Goal: Task Accomplishment & Management: Complete application form

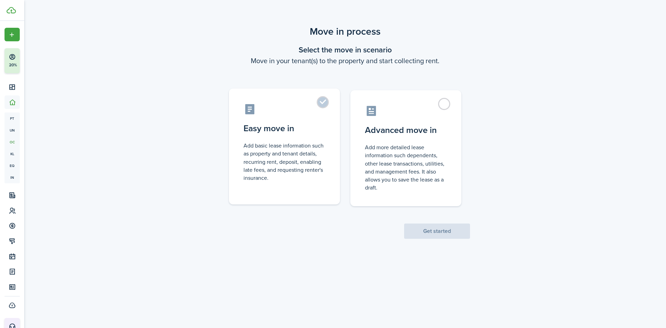
click at [270, 152] on control-radio-card-description "Add basic lease information such as property and tenant details, recurring rent…" at bounding box center [285, 162] width 82 height 40
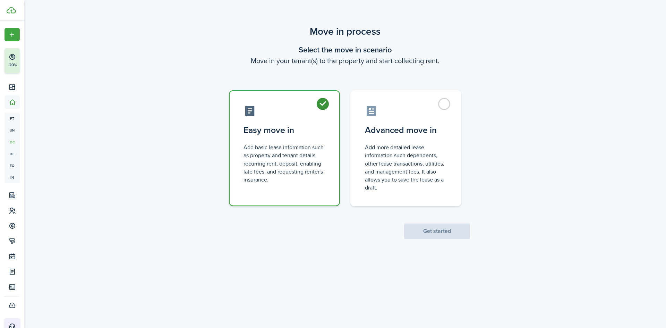
radio input "true"
click at [446, 232] on button "Get started" at bounding box center [437, 231] width 66 height 15
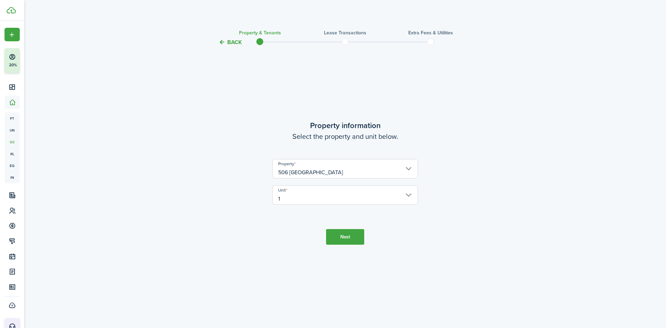
click at [347, 237] on button "Next" at bounding box center [345, 237] width 38 height 16
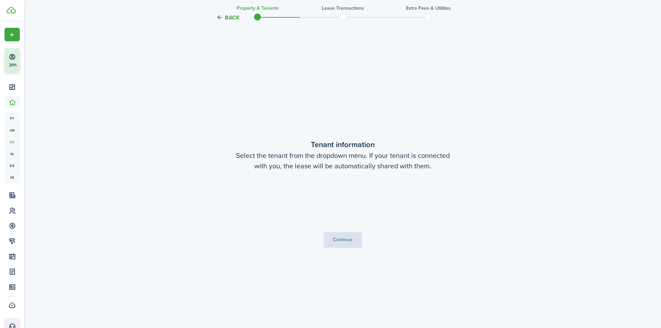
scroll to position [281, 0]
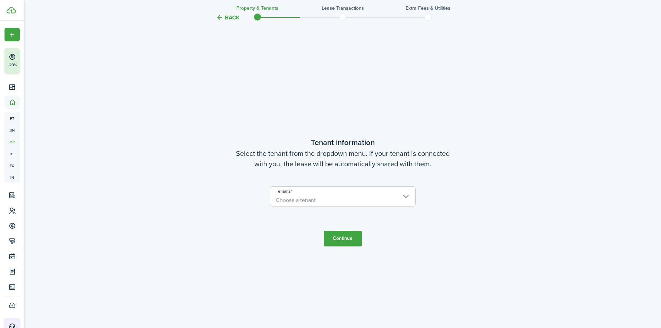
click at [327, 199] on span "Choose a tenant" at bounding box center [342, 200] width 145 height 12
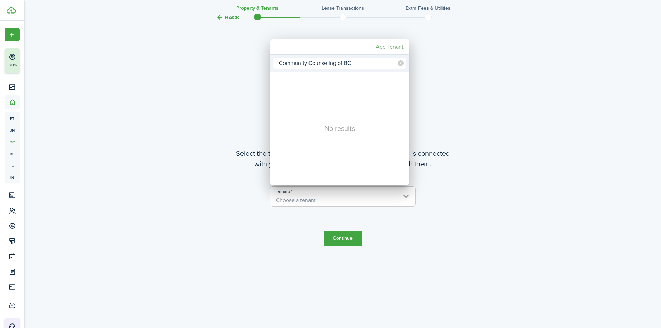
type input "Community Counseling of BC"
click at [392, 46] on mbsc-button "Add Tenant" at bounding box center [389, 47] width 33 height 12
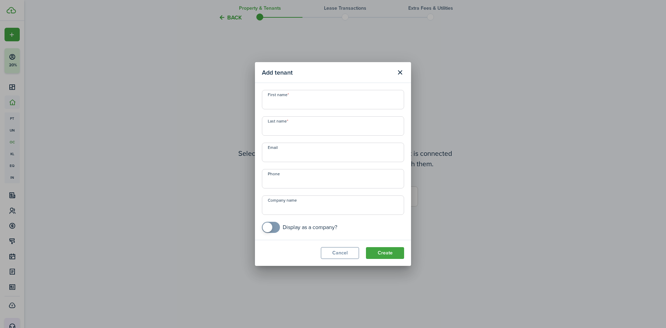
click at [295, 100] on input "First name" at bounding box center [333, 99] width 142 height 19
type input "Community Counseling"
click at [298, 131] on input "Last name" at bounding box center [333, 125] width 142 height 19
type input "BC"
checkbox input "true"
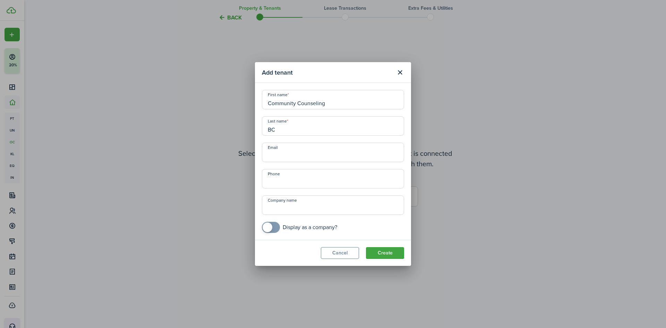
click at [270, 225] on span at bounding box center [268, 227] width 10 height 10
click at [392, 253] on button "Create" at bounding box center [385, 253] width 38 height 12
click at [295, 207] on input "Company name" at bounding box center [333, 204] width 142 height 19
type input "C"
type input "c"
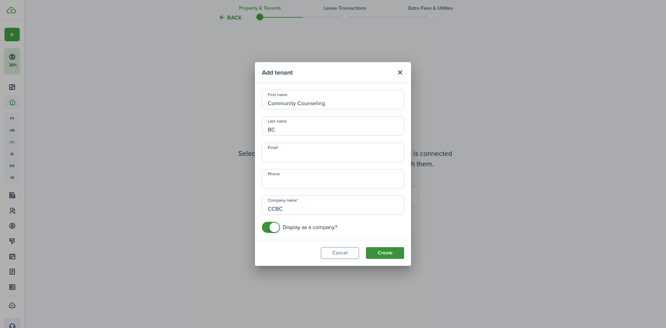
type input "CCBC"
click at [374, 250] on button "Create" at bounding box center [385, 253] width 38 height 12
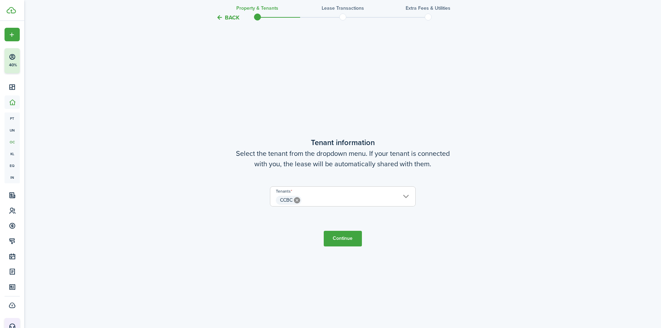
click at [342, 239] on button "Continue" at bounding box center [343, 239] width 38 height 16
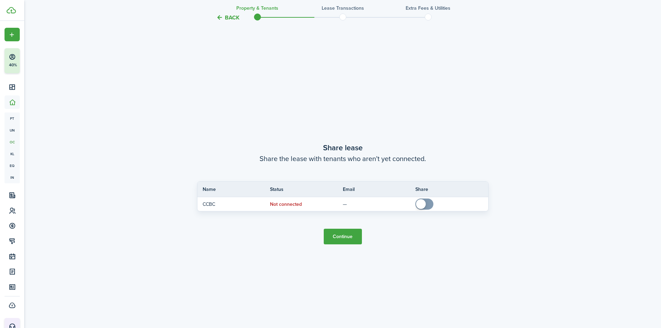
scroll to position [609, 0]
click at [332, 235] on button "Continue" at bounding box center [343, 235] width 38 height 16
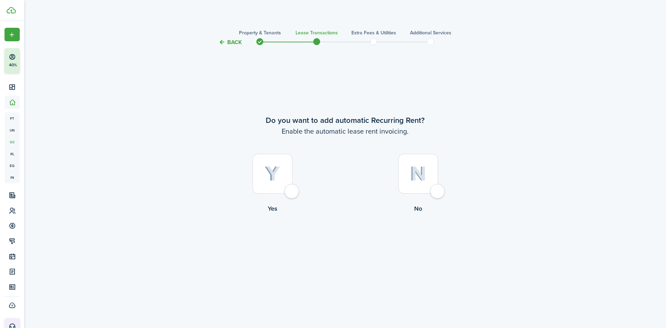
click at [291, 188] on div at bounding box center [273, 174] width 40 height 40
radio input "true"
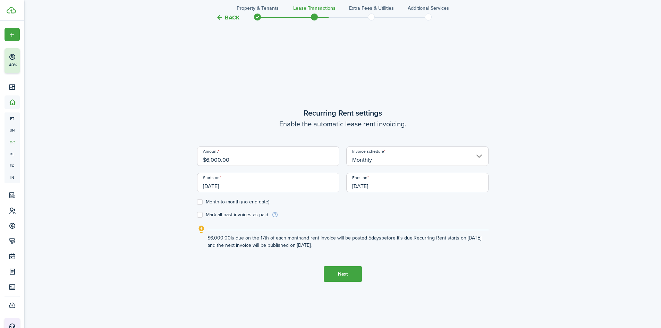
scroll to position [281, 0]
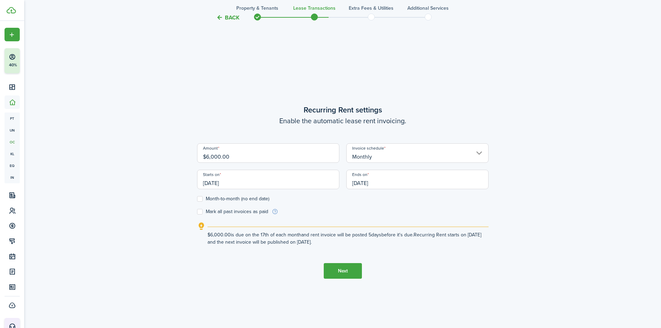
click at [354, 266] on button "Next" at bounding box center [343, 271] width 38 height 16
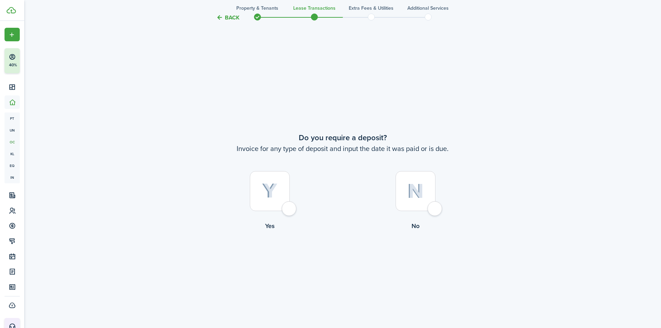
scroll to position [609, 0]
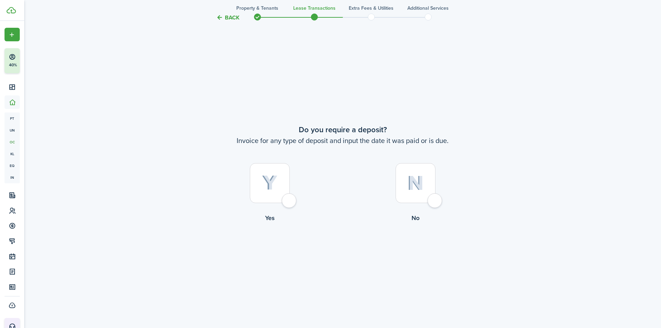
click at [426, 191] on div at bounding box center [416, 183] width 40 height 40
radio input "true"
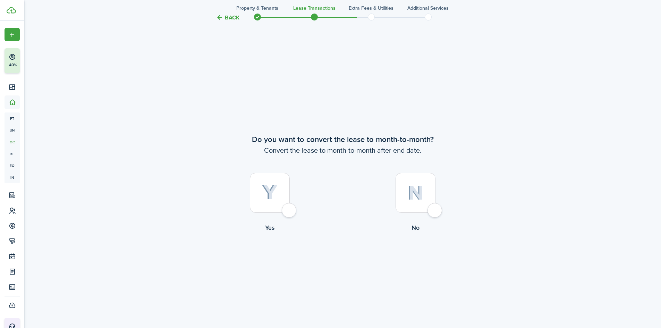
scroll to position [937, 0]
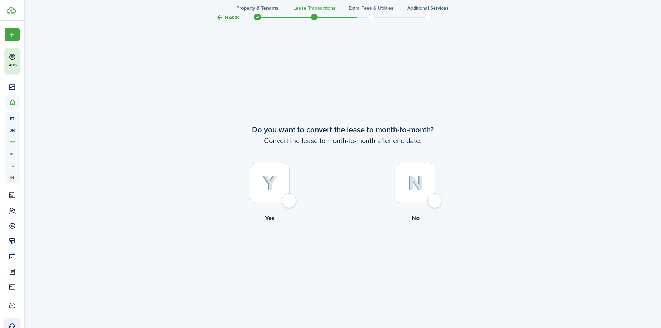
click at [275, 178] on img at bounding box center [270, 182] width 16 height 15
radio input "true"
click at [348, 246] on button "Continue" at bounding box center [343, 251] width 38 height 16
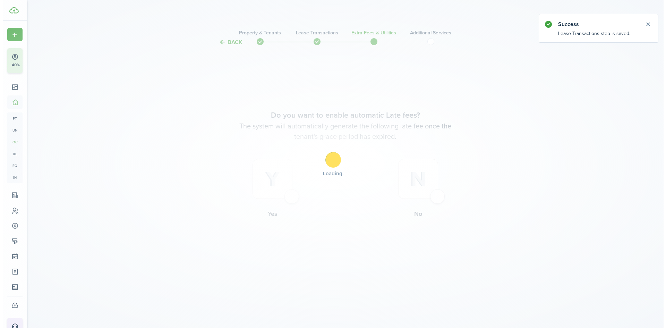
scroll to position [0, 0]
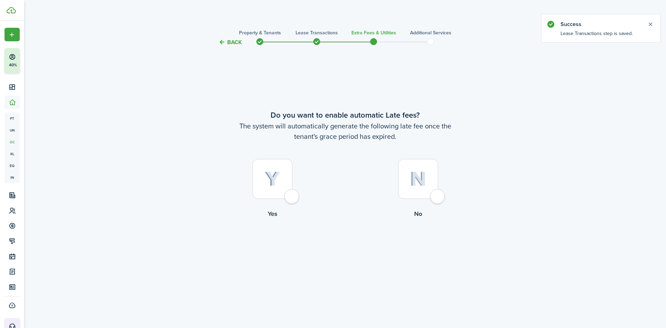
click at [416, 178] on img at bounding box center [418, 178] width 16 height 15
radio input "true"
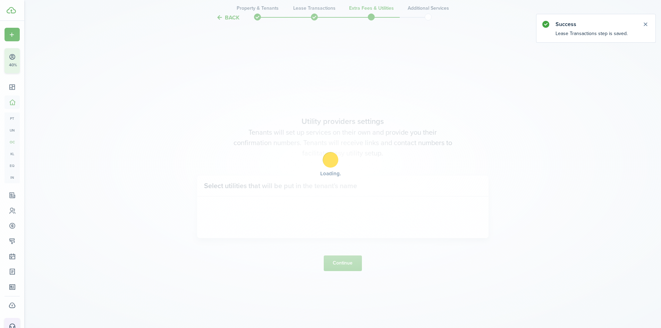
scroll to position [281, 0]
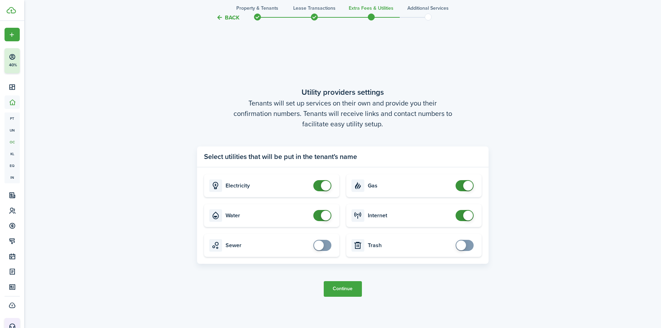
checkbox input "false"
click at [322, 218] on span at bounding box center [326, 216] width 10 height 10
click at [346, 289] on button "Continue" at bounding box center [343, 289] width 38 height 16
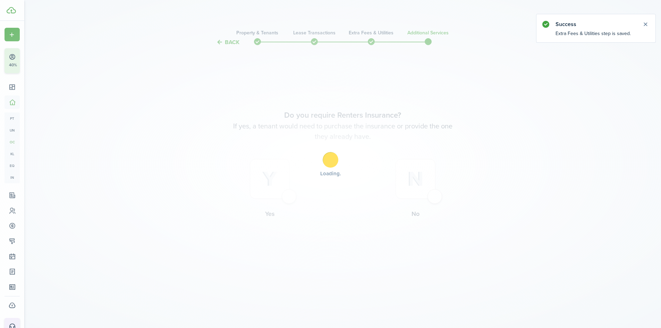
scroll to position [0, 0]
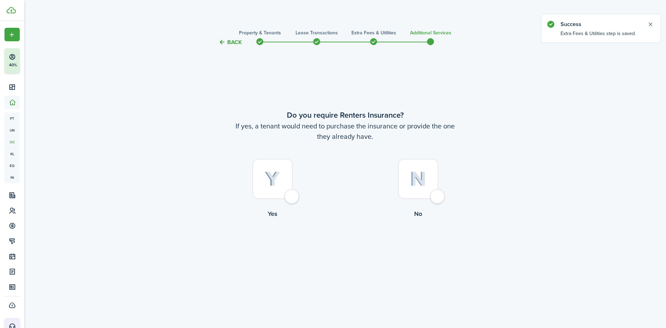
click at [421, 193] on div at bounding box center [418, 179] width 40 height 40
radio input "true"
click at [345, 245] on button "Complete move in" at bounding box center [345, 247] width 51 height 16
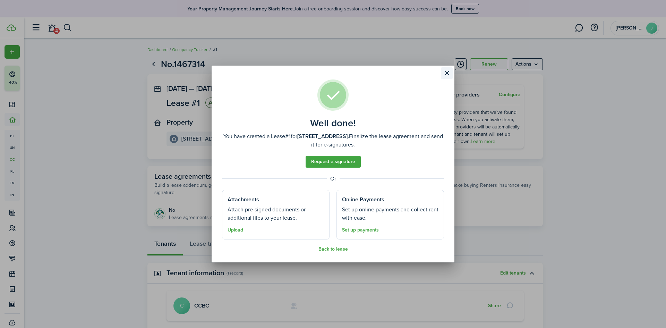
click at [446, 74] on button "Close modal" at bounding box center [447, 73] width 12 height 12
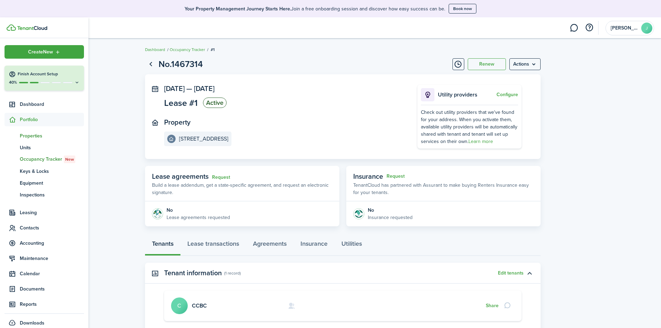
click at [30, 135] on span "Properties" at bounding box center [52, 135] width 64 height 7
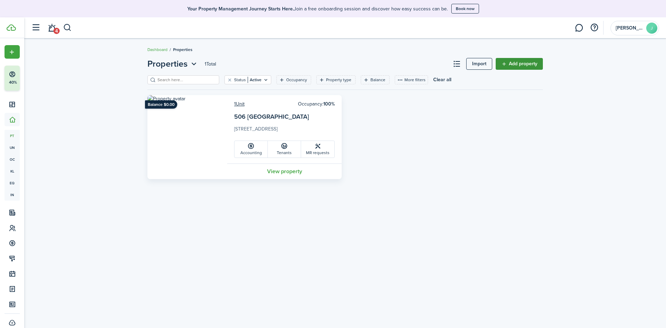
click at [529, 68] on link "Add property" at bounding box center [519, 64] width 47 height 12
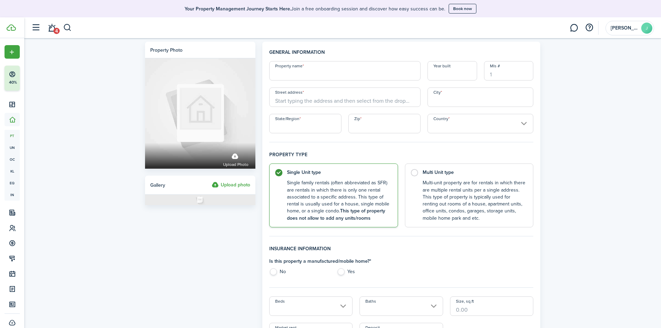
click at [300, 73] on input "Property name" at bounding box center [344, 70] width 151 height 19
type input "[PERSON_NAME] St"
click at [300, 100] on input "Street address" at bounding box center [344, 96] width 151 height 19
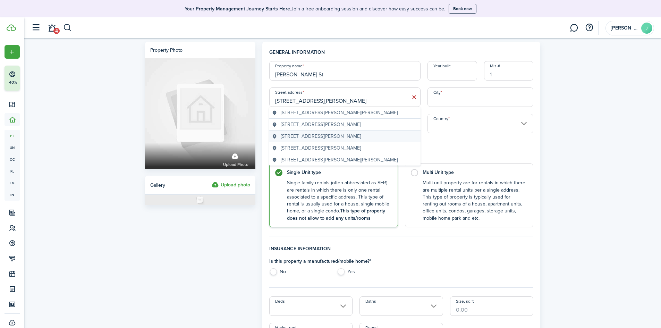
click at [317, 132] on div "[STREET_ADDRESS][PERSON_NAME]" at bounding box center [344, 137] width 151 height 12
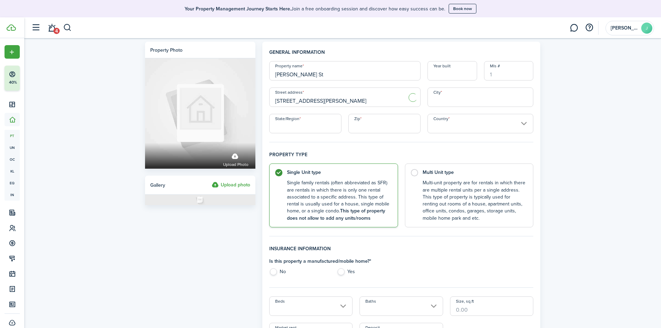
type input "[STREET_ADDRESS][PERSON_NAME]"
type input "Taunton"
type input "MA"
type input "02780"
type input "[GEOGRAPHIC_DATA]"
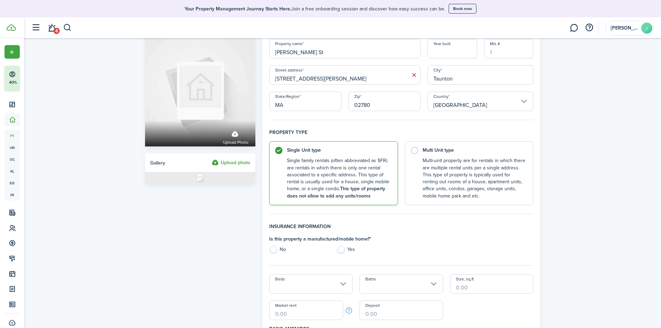
scroll to position [104, 0]
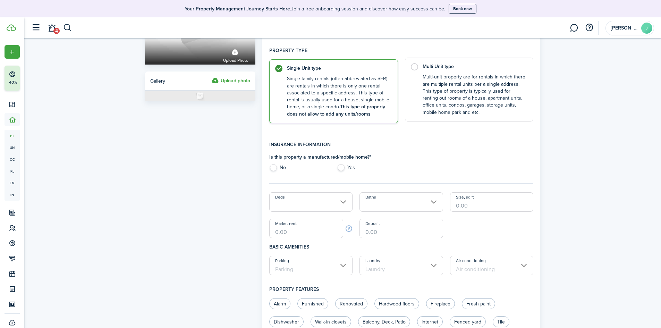
click at [410, 64] on label "Multi Unit type Multi-unit property are for rentals in which there are multiple…" at bounding box center [469, 90] width 129 height 64
radio input "false"
radio input "true"
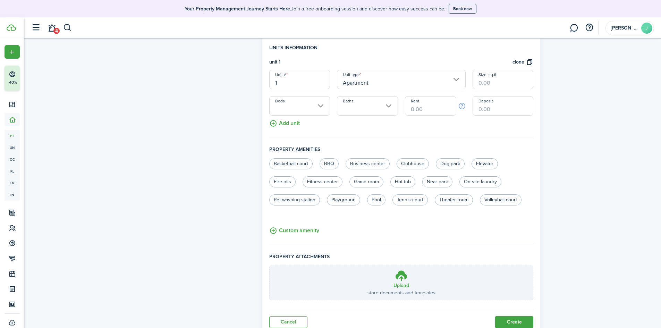
scroll to position [208, 0]
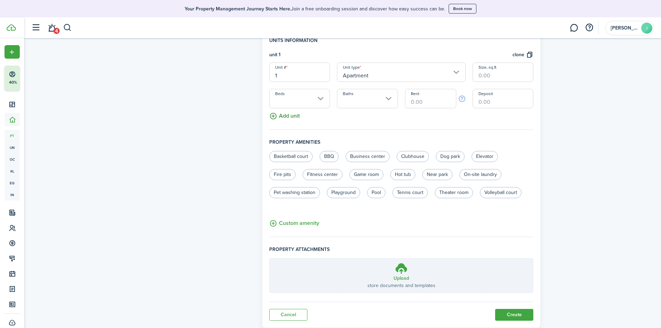
click at [289, 115] on button "Add unit" at bounding box center [284, 114] width 31 height 12
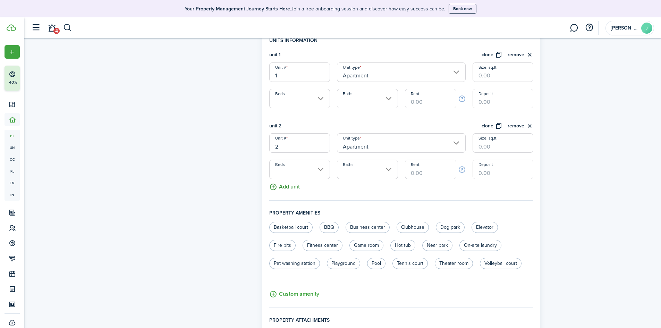
click at [295, 185] on button "Add unit" at bounding box center [284, 185] width 31 height 12
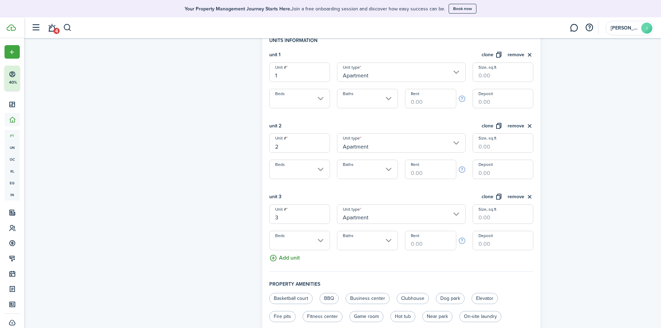
click at [287, 259] on button "Add unit" at bounding box center [284, 256] width 31 height 12
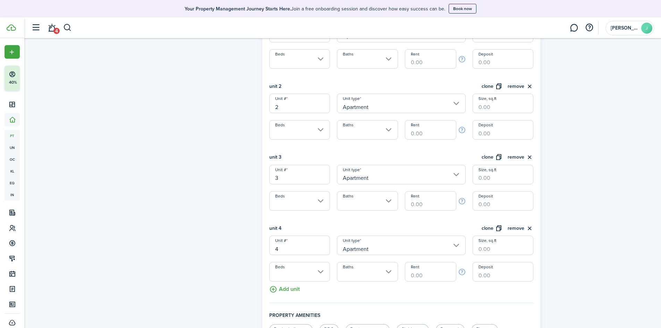
scroll to position [312, 0]
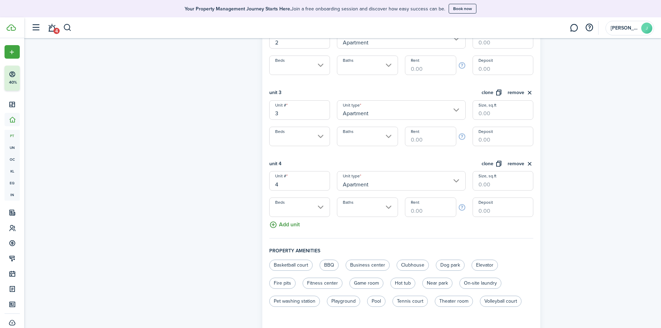
click at [288, 226] on button "Add unit" at bounding box center [284, 223] width 31 height 12
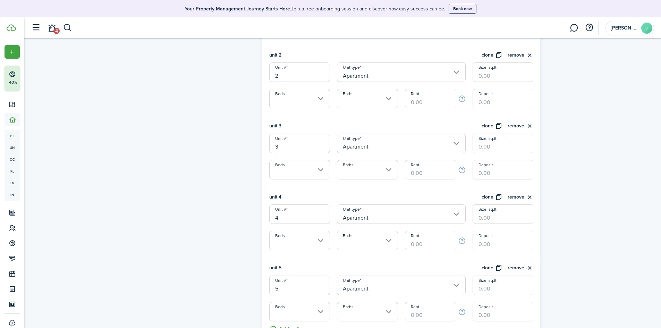
scroll to position [243, 0]
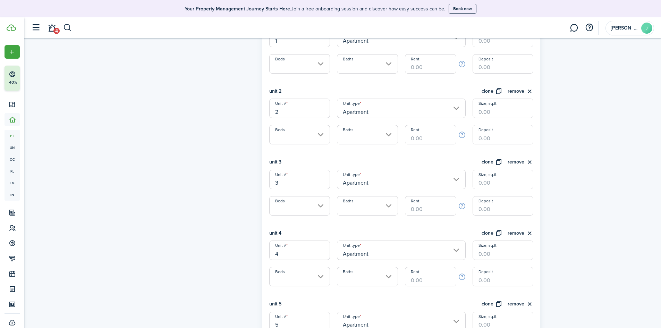
click at [289, 109] on input "2" at bounding box center [299, 108] width 61 height 19
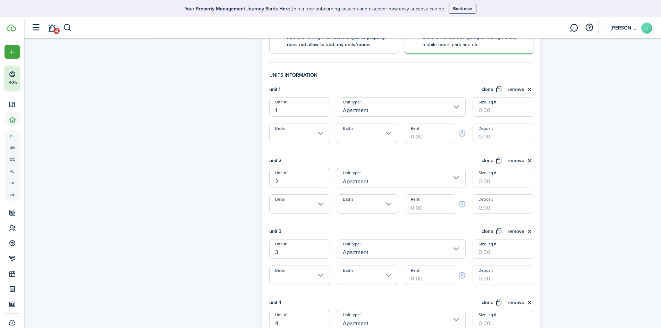
click at [294, 114] on input "1" at bounding box center [299, 106] width 61 height 19
type input "1f"
click at [297, 185] on input "2" at bounding box center [299, 177] width 61 height 19
type input "2f"
click at [429, 207] on input "Rent" at bounding box center [430, 203] width 51 height 19
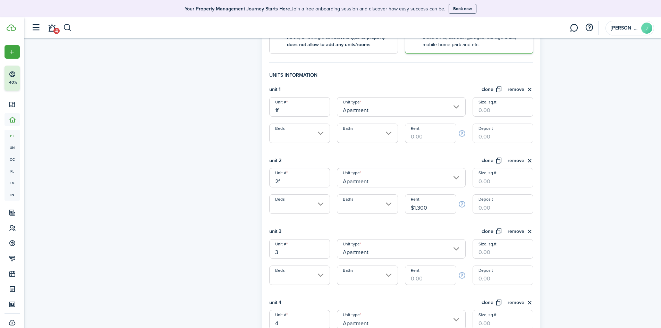
type input "$1,300.00"
click at [423, 138] on input "Rent" at bounding box center [430, 133] width 51 height 19
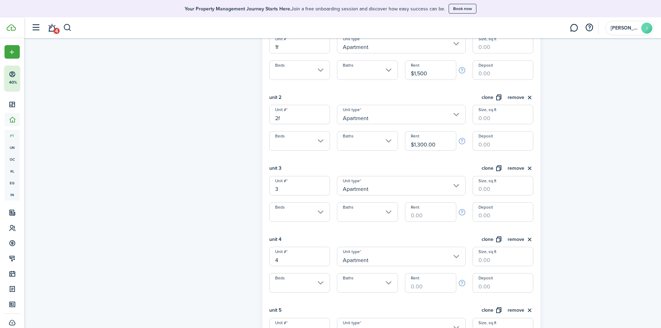
scroll to position [312, 0]
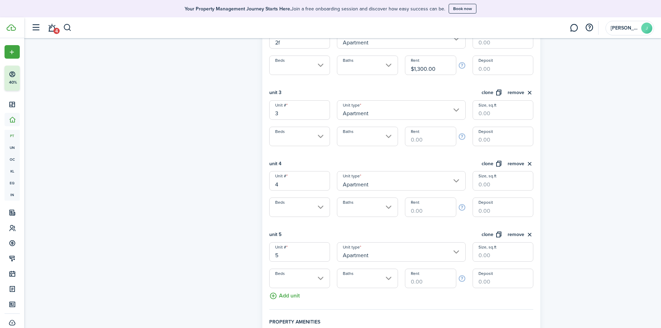
type input "$1,500.00"
click at [415, 142] on input "Rent" at bounding box center [430, 136] width 51 height 19
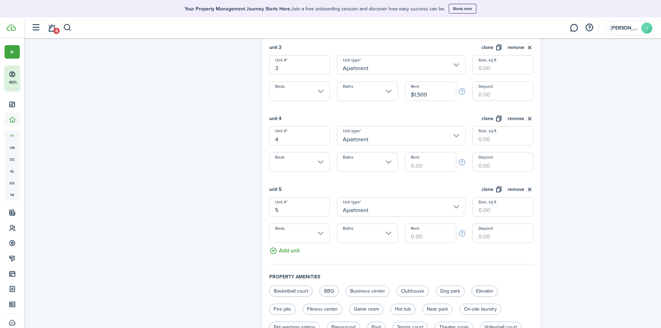
scroll to position [347, 0]
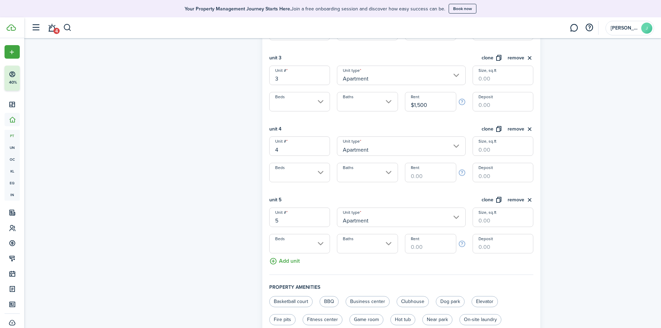
type input "$1,500.00"
click at [419, 174] on input "Rent" at bounding box center [430, 172] width 51 height 19
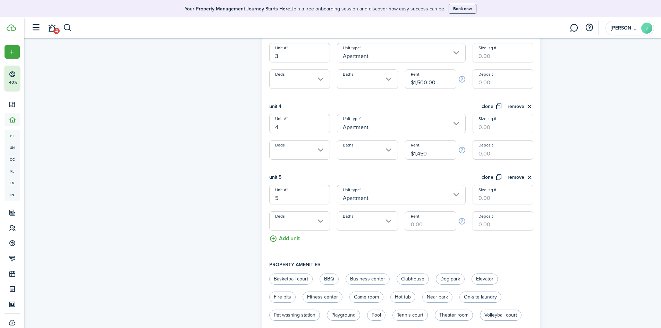
scroll to position [382, 0]
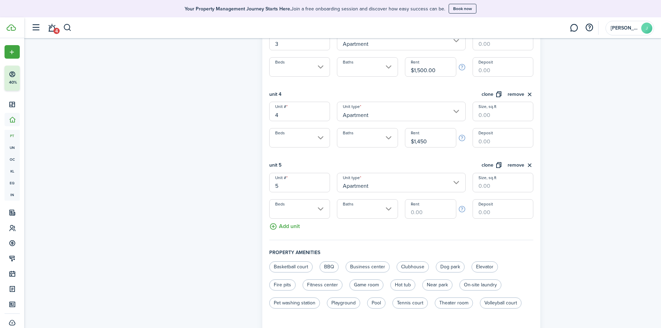
type input "$1,450.00"
click at [411, 211] on input "Rent" at bounding box center [430, 208] width 51 height 19
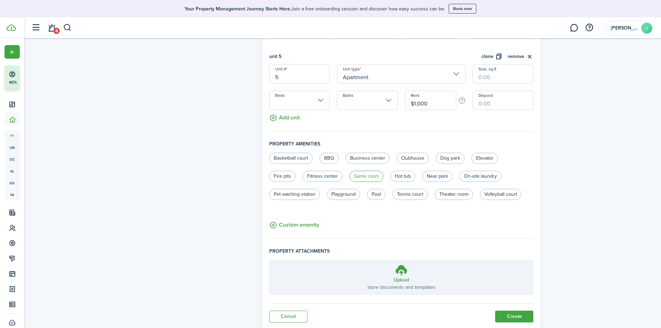
scroll to position [512, 0]
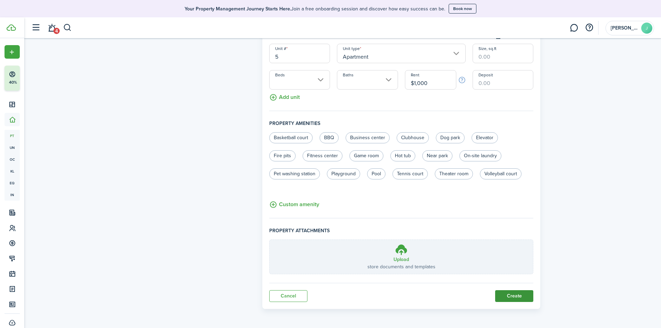
type input "$1,000.00"
click at [521, 294] on button "Create" at bounding box center [514, 296] width 38 height 12
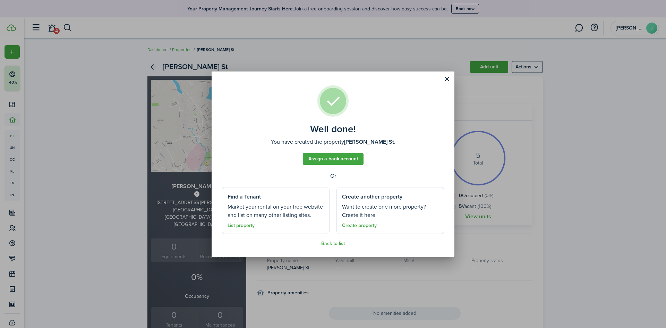
click at [294, 203] on well-done-section-description "Market your rental on your free website and list on many other listing sites." at bounding box center [276, 211] width 96 height 17
click at [332, 242] on link "Back to list" at bounding box center [333, 244] width 24 height 6
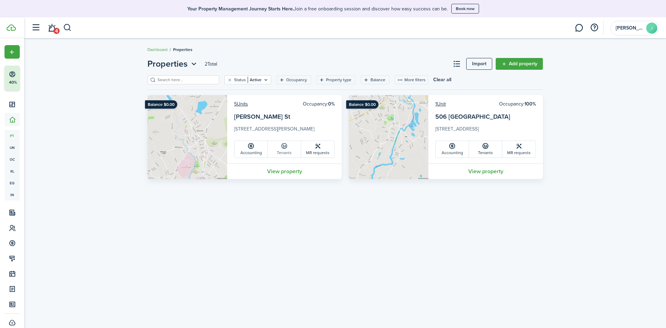
click at [284, 153] on link "Tenants" at bounding box center [284, 149] width 33 height 17
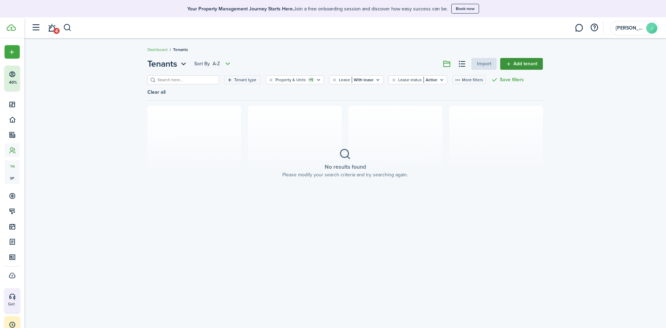
click at [513, 64] on link "Add tenant" at bounding box center [521, 64] width 43 height 12
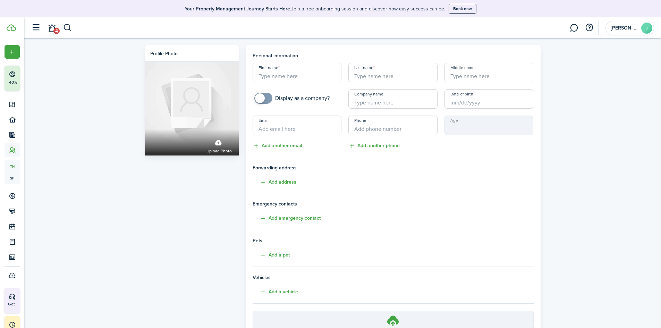
click at [281, 80] on input "First name" at bounding box center [297, 72] width 89 height 19
type input "[PERSON_NAME]/[PERSON_NAME]"
click at [360, 73] on input "Last name" at bounding box center [392, 72] width 89 height 19
type input "Gordilis"
click at [365, 129] on input "+1" at bounding box center [392, 125] width 89 height 19
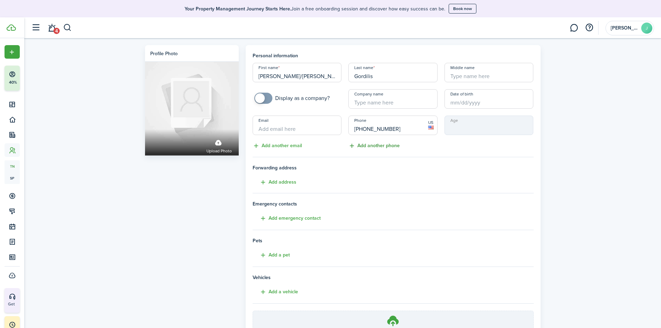
type input "[PHONE_NUMBER]"
click at [378, 148] on button "Add another phone" at bounding box center [373, 146] width 51 height 8
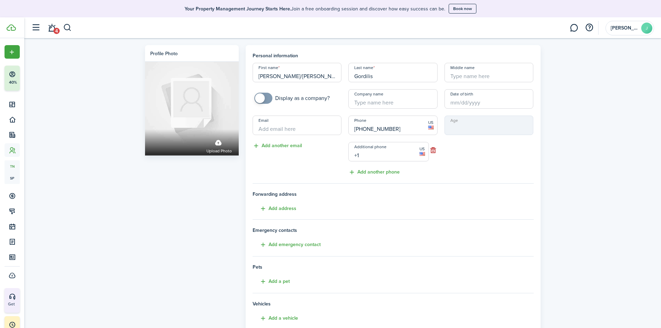
click at [379, 157] on input "+1" at bounding box center [388, 151] width 80 height 19
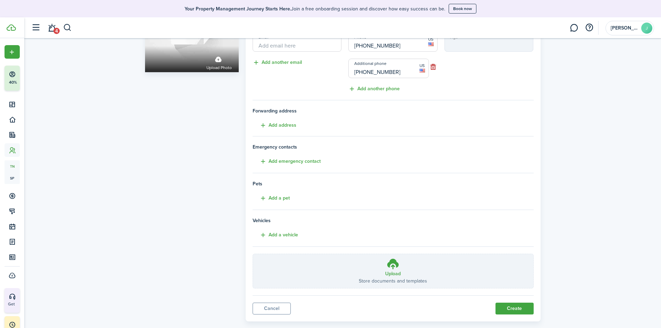
scroll to position [96, 0]
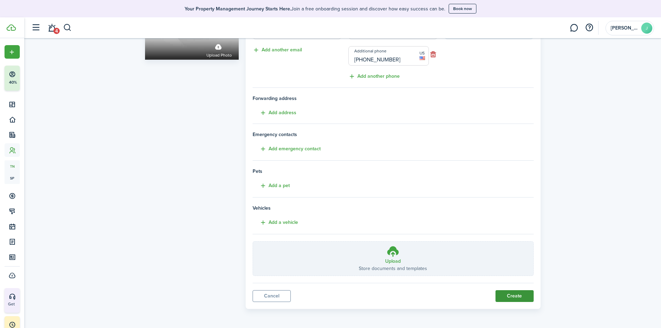
type input "[PHONE_NUMBER]"
click at [529, 297] on button "Create" at bounding box center [515, 296] width 38 height 12
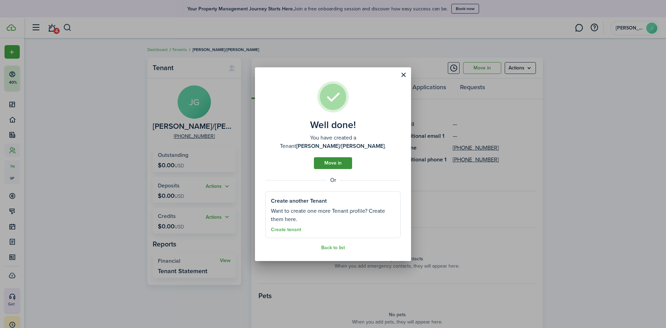
click at [340, 159] on link "Move in" at bounding box center [333, 163] width 38 height 12
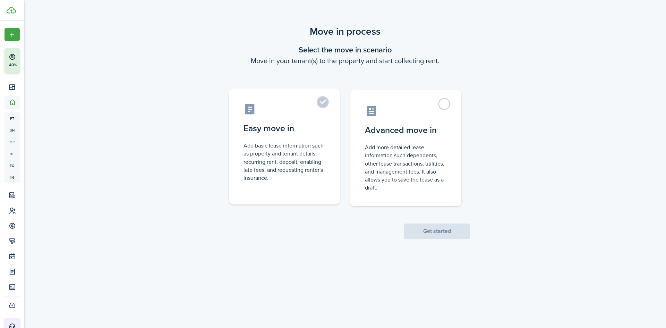
click at [287, 157] on control-radio-card-description "Add basic lease information such as property and tenant details, recurring rent…" at bounding box center [285, 162] width 82 height 40
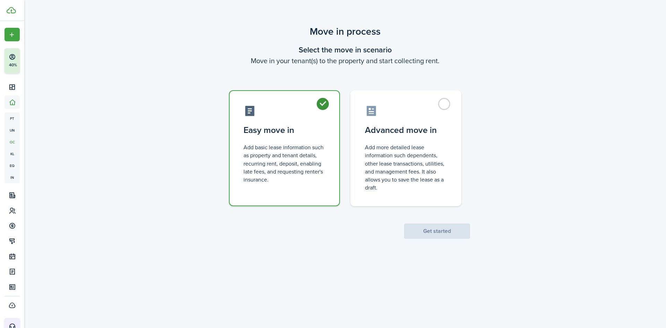
radio input "true"
click at [425, 230] on button "Get started" at bounding box center [437, 231] width 66 height 15
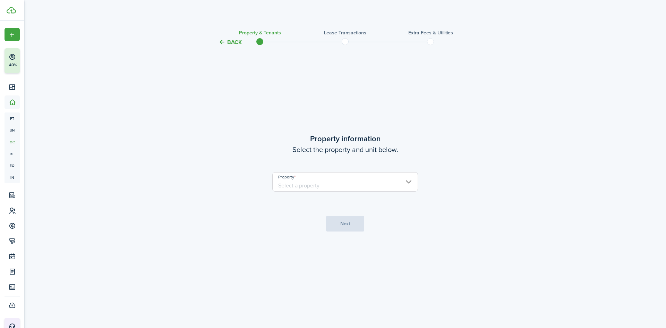
click at [327, 182] on input "Property" at bounding box center [345, 181] width 146 height 19
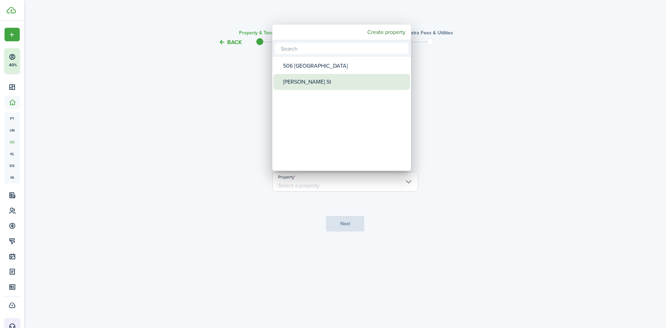
click at [312, 84] on div "[PERSON_NAME] St" at bounding box center [344, 82] width 123 height 16
type input "[PERSON_NAME] St"
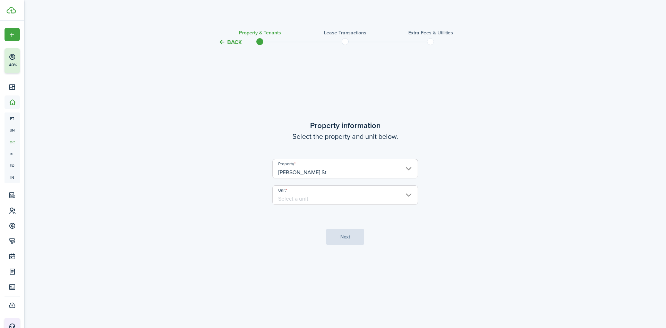
click at [308, 197] on input "Unit" at bounding box center [345, 194] width 146 height 19
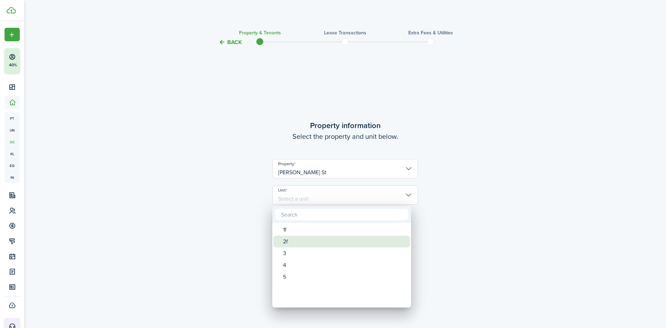
click at [291, 243] on div "2f" at bounding box center [344, 242] width 123 height 12
type input "2f"
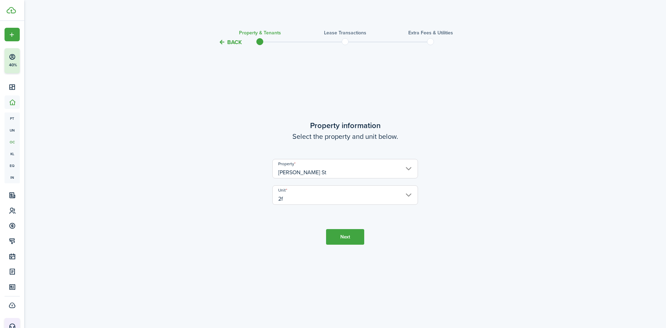
click at [356, 237] on button "Next" at bounding box center [345, 237] width 38 height 16
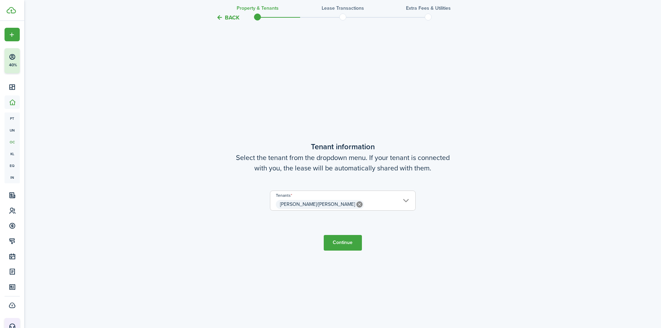
scroll to position [281, 0]
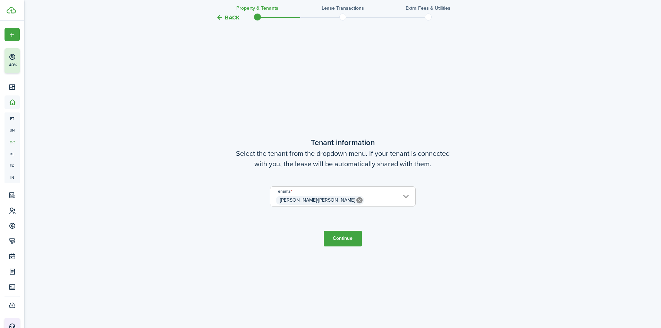
click at [336, 239] on button "Continue" at bounding box center [343, 239] width 38 height 16
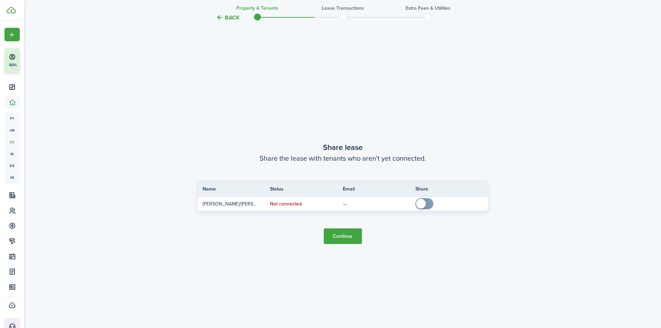
scroll to position [609, 0]
click at [342, 237] on button "Continue" at bounding box center [343, 235] width 38 height 16
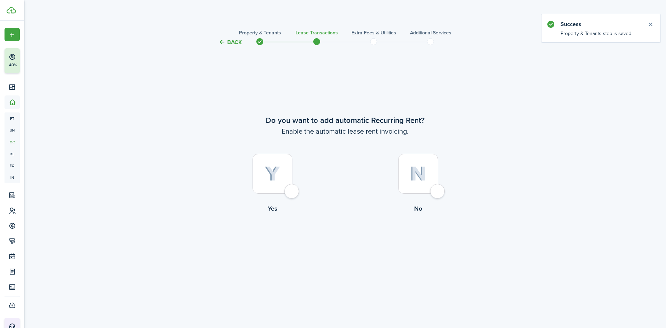
click at [272, 175] on img at bounding box center [273, 173] width 16 height 15
radio input "true"
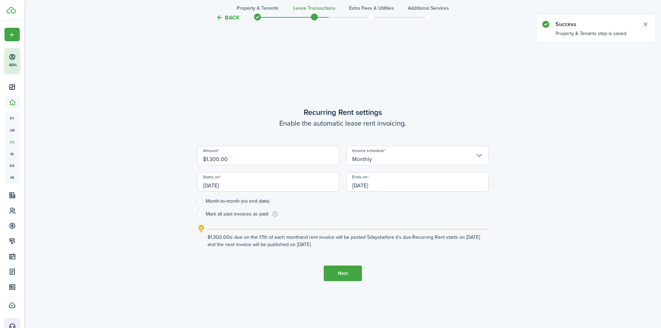
scroll to position [281, 0]
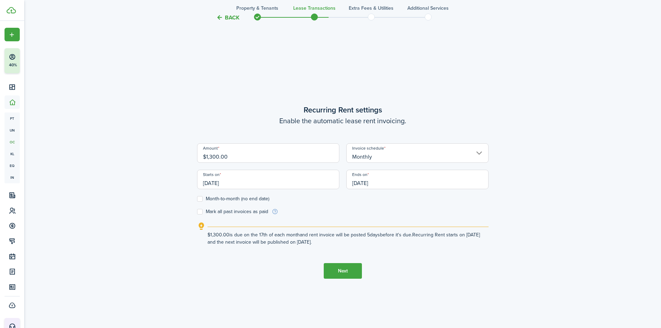
click at [209, 182] on input "[DATE]" at bounding box center [268, 179] width 142 height 19
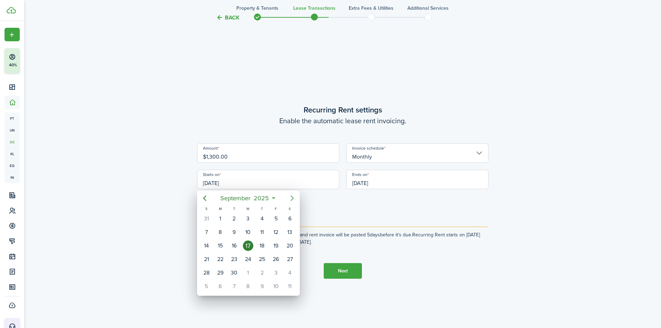
click at [292, 197] on icon "Next page" at bounding box center [292, 198] width 8 height 8
click at [251, 217] on div "1" at bounding box center [248, 218] width 10 height 10
type input "[DATE]"
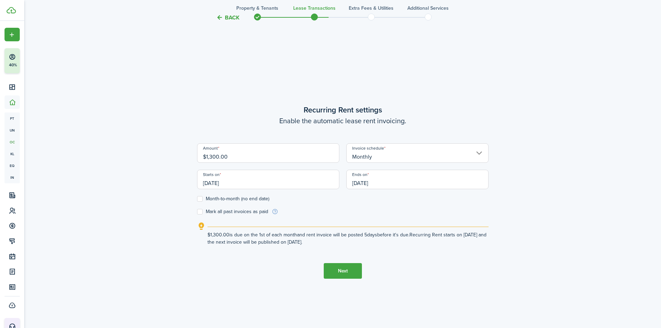
click at [200, 201] on label "Month-to-month (no end date)" at bounding box center [233, 199] width 72 height 6
click at [197, 199] on input "Month-to-month (no end date)" at bounding box center [197, 199] width 0 height 0
checkbox input "true"
click at [344, 270] on button "Next" at bounding box center [343, 271] width 38 height 16
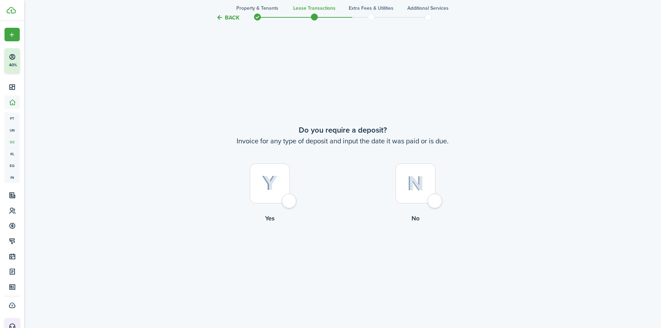
scroll to position [609, 0]
click at [437, 171] on label "No" at bounding box center [416, 194] width 146 height 63
radio input "true"
click at [343, 250] on button "Continue" at bounding box center [343, 251] width 38 height 16
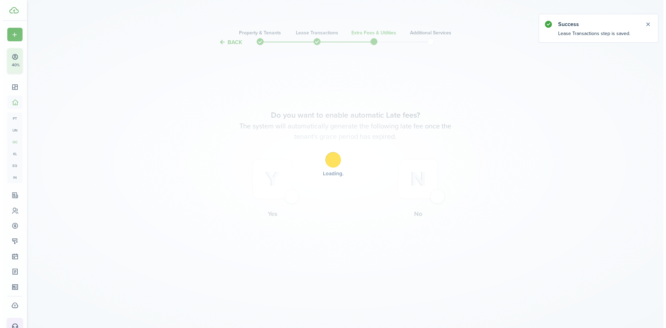
scroll to position [0, 0]
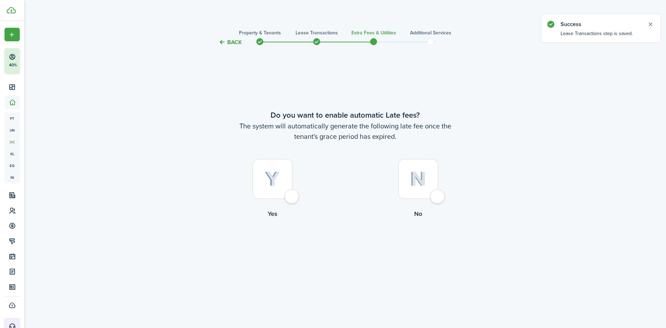
click at [424, 183] on img at bounding box center [418, 178] width 16 height 15
radio input "true"
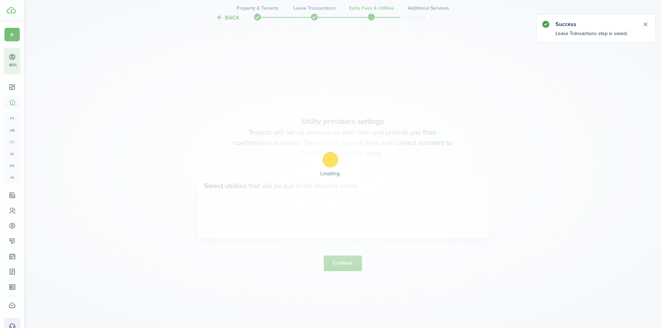
scroll to position [281, 0]
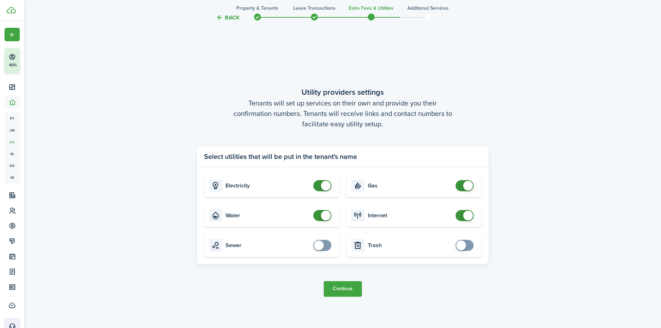
click at [273, 208] on card "Water" at bounding box center [271, 215] width 135 height 23
checkbox input "false"
click at [330, 215] on span at bounding box center [326, 216] width 10 height 10
click at [359, 292] on button "Continue" at bounding box center [343, 289] width 38 height 16
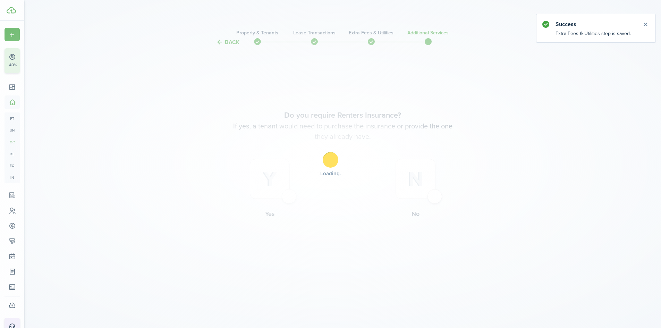
scroll to position [0, 0]
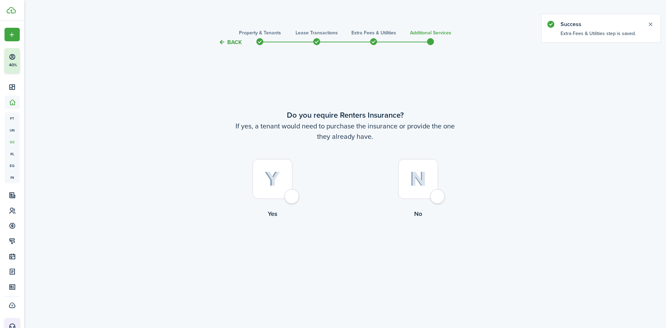
click at [426, 177] on img at bounding box center [418, 178] width 16 height 15
radio input "true"
click at [345, 246] on button "Complete move in" at bounding box center [345, 247] width 51 height 16
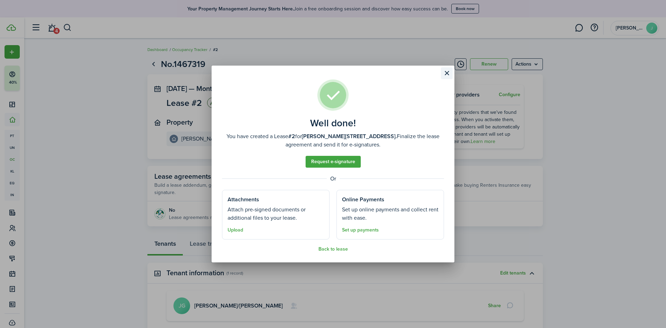
click at [444, 72] on button "Close modal" at bounding box center [447, 73] width 12 height 12
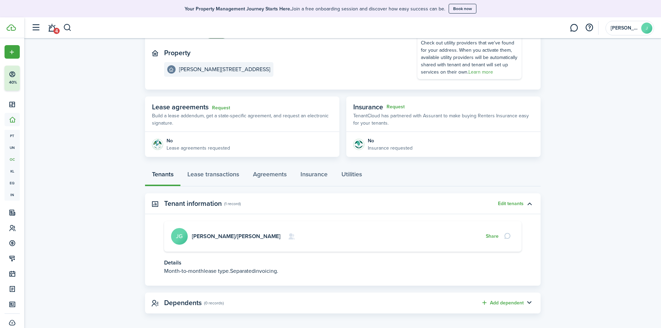
scroll to position [74, 0]
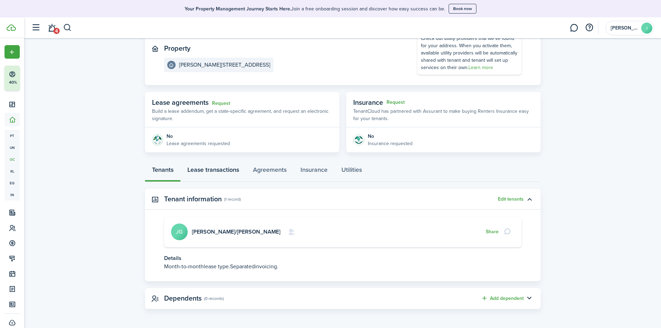
click at [217, 171] on link "Lease transactions" at bounding box center [213, 171] width 66 height 21
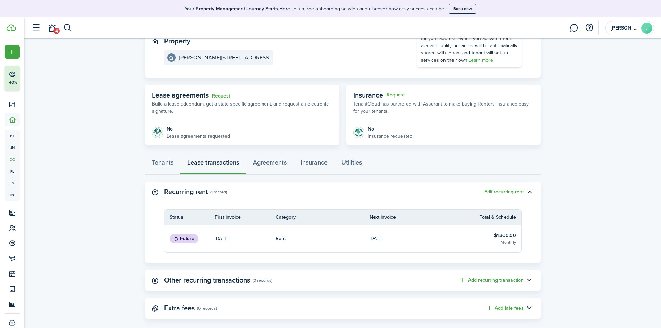
scroll to position [91, 0]
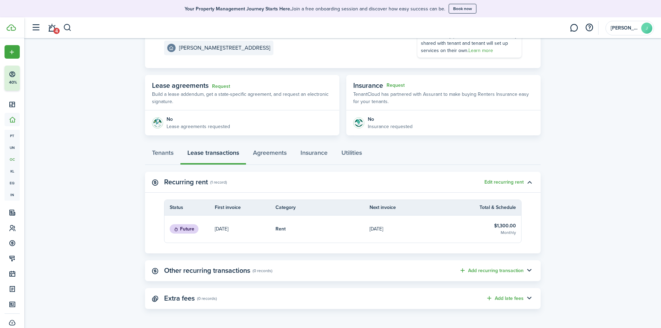
click at [504, 232] on table-subtitle "Monthly" at bounding box center [508, 232] width 15 height 6
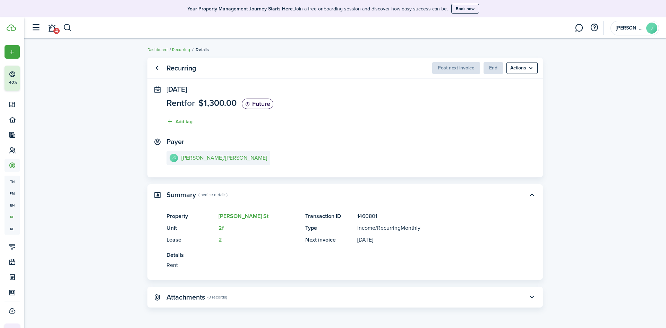
click at [151, 49] on link "Dashboard" at bounding box center [158, 50] width 20 height 6
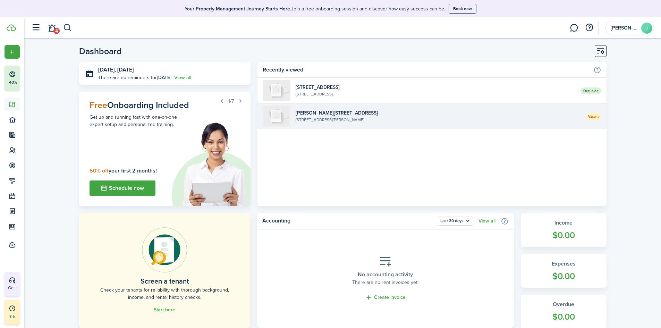
click at [337, 116] on widget-list-item-title "[PERSON_NAME][STREET_ADDRESS]" at bounding box center [438, 112] width 284 height 7
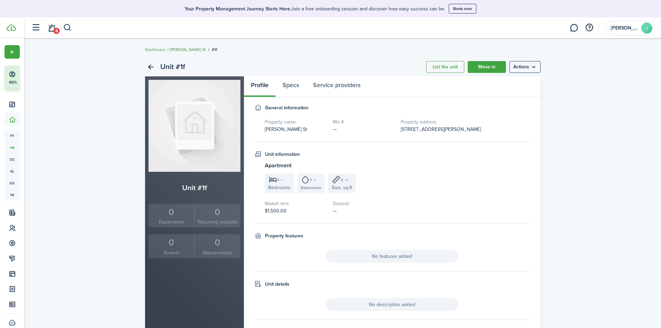
click at [184, 48] on link "[PERSON_NAME] St" at bounding box center [188, 50] width 36 height 6
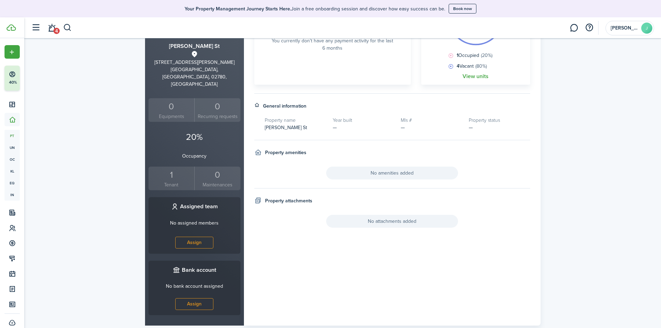
scroll to position [142, 0]
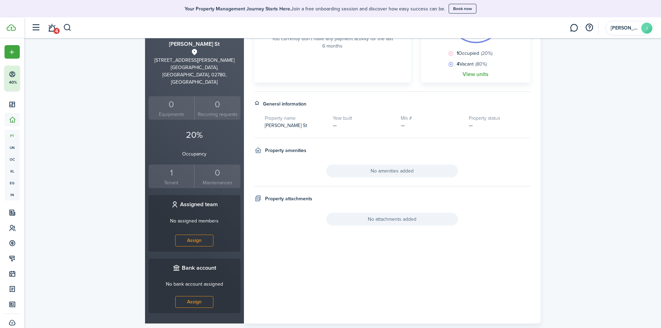
click at [166, 166] on div "1" at bounding box center [171, 172] width 43 height 13
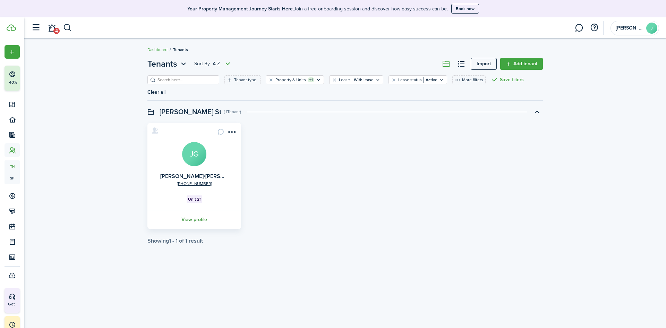
click at [202, 212] on link "View profile" at bounding box center [194, 219] width 96 height 19
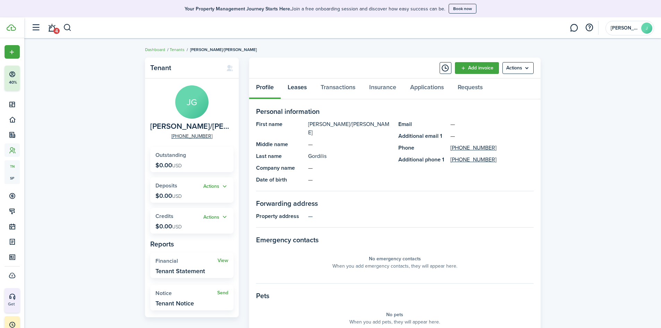
click at [293, 84] on link "Leases" at bounding box center [297, 88] width 33 height 21
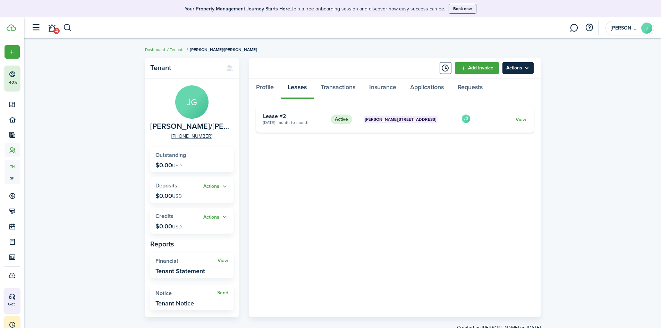
click at [512, 71] on menu-btn "Actions" at bounding box center [518, 68] width 31 height 12
click at [507, 82] on link "Edit" at bounding box center [503, 83] width 61 height 12
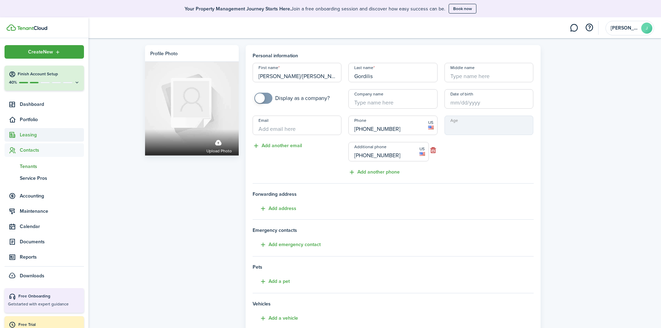
click at [30, 137] on span "Leasing" at bounding box center [52, 134] width 64 height 7
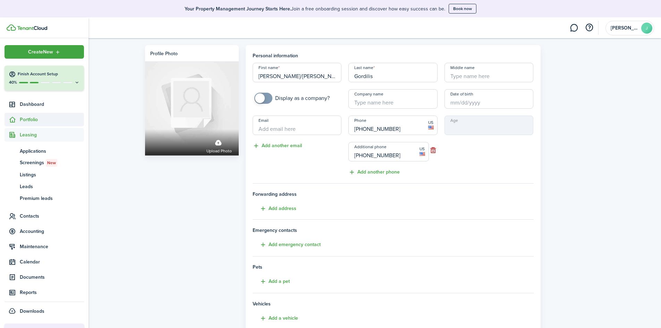
click at [28, 118] on span "Portfolio" at bounding box center [52, 119] width 64 height 7
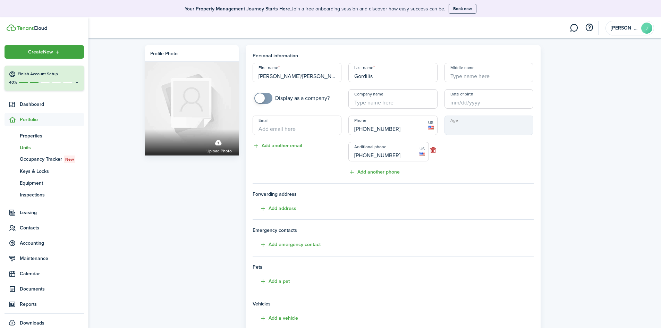
click at [27, 148] on span "Units" at bounding box center [52, 147] width 64 height 7
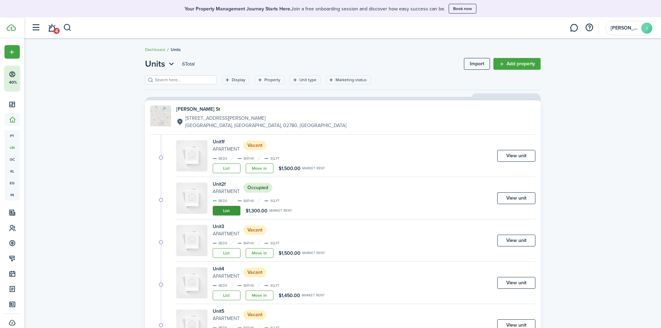
click at [235, 211] on link "List" at bounding box center [227, 211] width 28 height 10
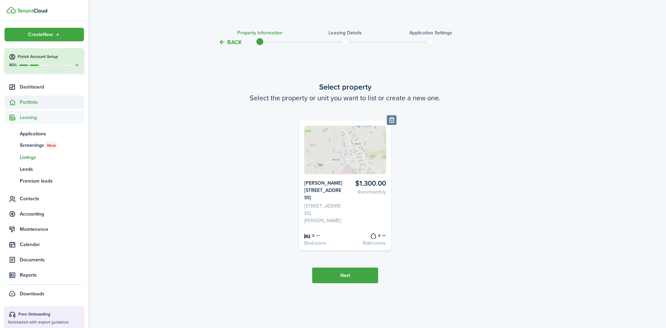
click at [26, 102] on span "Portfolio" at bounding box center [52, 102] width 64 height 7
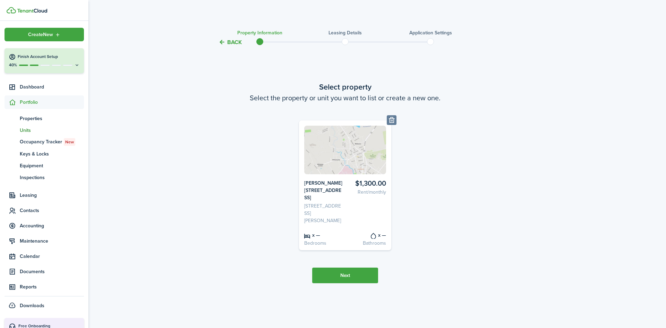
click at [23, 126] on link "un Units" at bounding box center [44, 130] width 79 height 12
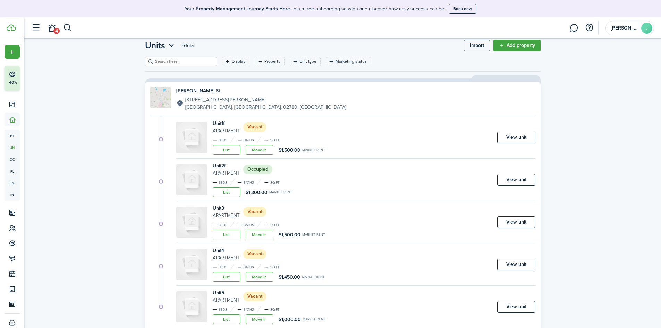
scroll to position [35, 0]
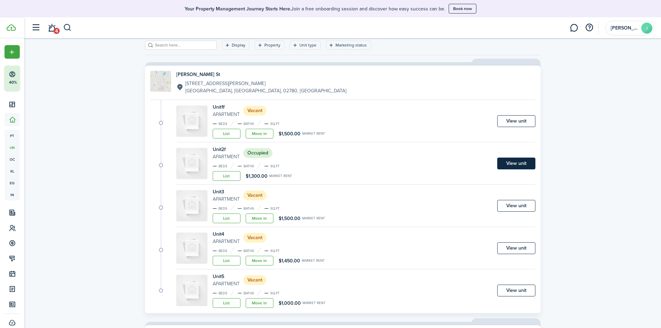
click at [527, 168] on link "View unit" at bounding box center [516, 164] width 38 height 12
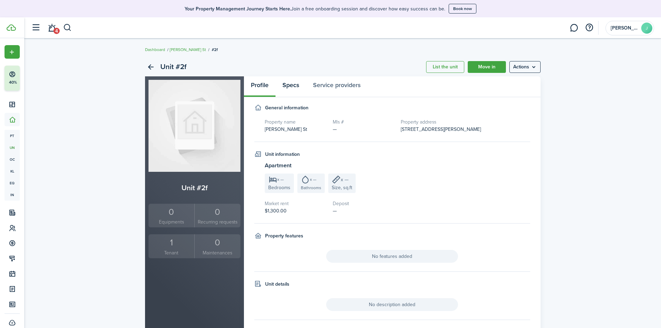
click at [287, 86] on link "Specs" at bounding box center [291, 86] width 31 height 21
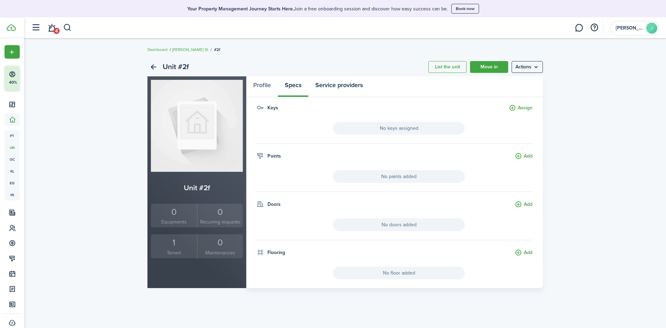
click at [335, 87] on link "Service providers" at bounding box center [339, 86] width 61 height 21
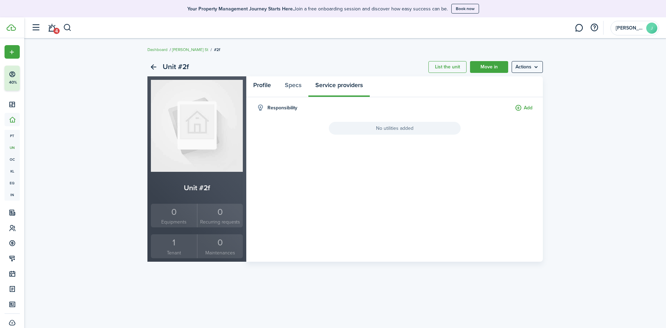
click at [259, 90] on link "Profile" at bounding box center [262, 86] width 32 height 21
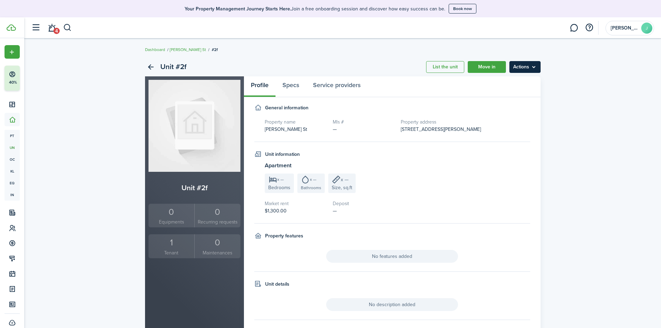
click at [526, 66] on menu-btn "Actions" at bounding box center [525, 67] width 31 height 12
click at [498, 81] on link "Edit unit" at bounding box center [510, 82] width 61 height 12
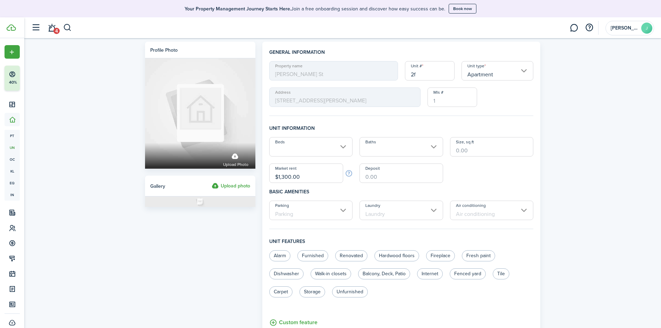
click at [285, 175] on input "$1,300.00" at bounding box center [306, 172] width 74 height 19
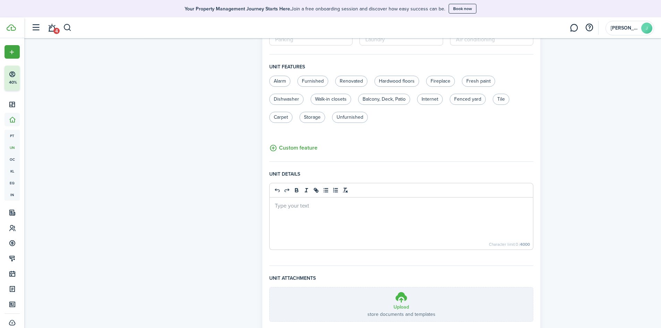
scroll to position [224, 0]
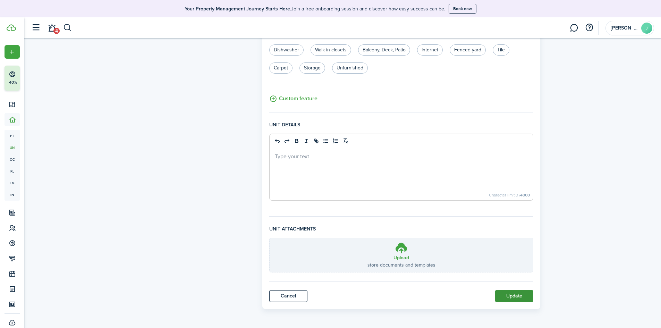
type input "$1,500.00"
click at [513, 300] on button "Update" at bounding box center [514, 296] width 38 height 12
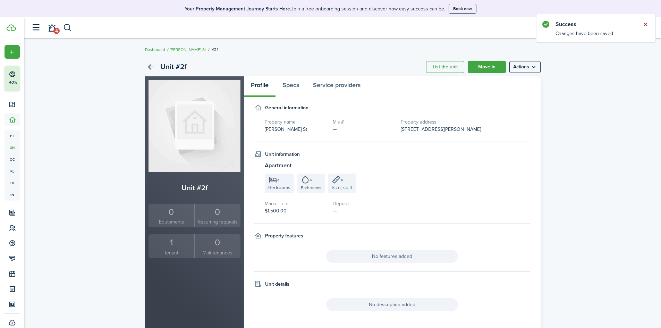
click at [648, 22] on button "Close notify" at bounding box center [646, 24] width 10 height 10
click at [493, 70] on link "Move in" at bounding box center [487, 67] width 38 height 12
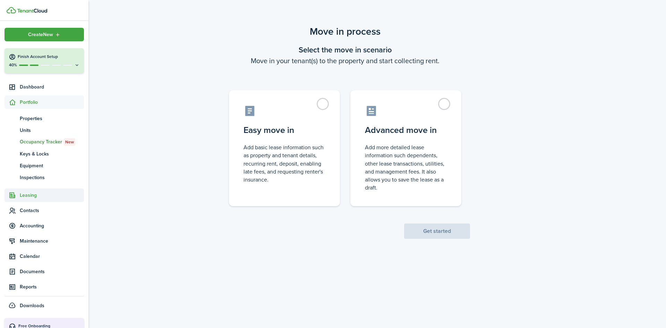
click at [28, 197] on span "Leasing" at bounding box center [52, 195] width 64 height 7
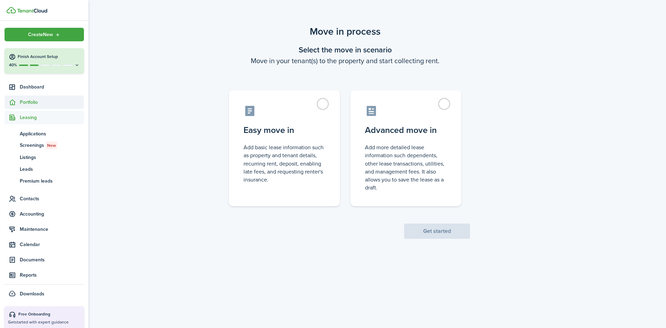
click at [31, 101] on span "Portfolio" at bounding box center [52, 102] width 64 height 7
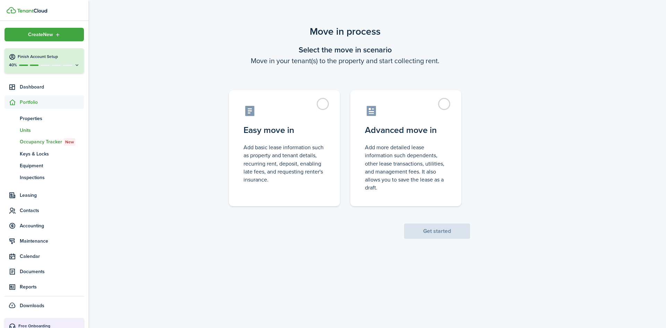
click at [29, 129] on span "Units" at bounding box center [52, 130] width 64 height 7
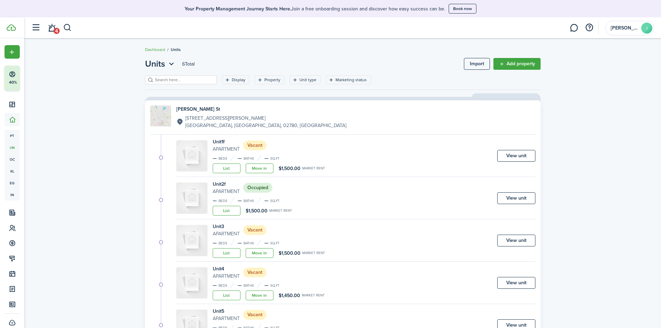
scroll to position [35, 0]
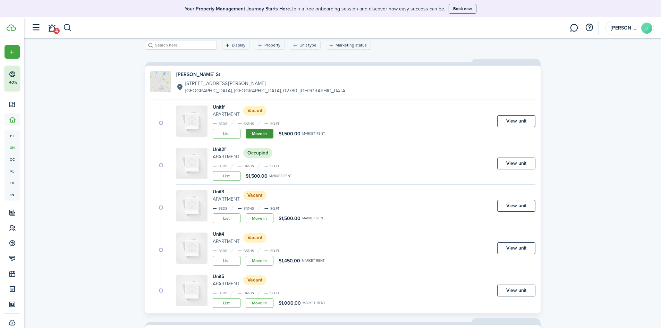
click at [254, 135] on link "Move in" at bounding box center [260, 134] width 28 height 10
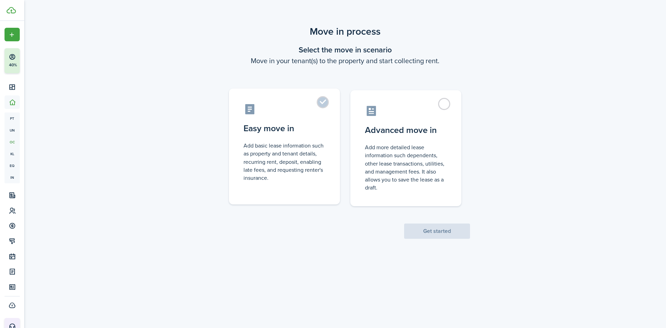
click at [258, 129] on control-radio-card-title "Easy move in" at bounding box center [285, 128] width 82 height 12
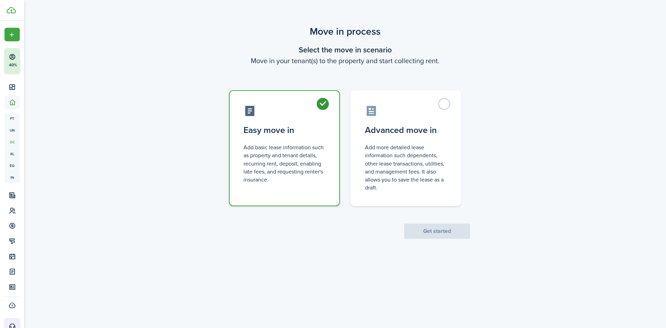
radio input "true"
click at [421, 228] on button "Get started" at bounding box center [437, 231] width 66 height 15
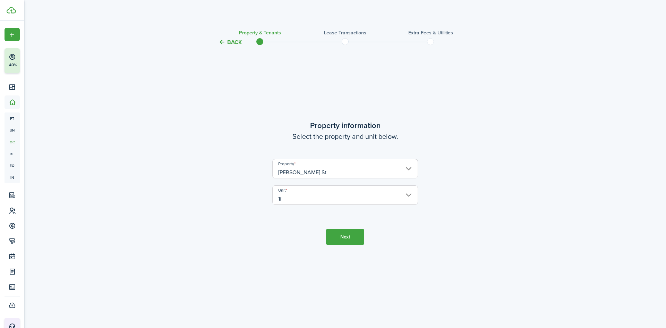
click at [340, 236] on button "Next" at bounding box center [345, 237] width 38 height 16
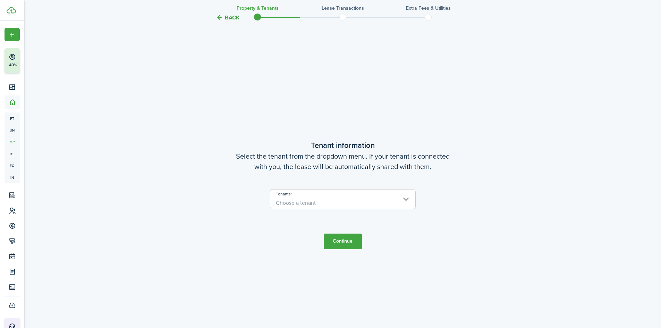
scroll to position [281, 0]
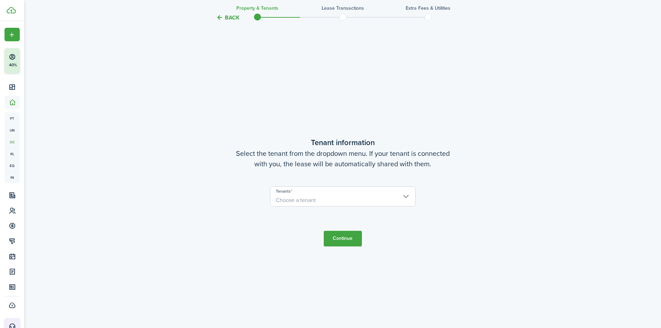
click at [322, 200] on span "Choose a tenant" at bounding box center [342, 200] width 145 height 12
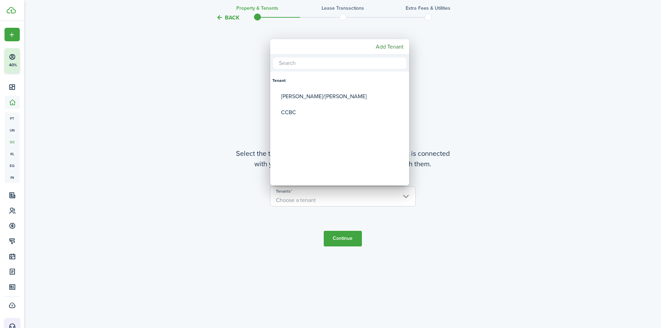
click at [217, 81] on div at bounding box center [330, 163] width 772 height 439
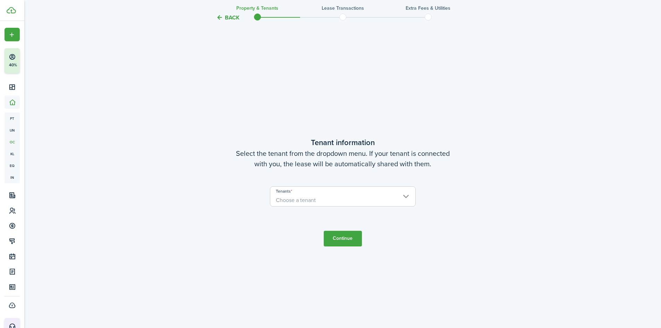
click at [316, 195] on span "Choose a tenant" at bounding box center [342, 200] width 145 height 12
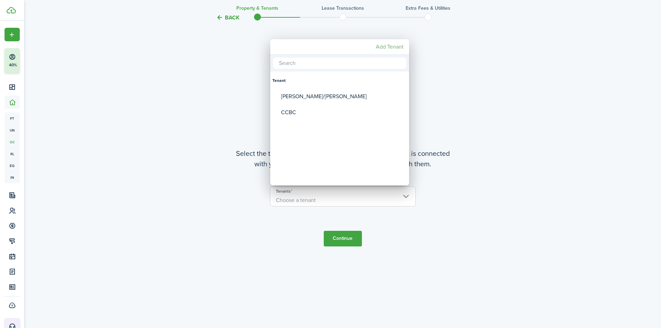
click at [391, 50] on mbsc-button "Add Tenant" at bounding box center [389, 47] width 33 height 12
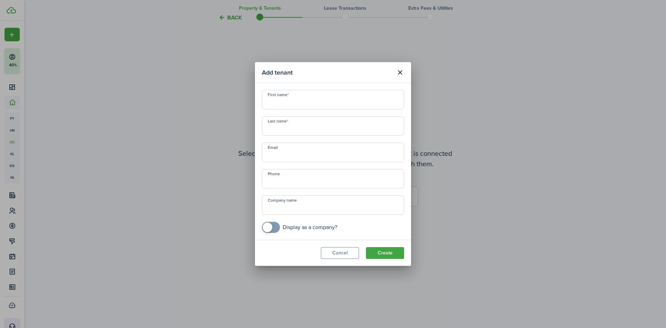
click at [301, 104] on input "First name" at bounding box center [333, 99] width 142 height 19
type input "[PERSON_NAME]/[PERSON_NAME]"
click at [290, 128] on input "Last name" at bounding box center [333, 125] width 142 height 19
type input "Herault"
click at [280, 178] on input "+1" at bounding box center [333, 178] width 142 height 19
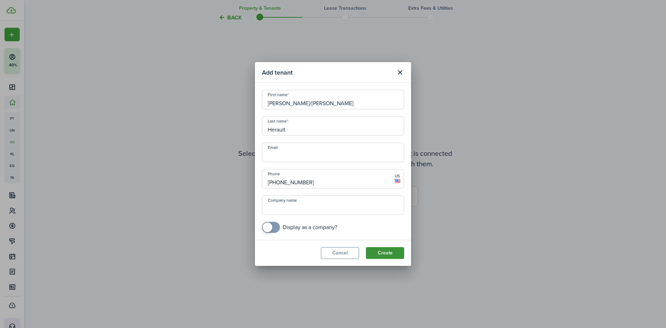
type input "[PHONE_NUMBER]"
click at [377, 251] on button "Create" at bounding box center [385, 253] width 38 height 12
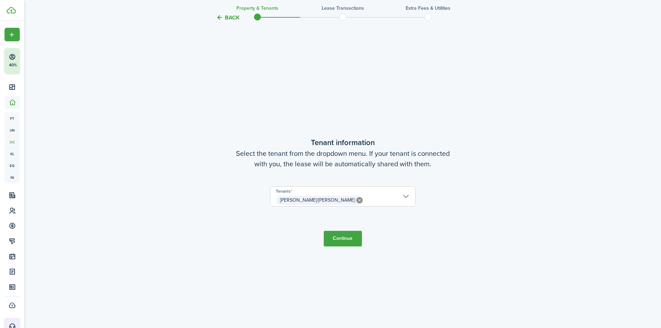
click at [340, 239] on button "Continue" at bounding box center [343, 239] width 38 height 16
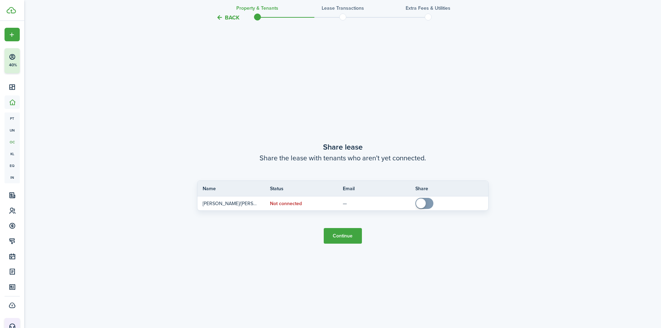
scroll to position [609, 0]
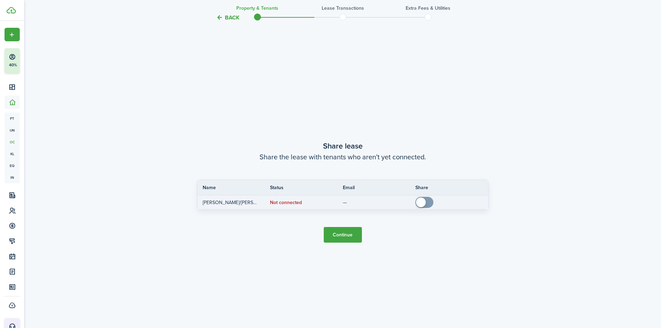
click at [426, 202] on span at bounding box center [421, 202] width 10 height 10
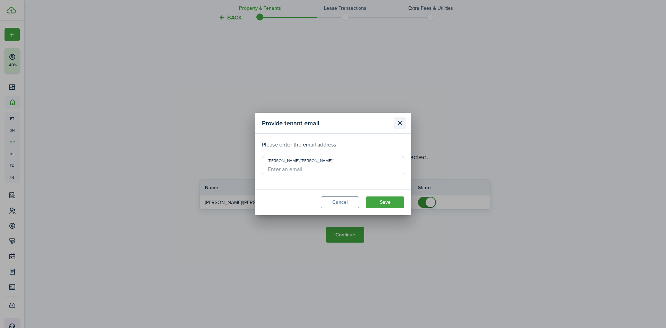
click at [397, 121] on button "Close modal" at bounding box center [400, 123] width 12 height 12
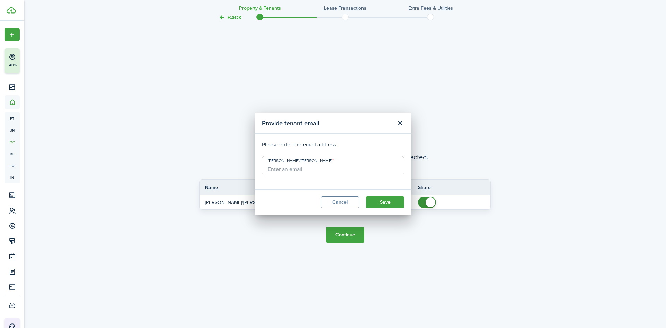
checkbox input "false"
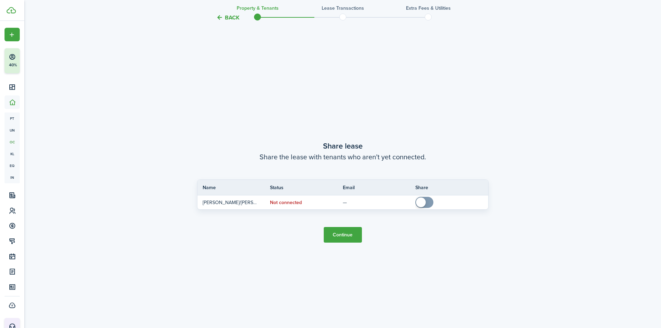
click at [338, 230] on button "Continue" at bounding box center [343, 235] width 38 height 16
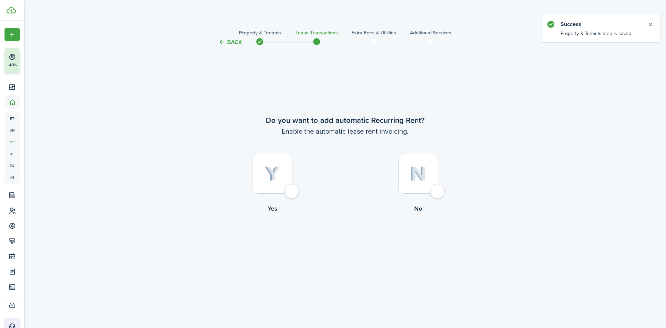
click at [265, 165] on div at bounding box center [273, 174] width 40 height 40
radio input "true"
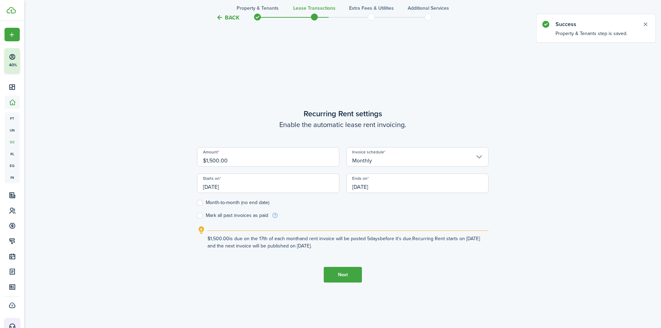
scroll to position [281, 0]
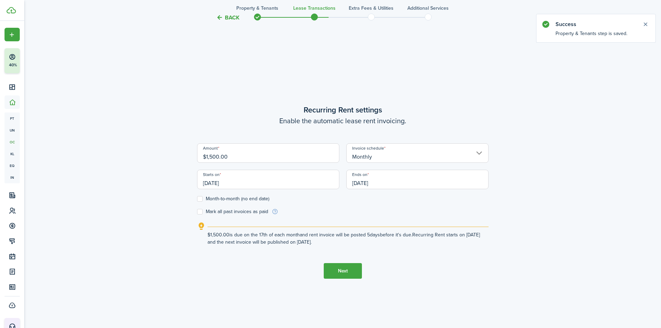
click at [197, 197] on label "Month-to-month (no end date)" at bounding box center [233, 199] width 72 height 6
click at [197, 199] on input "Month-to-month (no end date)" at bounding box center [197, 199] width 0 height 0
checkbox input "true"
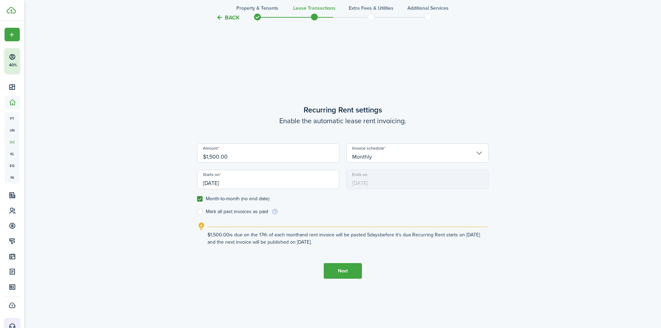
click at [213, 184] on input "[DATE]" at bounding box center [268, 179] width 142 height 19
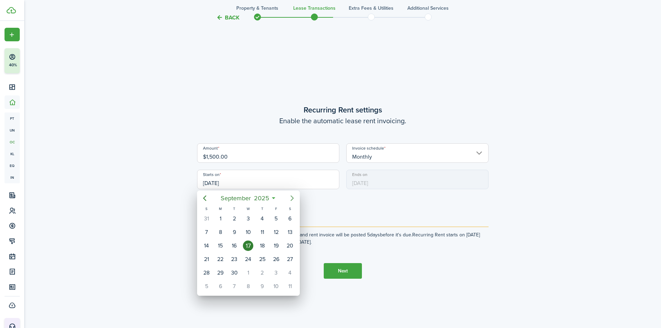
click at [293, 195] on icon "Next page" at bounding box center [292, 198] width 8 height 8
click at [248, 216] on div "1" at bounding box center [248, 218] width 10 height 10
type input "[DATE]"
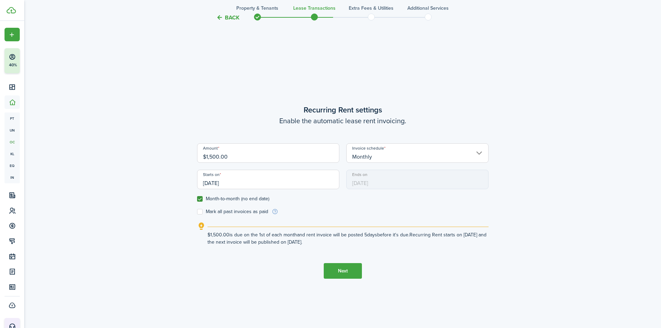
click at [343, 271] on button "Next" at bounding box center [343, 271] width 38 height 16
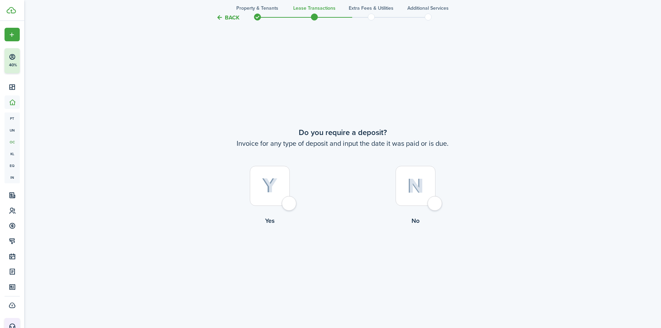
scroll to position [609, 0]
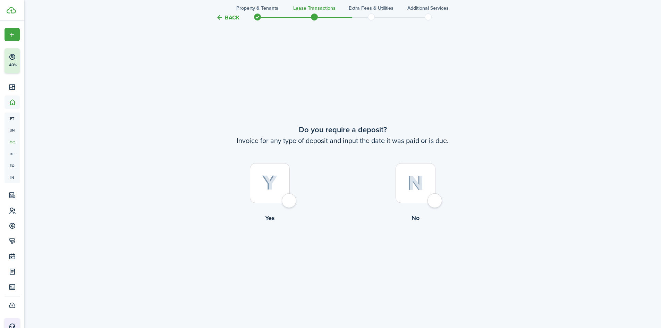
click at [415, 188] on img at bounding box center [415, 183] width 16 height 15
radio input "true"
click at [349, 253] on button "Continue" at bounding box center [343, 251] width 38 height 16
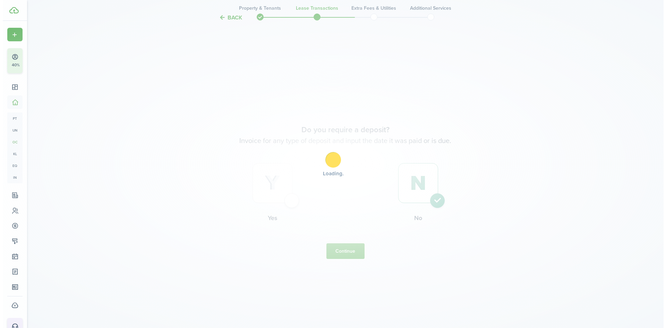
scroll to position [0, 0]
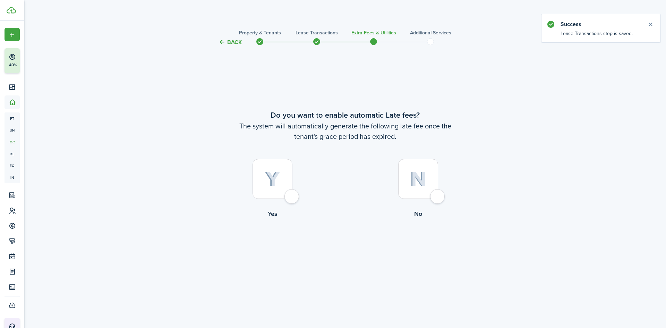
click at [422, 176] on img at bounding box center [418, 178] width 16 height 15
radio input "true"
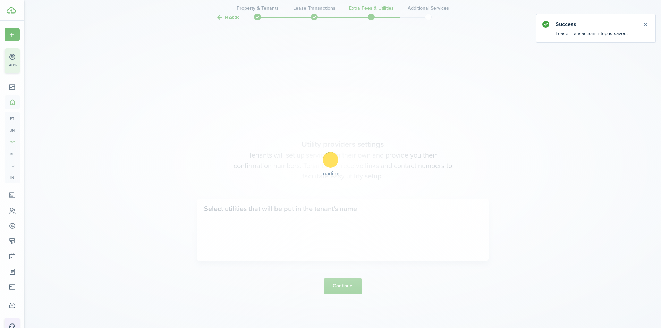
scroll to position [281, 0]
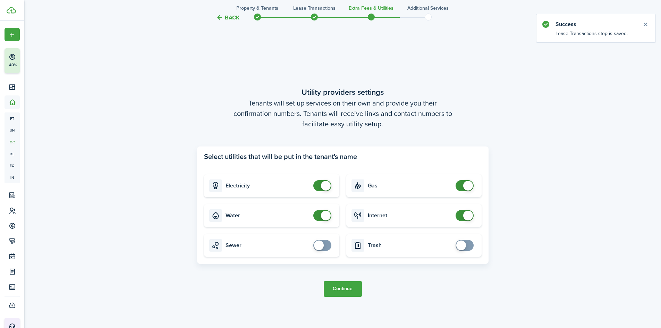
checkbox input "false"
click at [322, 215] on span at bounding box center [326, 216] width 10 height 10
click at [343, 291] on button "Continue" at bounding box center [343, 289] width 38 height 16
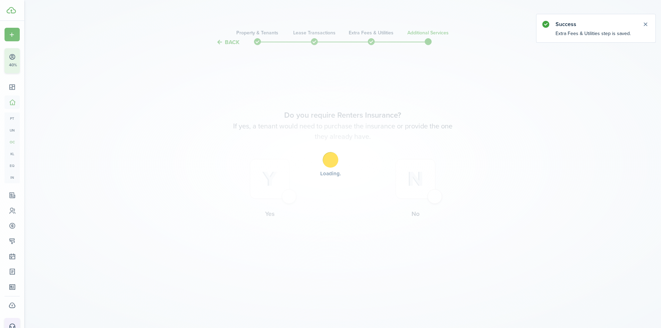
scroll to position [0, 0]
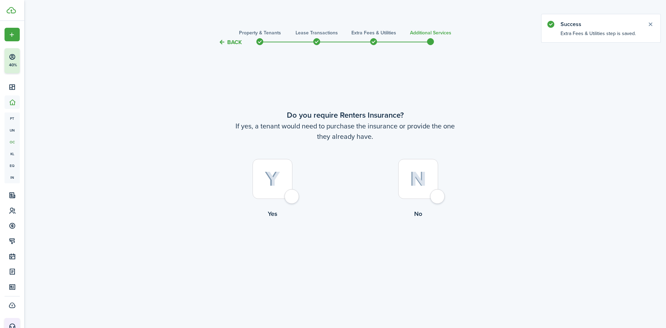
click at [413, 174] on img at bounding box center [418, 178] width 16 height 15
radio input "true"
click at [363, 250] on button "Complete move in" at bounding box center [345, 247] width 51 height 16
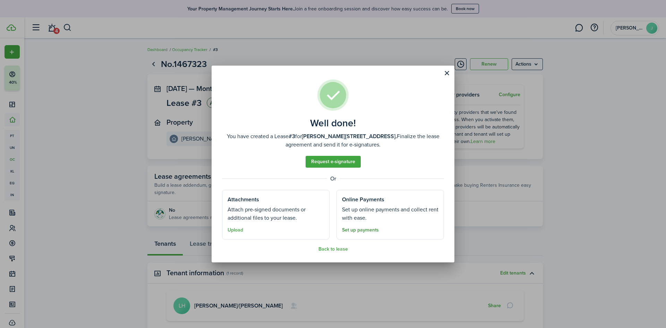
click at [360, 233] on link "Set up payments" at bounding box center [360, 230] width 37 height 6
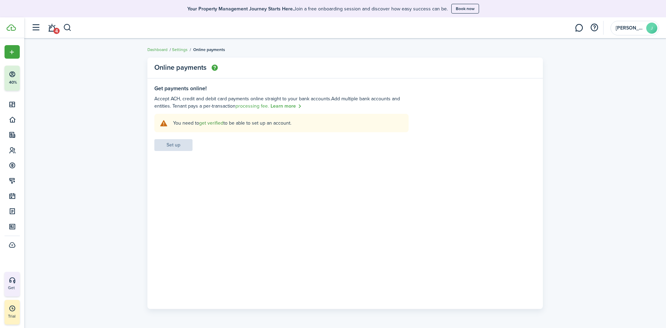
click at [213, 121] on link "get verified" at bounding box center [211, 122] width 24 height 7
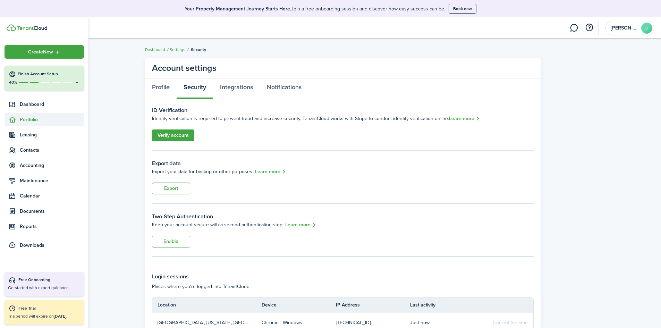
click at [34, 121] on span "Portfolio" at bounding box center [52, 119] width 64 height 7
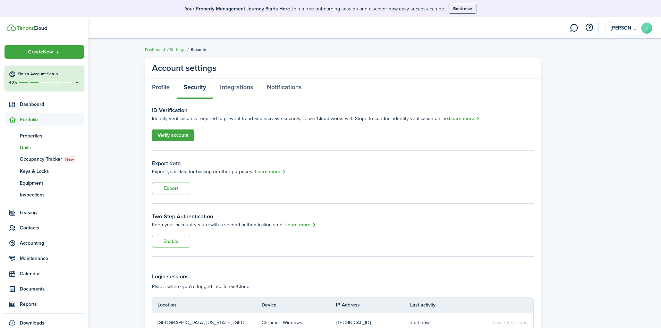
click at [29, 148] on span "Units" at bounding box center [52, 147] width 64 height 7
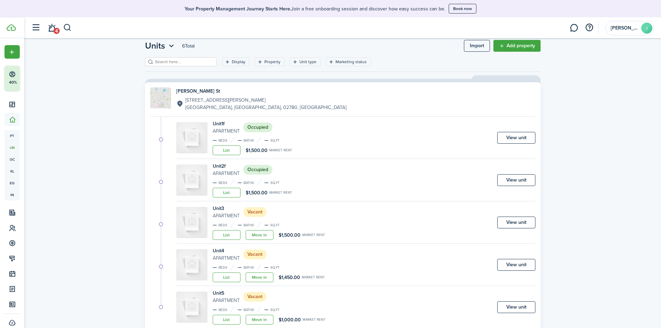
scroll to position [35, 0]
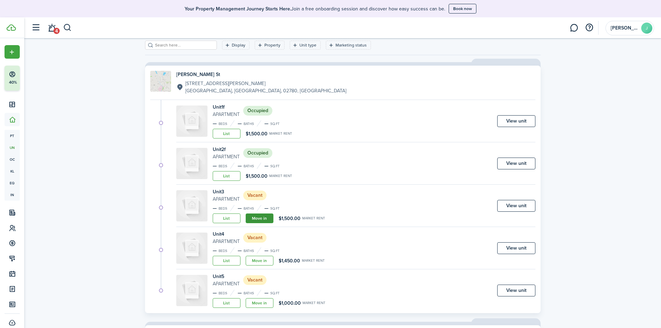
click at [269, 221] on link "Move in" at bounding box center [260, 218] width 28 height 10
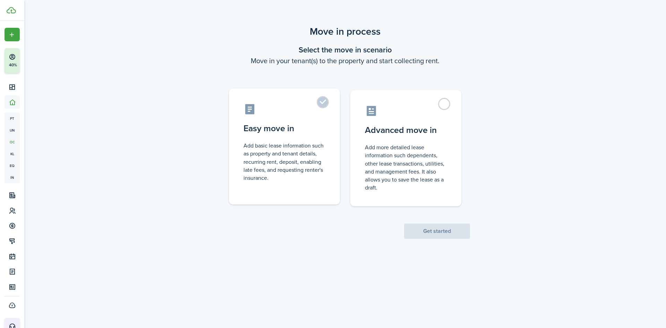
click at [279, 134] on control-radio-card-title "Easy move in" at bounding box center [285, 128] width 82 height 12
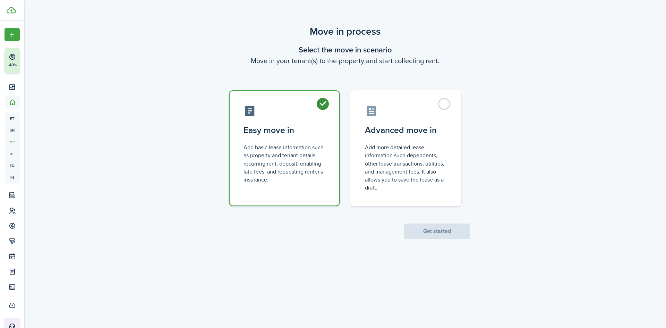
radio input "true"
click at [429, 237] on button "Get started" at bounding box center [437, 231] width 66 height 15
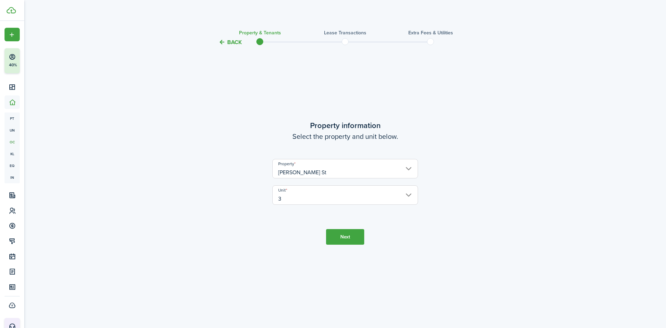
click at [344, 244] on button "Next" at bounding box center [345, 237] width 38 height 16
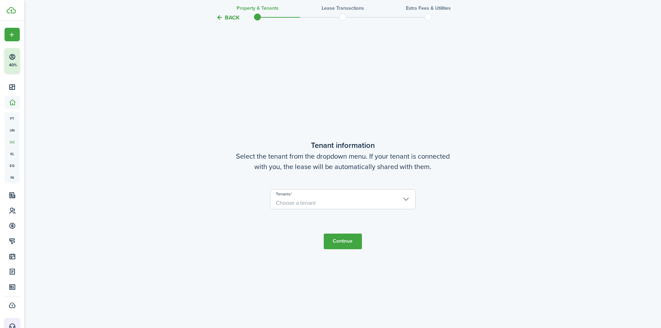
scroll to position [281, 0]
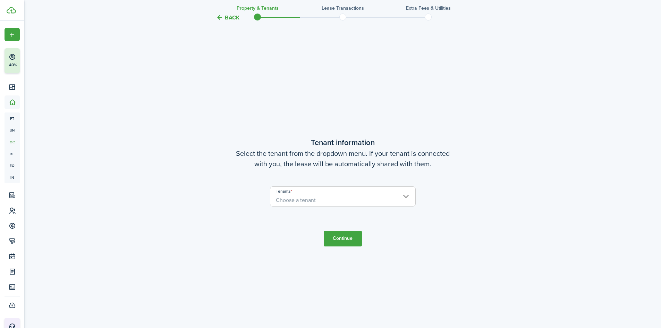
click at [323, 201] on span "Choose a tenant" at bounding box center [342, 200] width 145 height 12
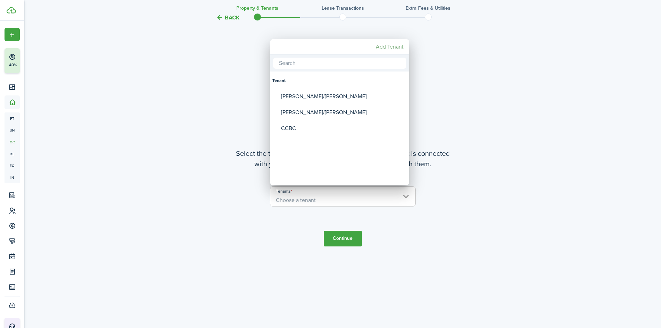
click at [399, 42] on mbsc-button "Add Tenant" at bounding box center [389, 47] width 33 height 12
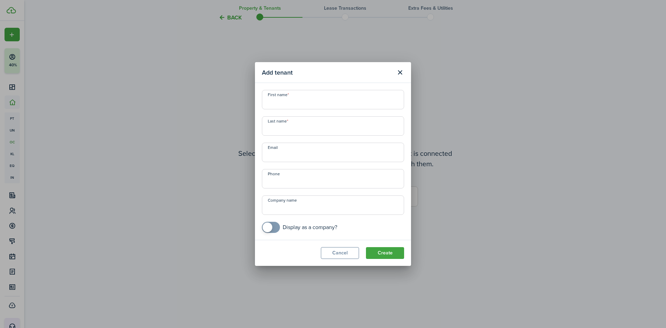
click at [297, 100] on input "First name" at bounding box center [333, 99] width 142 height 19
click at [269, 105] on input "[PERSON_NAME]" at bounding box center [333, 99] width 142 height 19
click at [296, 125] on input "Last name" at bounding box center [333, 125] width 142 height 19
drag, startPoint x: 323, startPoint y: 104, endPoint x: 296, endPoint y: 97, distance: 27.9
click at [296, 97] on input "[PERSON_NAME]" at bounding box center [333, 99] width 142 height 19
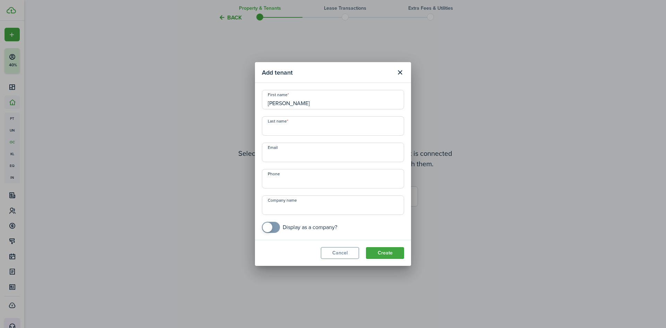
type input "[PERSON_NAME]"
click at [292, 180] on input "+1" at bounding box center [333, 178] width 142 height 19
type input "[PHONE_NUMBER]"
click at [389, 255] on button "Create" at bounding box center [385, 253] width 38 height 12
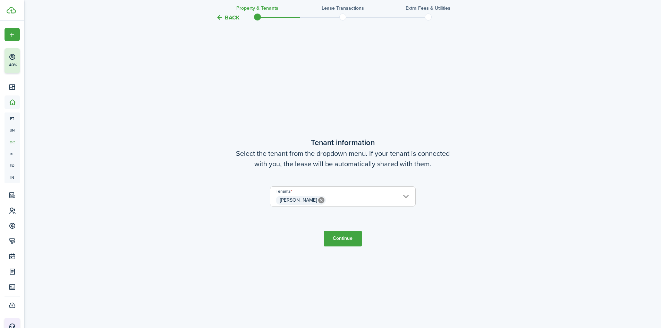
click at [334, 242] on button "Continue" at bounding box center [343, 239] width 38 height 16
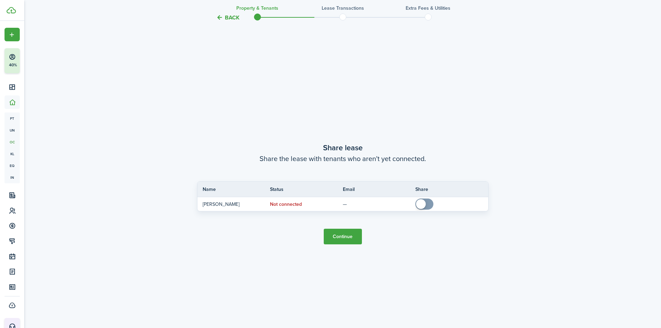
scroll to position [609, 0]
click at [352, 237] on button "Continue" at bounding box center [343, 235] width 38 height 16
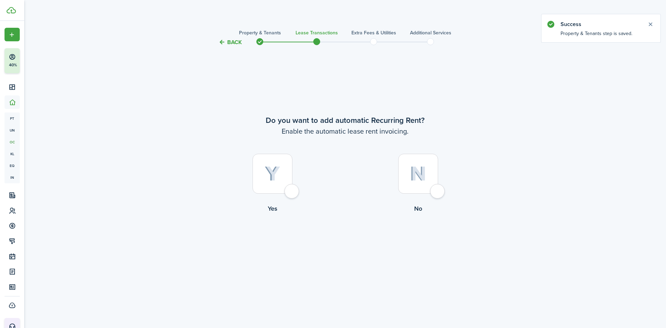
click at [272, 182] on div at bounding box center [273, 174] width 40 height 40
radio input "true"
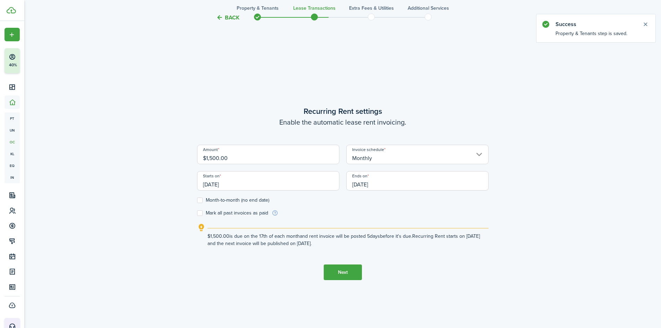
scroll to position [281, 0]
drag, startPoint x: 212, startPoint y: 187, endPoint x: 208, endPoint y: 187, distance: 3.8
click at [208, 187] on input "[DATE]" at bounding box center [268, 179] width 142 height 19
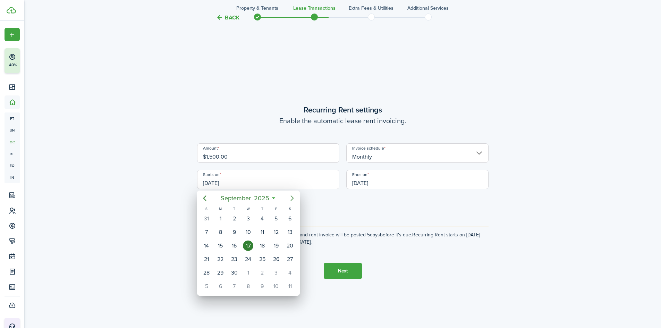
click at [295, 197] on icon "Next page" at bounding box center [292, 198] width 8 height 8
click at [246, 215] on div "1" at bounding box center [248, 218] width 10 height 10
type input "[DATE]"
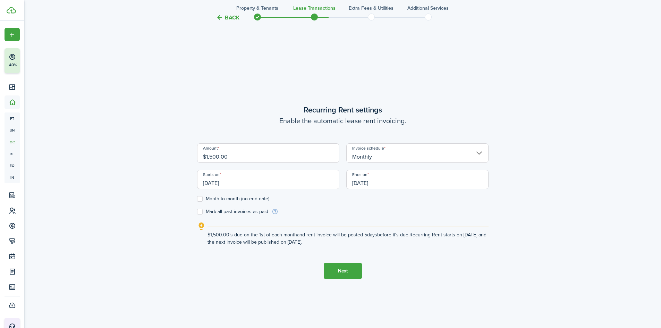
click at [201, 197] on label "Month-to-month (no end date)" at bounding box center [233, 199] width 72 height 6
click at [197, 199] on input "Month-to-month (no end date)" at bounding box center [197, 199] width 0 height 0
checkbox input "true"
click at [351, 272] on button "Next" at bounding box center [343, 271] width 38 height 16
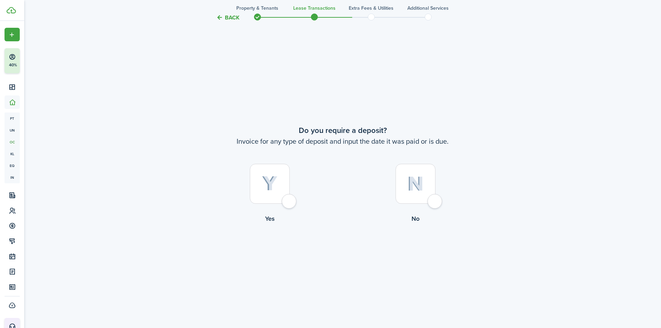
scroll to position [609, 0]
click at [416, 199] on div at bounding box center [416, 183] width 40 height 40
radio input "true"
click at [334, 250] on button "Continue" at bounding box center [343, 251] width 38 height 16
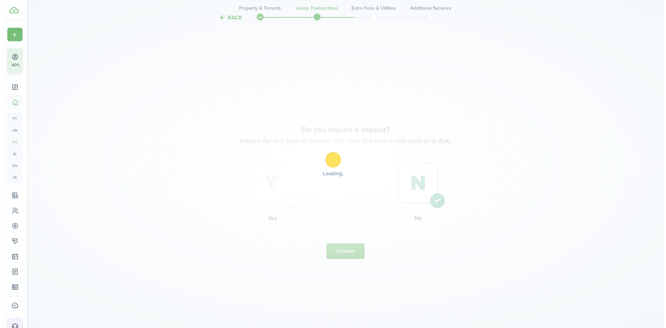
scroll to position [0, 0]
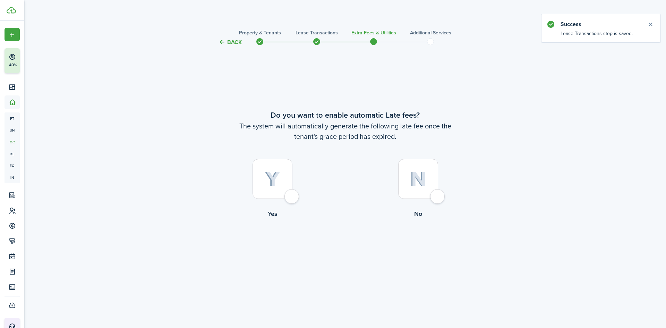
click at [402, 180] on div at bounding box center [418, 179] width 40 height 40
radio input "true"
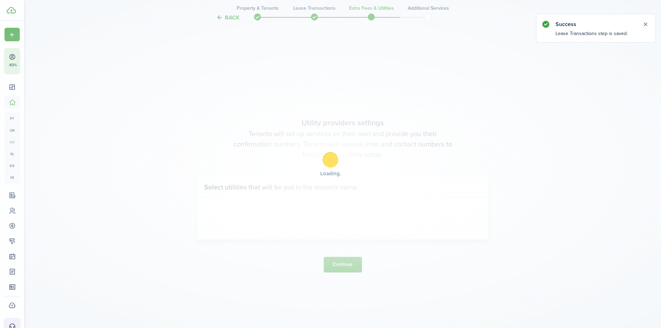
scroll to position [281, 0]
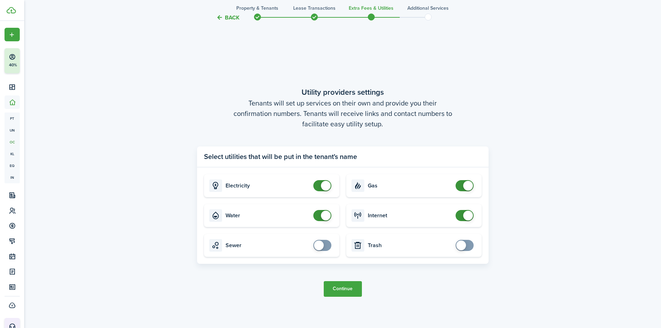
checkbox input "false"
click at [319, 213] on span at bounding box center [322, 215] width 7 height 11
click at [358, 291] on button "Continue" at bounding box center [343, 289] width 38 height 16
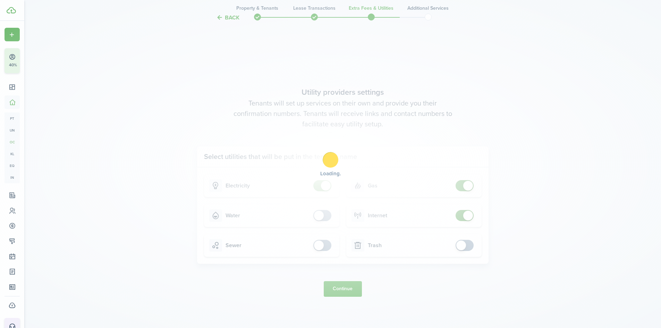
scroll to position [0, 0]
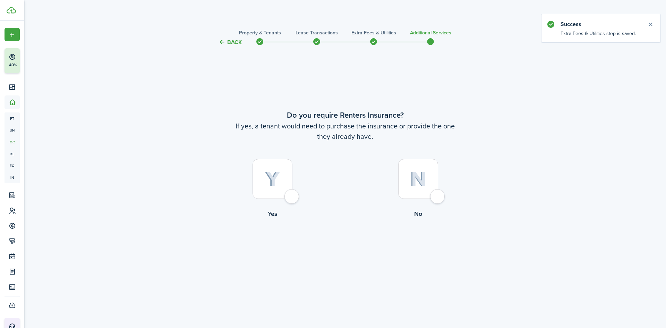
click at [438, 185] on div at bounding box center [418, 179] width 40 height 40
radio input "true"
click at [345, 246] on button "Complete move in" at bounding box center [345, 247] width 51 height 16
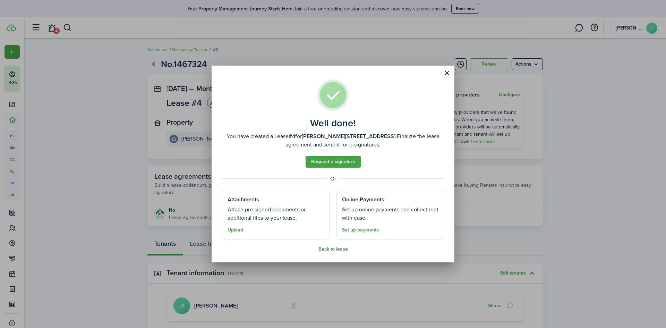
click at [335, 250] on button "Back to lease" at bounding box center [334, 249] width 30 height 6
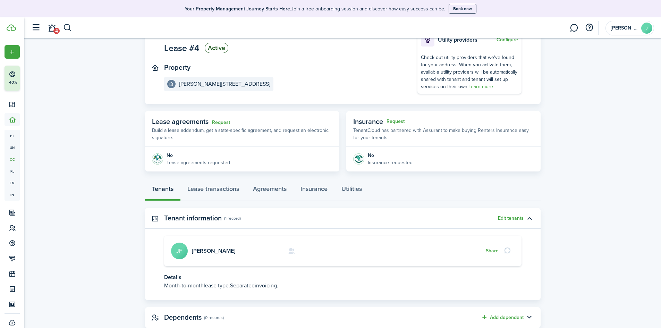
scroll to position [39, 0]
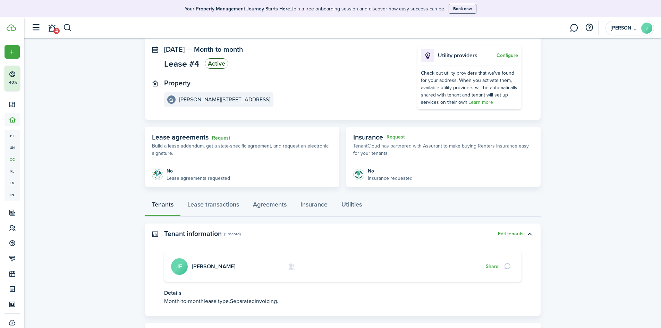
click at [220, 140] on link "Request" at bounding box center [221, 138] width 18 height 6
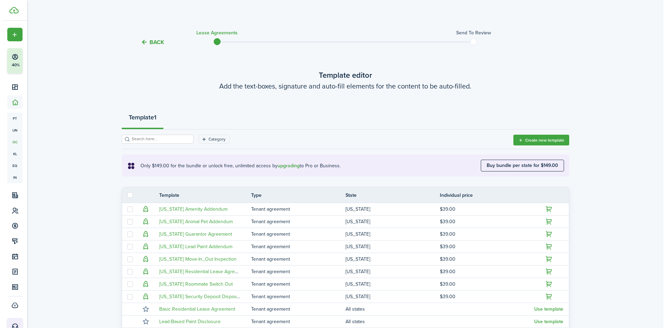
scroll to position [39, 0]
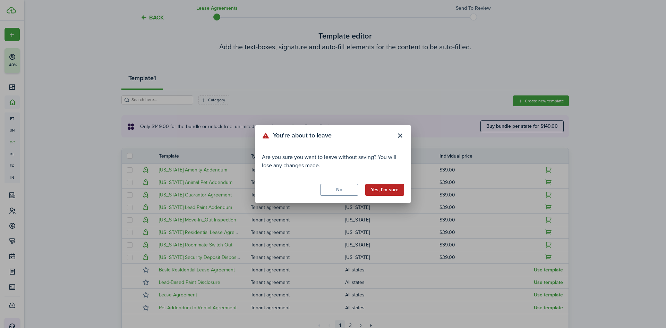
click at [372, 192] on button "Yes, I'm sure" at bounding box center [384, 190] width 39 height 12
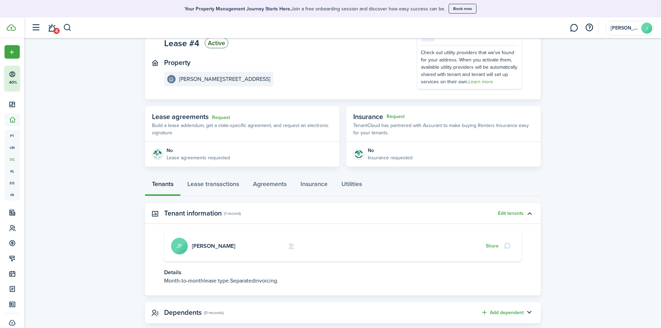
scroll to position [74, 0]
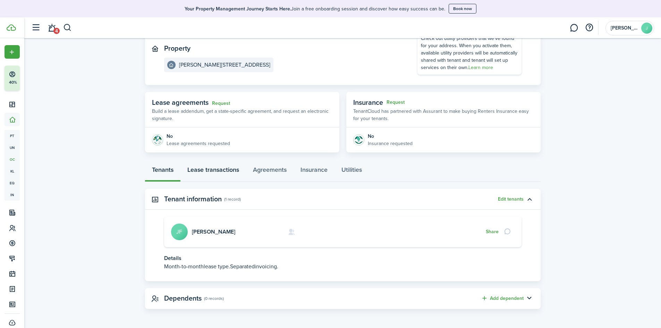
click at [210, 175] on link "Lease transactions" at bounding box center [213, 171] width 66 height 21
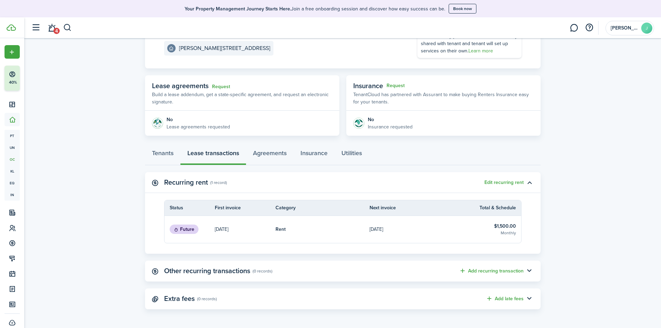
scroll to position [91, 0]
click at [279, 152] on link "Agreements" at bounding box center [270, 154] width 48 height 21
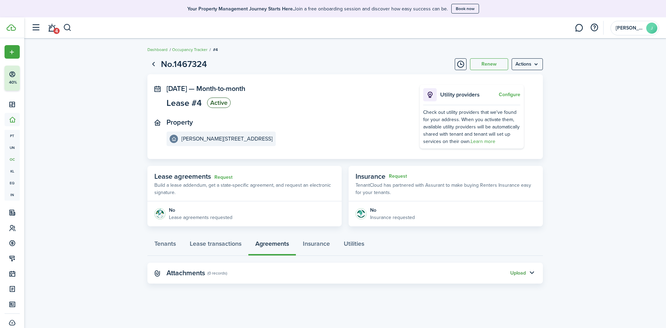
click at [518, 273] on button "Upload" at bounding box center [519, 273] width 16 height 6
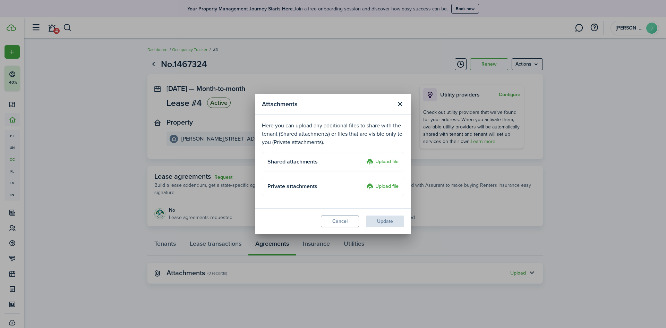
click at [390, 189] on label "Upload file" at bounding box center [383, 187] width 32 height 8
click at [364, 183] on input "Upload file" at bounding box center [364, 183] width 0 height 0
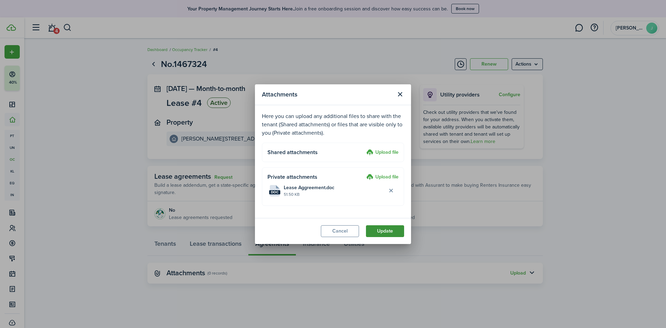
click at [388, 230] on button "Update" at bounding box center [385, 231] width 38 height 12
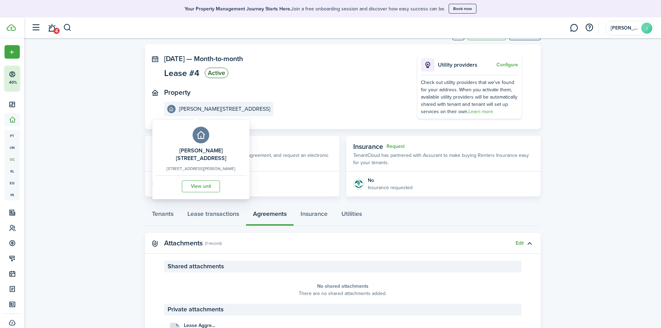
scroll to position [69, 0]
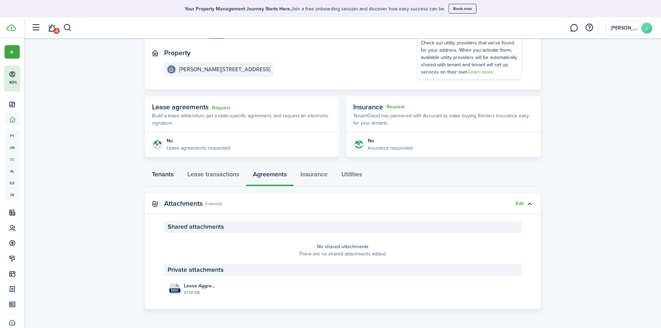
click at [157, 177] on link "Tenants" at bounding box center [162, 176] width 35 height 21
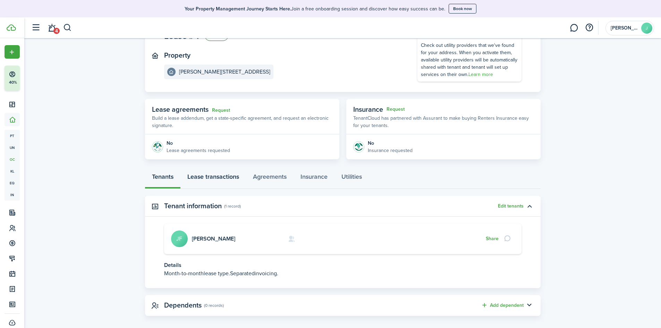
scroll to position [69, 0]
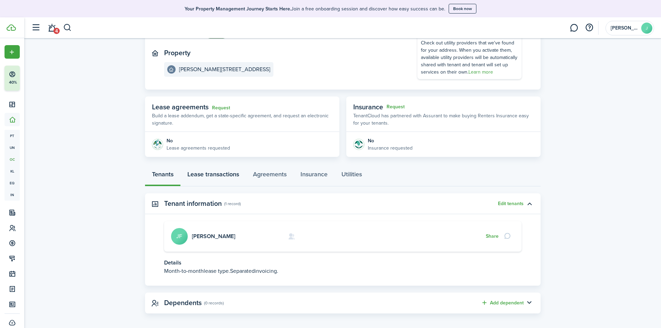
click at [206, 179] on link "Lease transactions" at bounding box center [213, 176] width 66 height 21
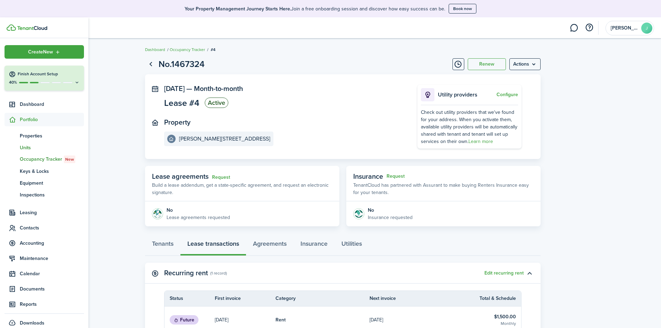
click at [34, 145] on span "Units" at bounding box center [52, 147] width 64 height 7
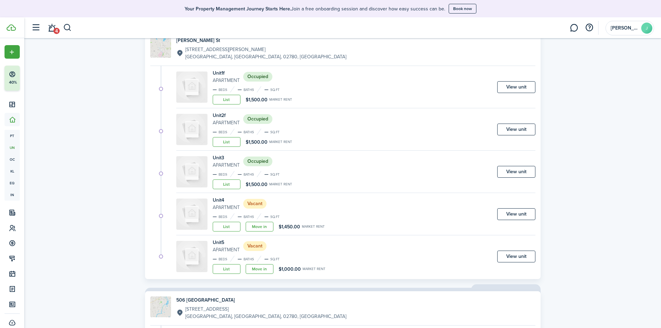
scroll to position [69, 0]
click at [530, 170] on link "View unit" at bounding box center [516, 171] width 38 height 12
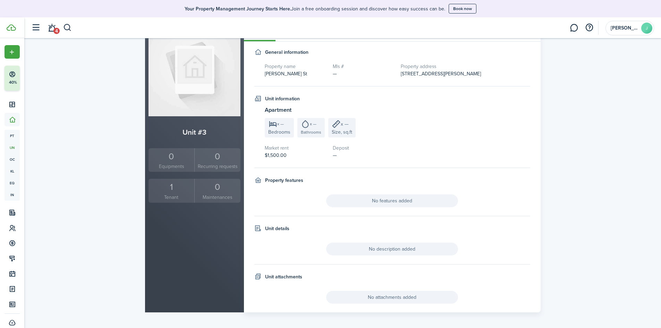
scroll to position [59, 0]
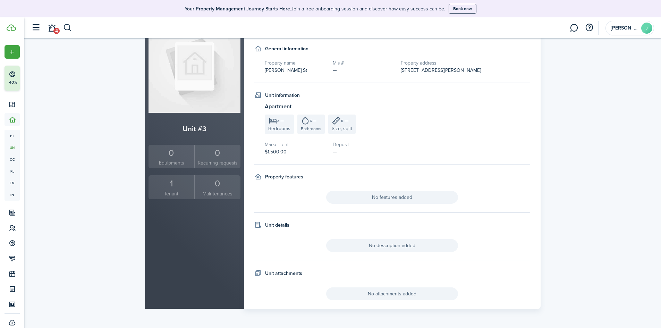
click at [165, 191] on small "Tenant" at bounding box center [171, 193] width 43 height 7
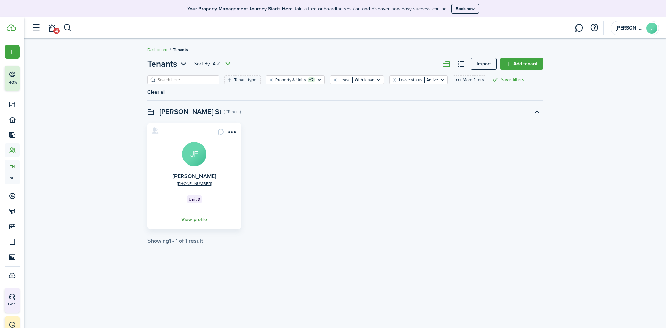
click at [195, 214] on link "View profile" at bounding box center [194, 219] width 96 height 19
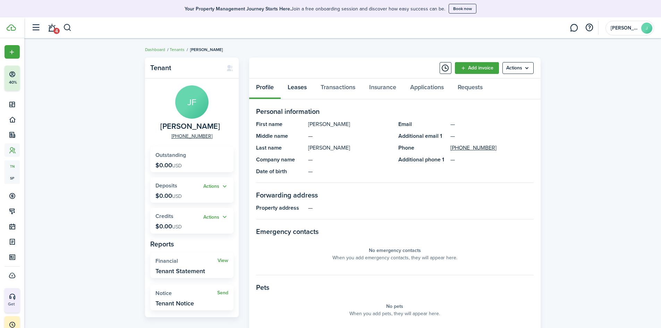
click at [294, 90] on link "Leases" at bounding box center [297, 88] width 33 height 21
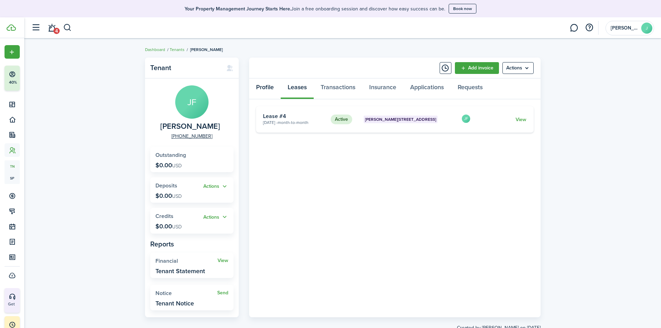
click at [269, 90] on link "Profile" at bounding box center [265, 88] width 32 height 21
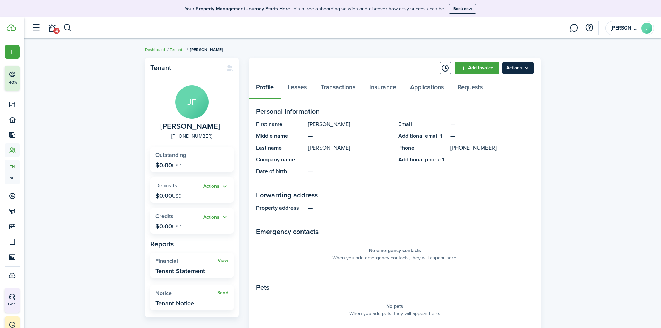
click at [514, 68] on menu-btn "Actions" at bounding box center [518, 68] width 31 height 12
click at [572, 105] on div "Tenant [PERSON_NAME] [PERSON_NAME] [PHONE_NUMBER] Outstanding $0.00 USD Actions…" at bounding box center [342, 257] width 637 height 406
click at [386, 85] on link "Insurance" at bounding box center [382, 88] width 41 height 21
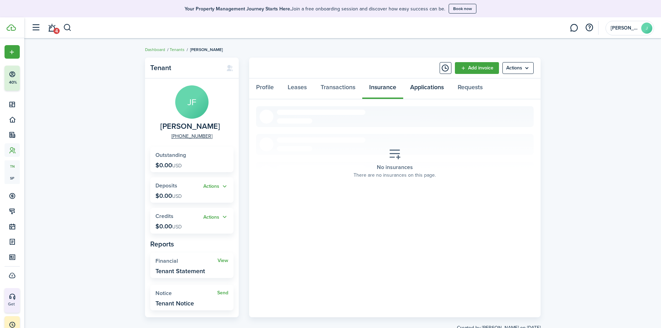
click at [425, 85] on link "Applications" at bounding box center [427, 88] width 48 height 21
click at [480, 89] on link "Requests" at bounding box center [470, 88] width 39 height 21
click at [292, 89] on link "Leases" at bounding box center [297, 88] width 33 height 21
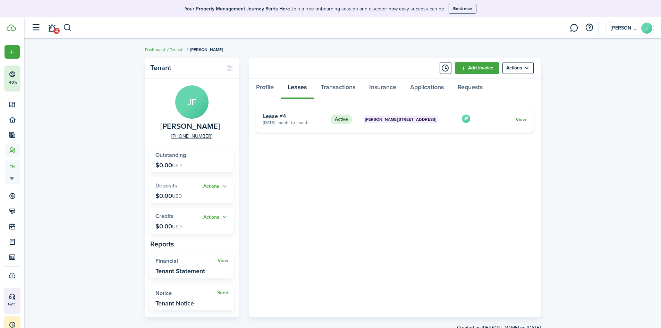
click at [520, 117] on link "View" at bounding box center [521, 119] width 11 height 7
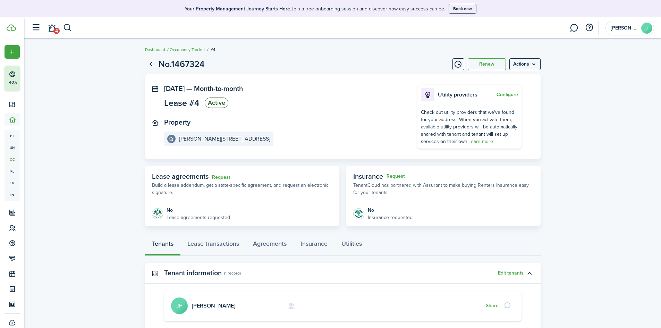
click at [59, 221] on lease-view "No.1467324 Renew Actions [DATE] — Month-to-month Lease #4 Active Property [PERS…" at bounding box center [342, 220] width 637 height 332
click at [516, 69] on menu-btn "Actions" at bounding box center [525, 64] width 31 height 12
click at [570, 67] on lease-view "No.1467324 Renew Actions [DATE] — Month-to-month Lease #4 Active Property [PERS…" at bounding box center [342, 220] width 637 height 332
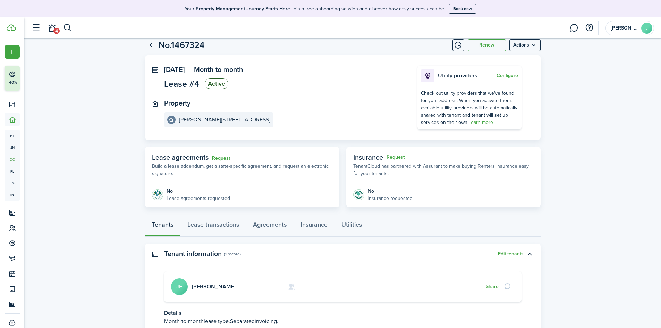
scroll to position [35, 0]
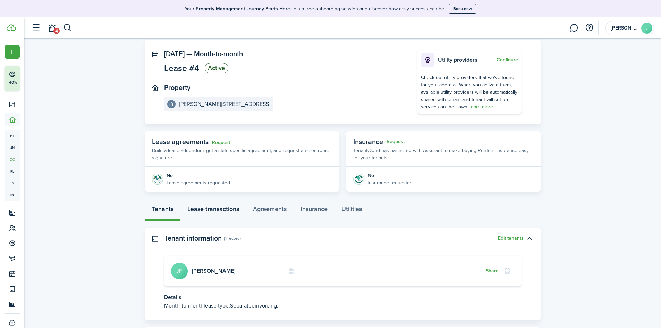
click at [211, 208] on link "Lease transactions" at bounding box center [213, 210] width 66 height 21
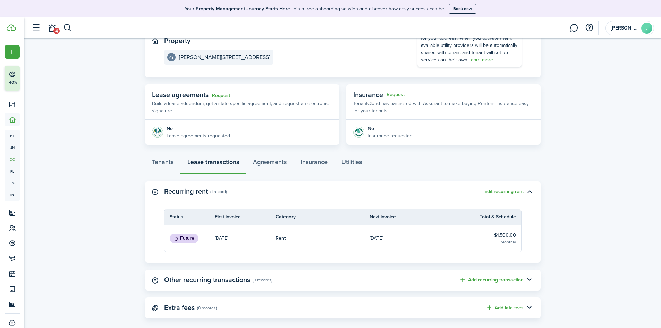
scroll to position [91, 0]
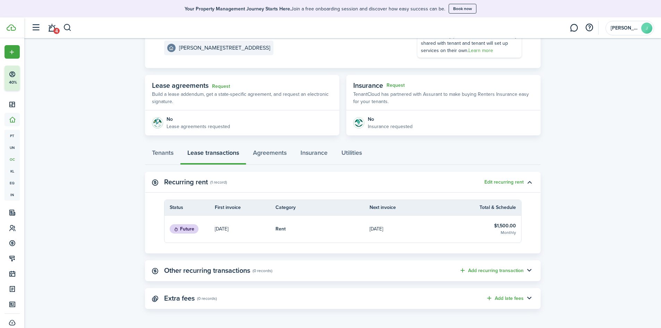
click at [511, 230] on table-subtitle "Monthly" at bounding box center [508, 232] width 15 height 6
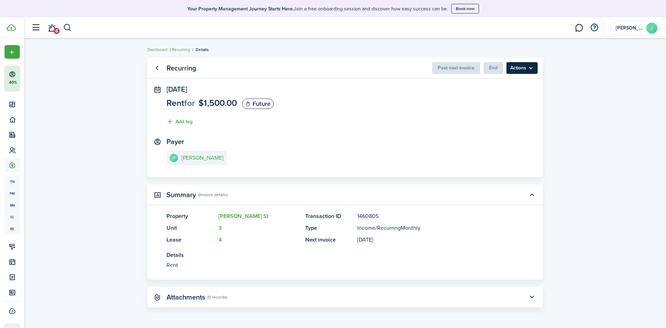
click at [526, 71] on menu-btn "Actions" at bounding box center [522, 68] width 31 height 12
click at [596, 113] on recurring-view "Recurring Post next invoice End Actions [DATE] Rent for $1,500.00 Future Add ta…" at bounding box center [345, 183] width 642 height 258
click at [188, 121] on button "Add tag" at bounding box center [180, 122] width 26 height 8
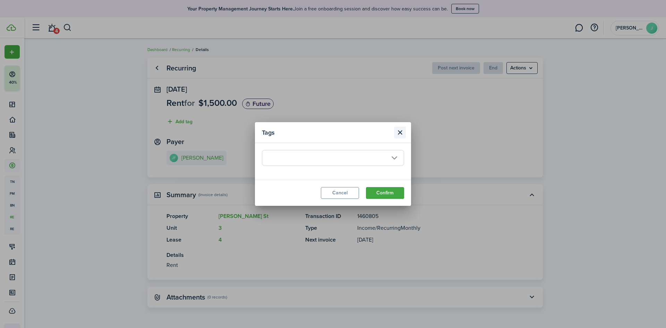
click at [400, 133] on button "Close modal" at bounding box center [400, 133] width 12 height 12
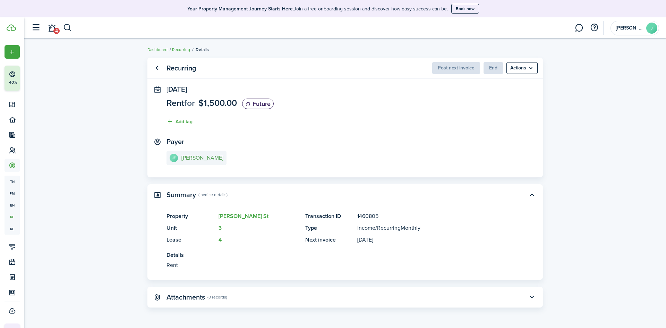
click at [188, 157] on e-details-info-title "[PERSON_NAME]" at bounding box center [203, 158] width 42 height 6
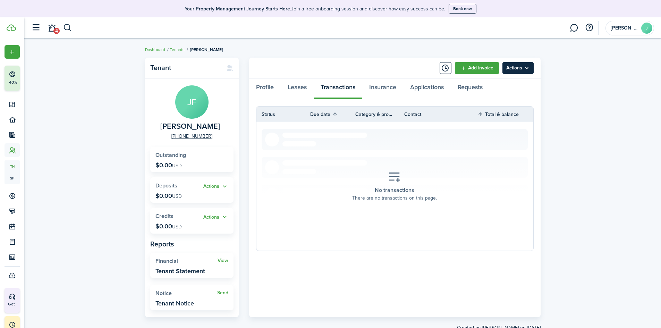
click at [516, 67] on menu-btn "Actions" at bounding box center [518, 68] width 31 height 12
click at [576, 98] on div "Tenant [PERSON_NAME] [PERSON_NAME] [PHONE_NUMBER] Outstanding $0.00 USD Actions…" at bounding box center [342, 194] width 637 height 281
click at [198, 137] on link "[PHONE_NUMBER]" at bounding box center [191, 136] width 41 height 7
click at [494, 113] on th "Total & balance" at bounding box center [499, 114] width 42 height 8
click at [318, 116] on th "Due date" at bounding box center [332, 114] width 45 height 8
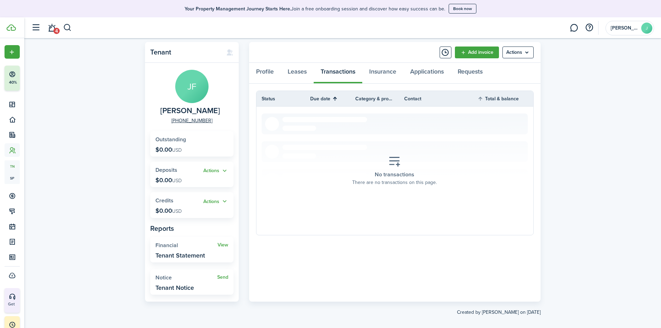
scroll to position [23, 0]
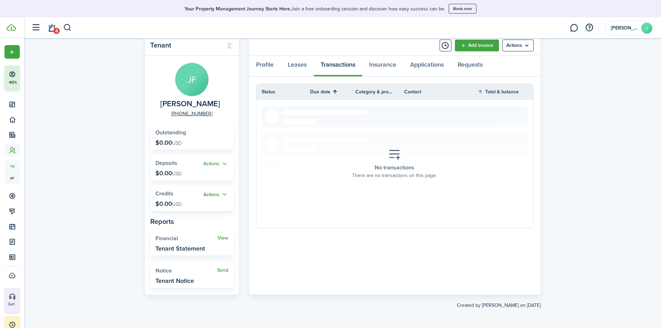
click at [218, 193] on button "Actions" at bounding box center [215, 195] width 25 height 8
click at [213, 162] on button "Actions" at bounding box center [215, 164] width 25 height 8
click at [173, 135] on span "Outstanding" at bounding box center [170, 132] width 31 height 8
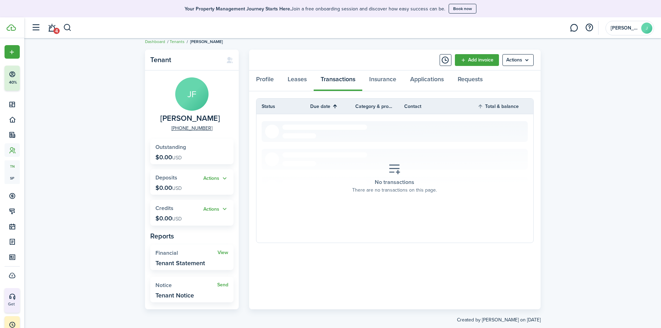
scroll to position [0, 0]
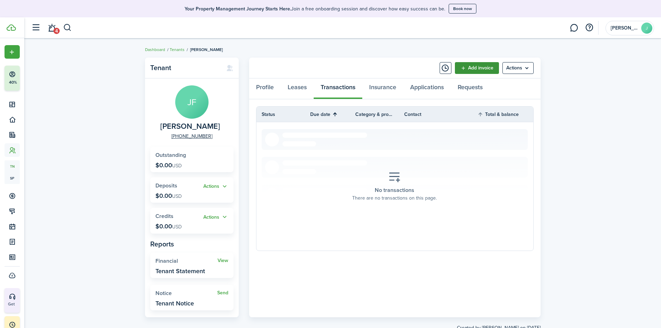
click at [477, 67] on link "Add invoice" at bounding box center [477, 68] width 44 height 12
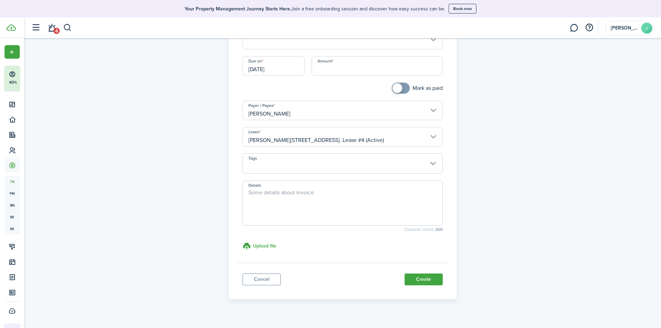
scroll to position [92, 0]
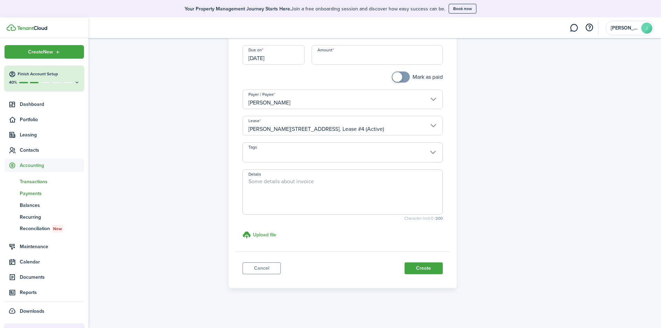
click at [32, 194] on span "Payments" at bounding box center [52, 193] width 64 height 7
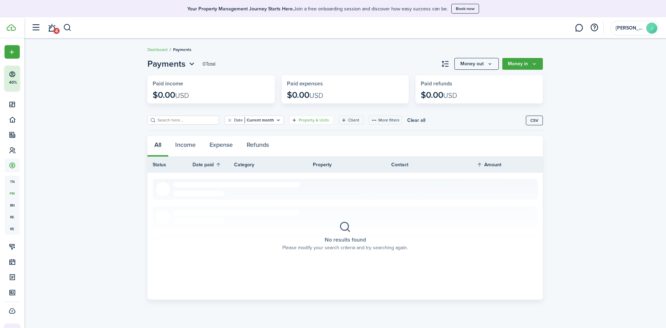
click at [299, 123] on filter-tag-label "Property & Units" at bounding box center [314, 120] width 31 height 6
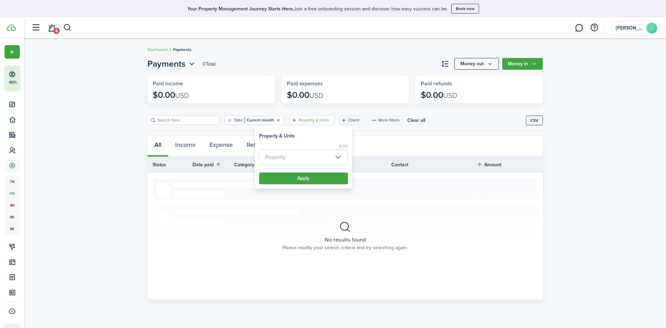
click at [335, 158] on span "Property" at bounding box center [304, 157] width 88 height 15
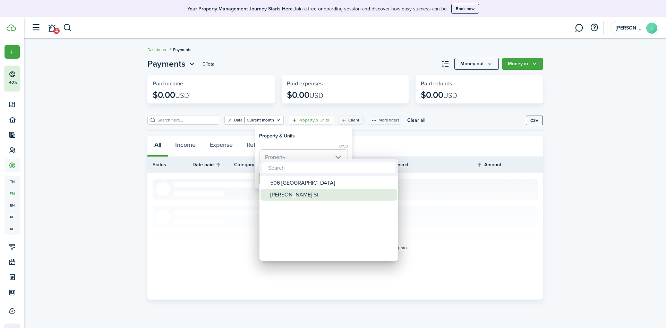
click at [288, 196] on div "[PERSON_NAME] St" at bounding box center [331, 195] width 123 height 12
type input "[PERSON_NAME] St"
click at [292, 197] on div "[PERSON_NAME] St" at bounding box center [331, 195] width 123 height 12
click at [297, 195] on div "[PERSON_NAME] St" at bounding box center [331, 195] width 123 height 12
type input "[PERSON_NAME] St"
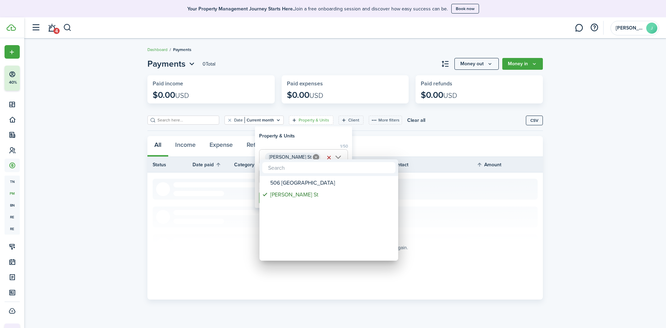
click at [310, 138] on div at bounding box center [332, 163] width 777 height 439
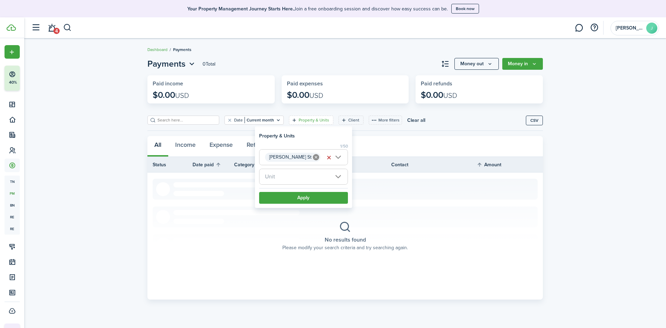
click at [314, 174] on span "Unit" at bounding box center [304, 176] width 88 height 15
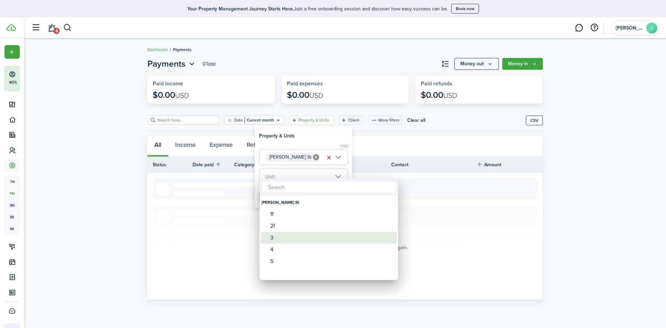
click at [276, 237] on div "3" at bounding box center [331, 238] width 123 height 12
type input "3"
click at [299, 174] on div at bounding box center [332, 163] width 777 height 439
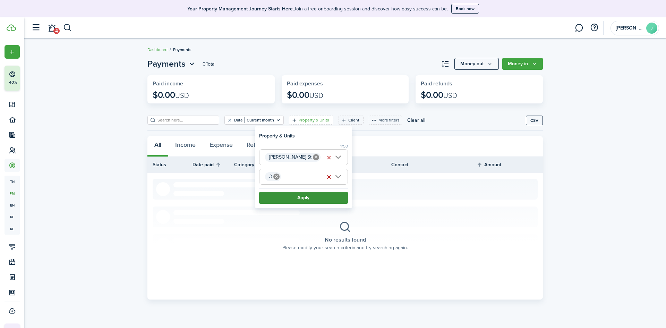
click at [311, 200] on button "Apply" at bounding box center [303, 198] width 89 height 12
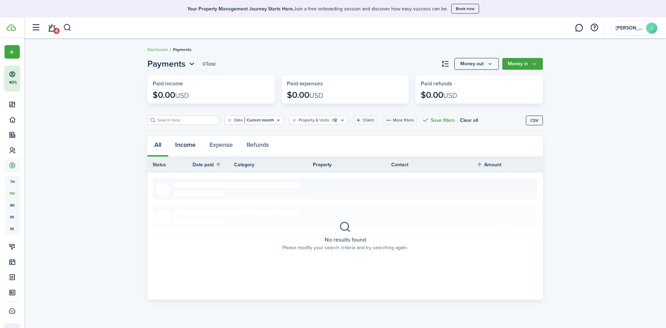
click at [187, 146] on button "Income" at bounding box center [185, 146] width 34 height 21
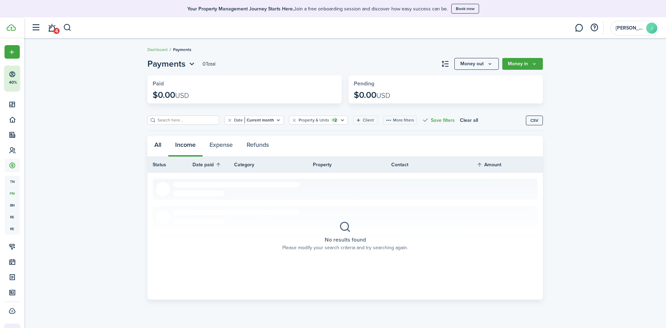
click at [160, 146] on button "All" at bounding box center [158, 146] width 21 height 21
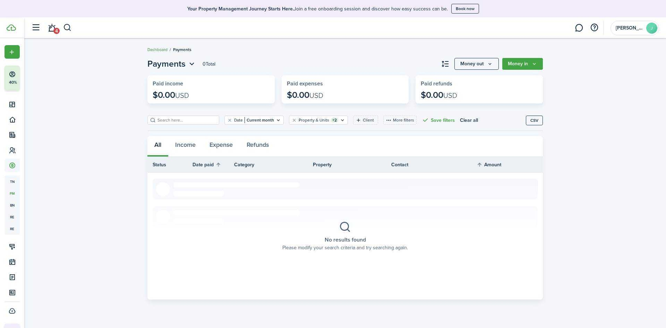
click at [159, 50] on link "Dashboard" at bounding box center [158, 50] width 20 height 6
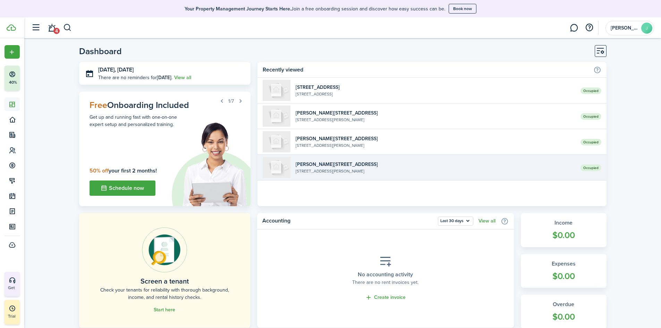
click at [352, 169] on widget-list-item-description "[STREET_ADDRESS][PERSON_NAME]" at bounding box center [435, 171] width 279 height 6
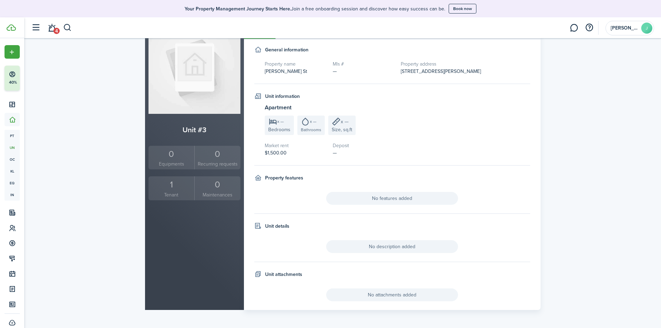
scroll to position [59, 0]
click at [174, 183] on div "1" at bounding box center [171, 183] width 43 height 13
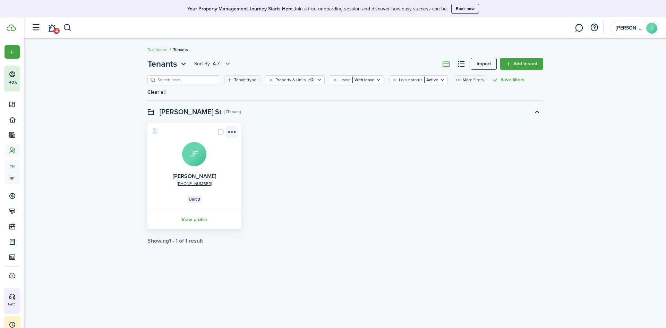
click at [234, 126] on menu-btn-icon "Open menu" at bounding box center [232, 132] width 12 height 12
click at [134, 168] on div "Tenants Sort by A-Z Import Add tenant Tenant type Property & Units +2 Lease Wit…" at bounding box center [345, 150] width 642 height 193
click at [195, 210] on link "View profile" at bounding box center [194, 219] width 96 height 19
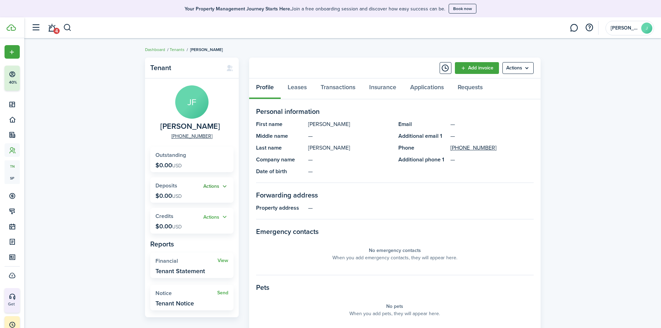
click at [223, 187] on button "Actions" at bounding box center [215, 187] width 25 height 8
click at [384, 164] on panel-main-list "First name [PERSON_NAME] name — Last name [PERSON_NAME] Company name — Date of …" at bounding box center [323, 148] width 135 height 56
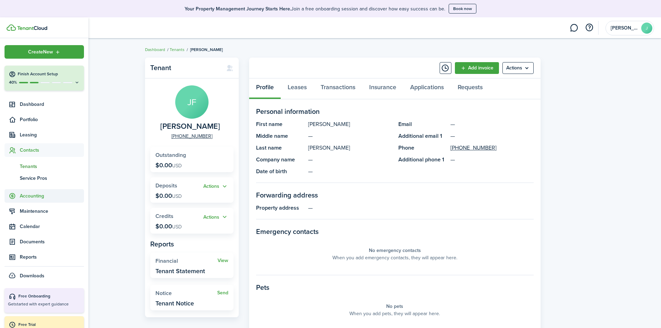
click at [37, 198] on span "Accounting" at bounding box center [52, 195] width 64 height 7
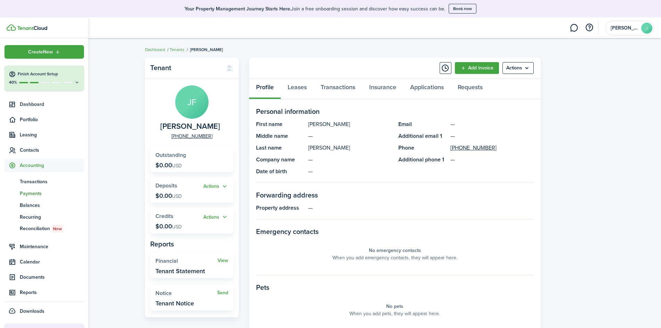
click at [30, 197] on link "pm Payments" at bounding box center [44, 193] width 79 height 12
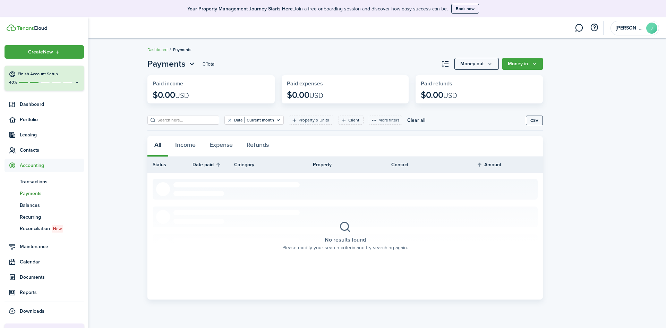
click at [27, 75] on h4 "Finish Account Setup" at bounding box center [49, 74] width 62 height 6
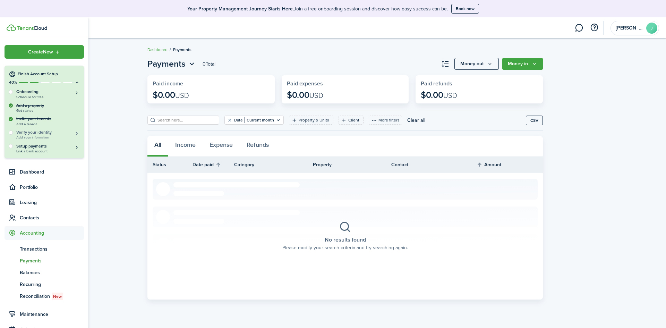
click at [39, 134] on h5 "Verify your identity" at bounding box center [48, 132] width 64 height 6
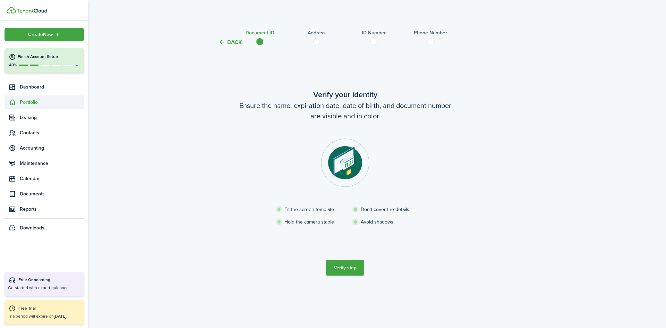
click at [27, 105] on span "Portfolio" at bounding box center [52, 102] width 64 height 7
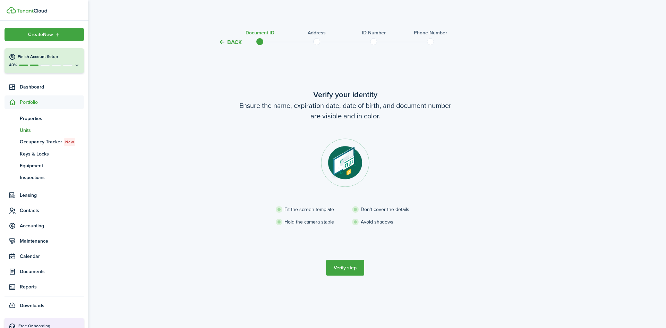
click at [28, 130] on span "Units" at bounding box center [52, 130] width 64 height 7
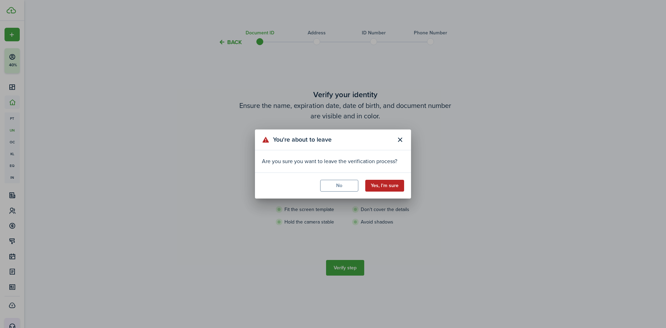
click at [379, 184] on button "Yes, I'm sure" at bounding box center [384, 186] width 39 height 12
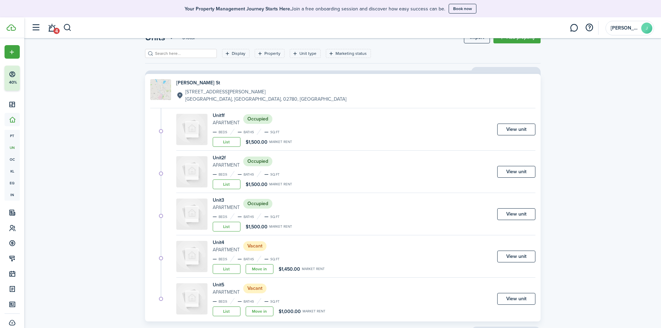
scroll to position [69, 0]
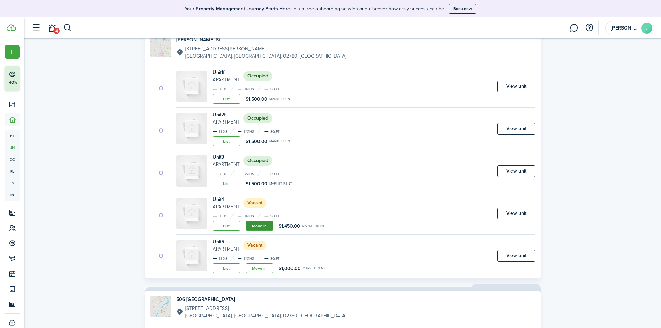
click at [261, 224] on link "Move in" at bounding box center [260, 226] width 28 height 10
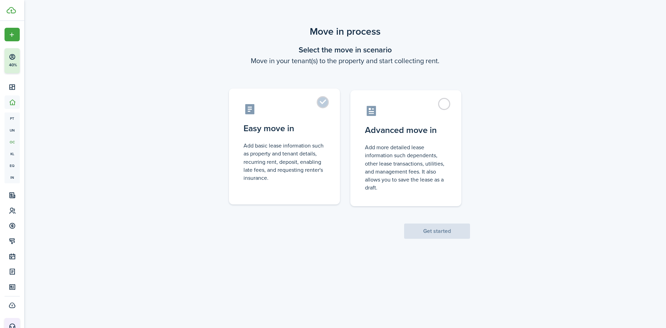
click at [284, 131] on control-radio-card-title "Easy move in" at bounding box center [285, 128] width 82 height 12
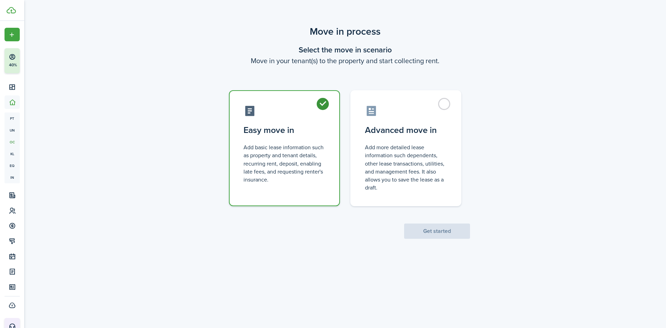
radio input "true"
click at [433, 227] on button "Get started" at bounding box center [437, 231] width 66 height 15
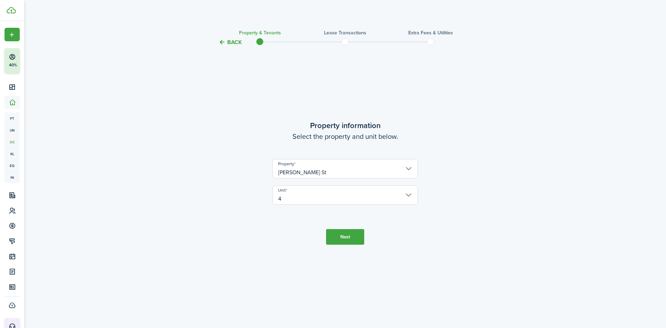
click at [341, 245] on tc-wizard-step "Property information Select the property and unit below. Property [PERSON_NAME]…" at bounding box center [346, 182] width 292 height 253
click at [335, 239] on button "Next" at bounding box center [345, 237] width 38 height 16
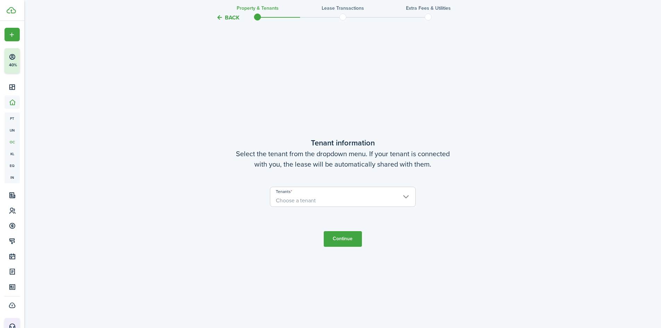
scroll to position [281, 0]
click at [335, 198] on span "Choose a tenant" at bounding box center [342, 200] width 145 height 12
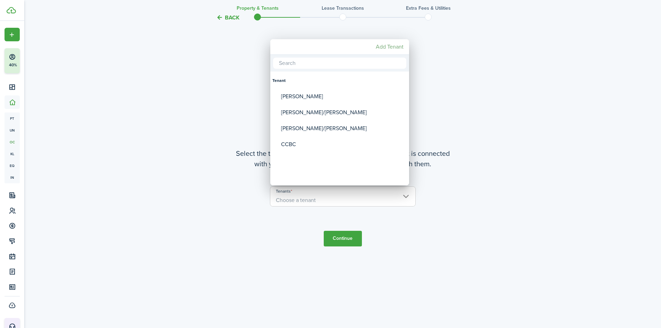
click at [386, 48] on mbsc-button "Add Tenant" at bounding box center [389, 47] width 33 height 12
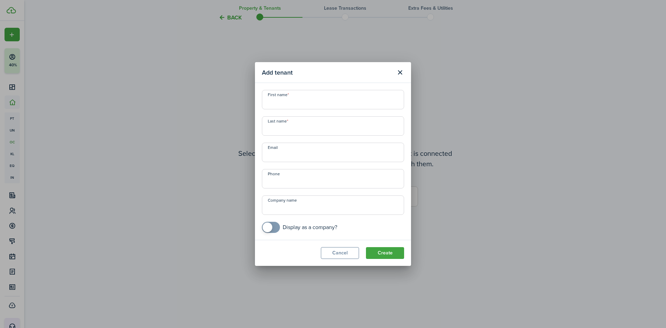
click at [285, 101] on input "First name" at bounding box center [333, 99] width 142 height 19
type input "[PERSON_NAME]"
click at [285, 126] on input "Last name" at bounding box center [333, 125] width 142 height 19
type input "[PERSON_NAME]"
click at [289, 155] on input "Email" at bounding box center [333, 152] width 142 height 19
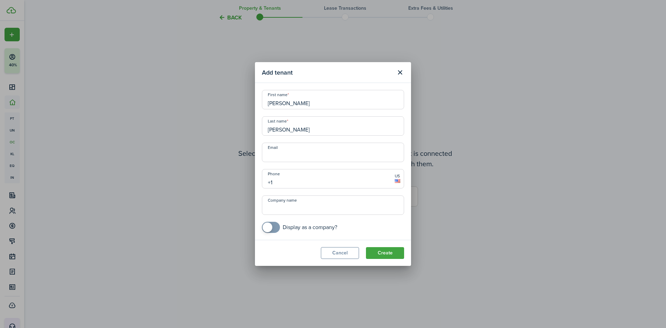
click at [287, 177] on input "+1" at bounding box center [333, 178] width 142 height 19
type input "[PHONE_NUMBER]"
click at [384, 252] on button "Create" at bounding box center [385, 253] width 38 height 12
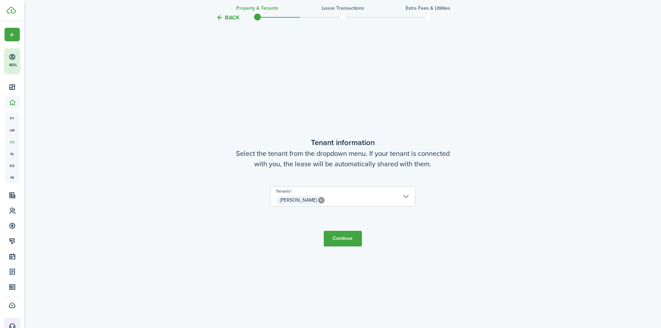
click at [335, 237] on button "Continue" at bounding box center [343, 239] width 38 height 16
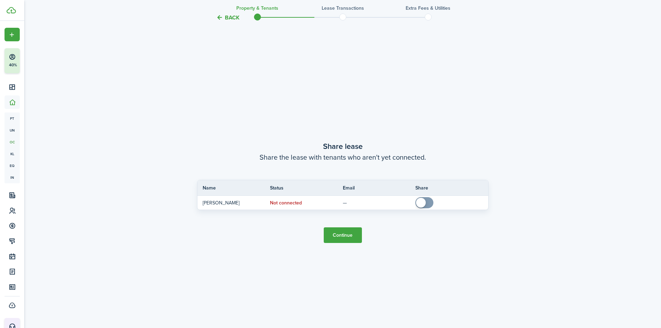
scroll to position [609, 0]
click at [344, 232] on button "Continue" at bounding box center [343, 235] width 38 height 16
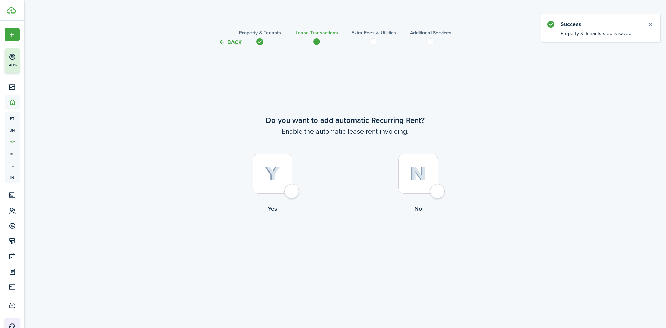
click at [421, 174] on img at bounding box center [418, 173] width 16 height 15
radio input "true"
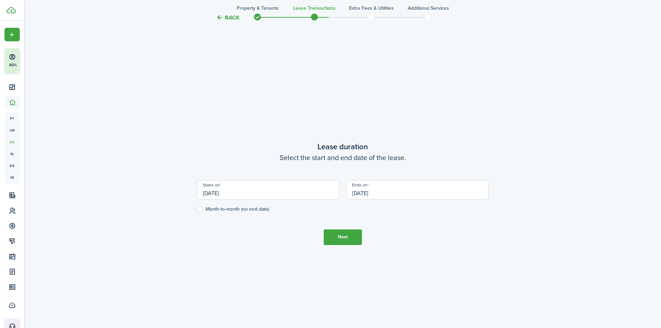
scroll to position [281, 0]
click at [212, 189] on input "[DATE]" at bounding box center [268, 188] width 142 height 19
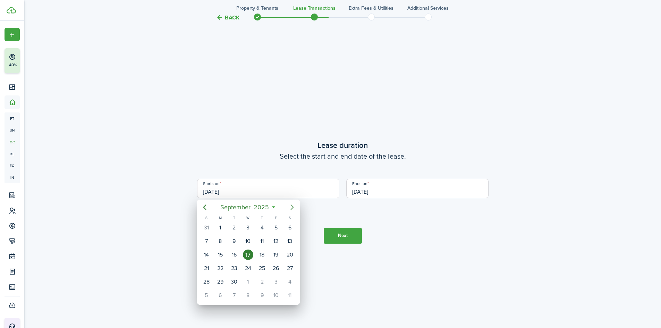
click at [288, 207] on icon "Next page" at bounding box center [292, 207] width 8 height 8
click at [249, 225] on div "1" at bounding box center [248, 227] width 10 height 10
type input "[DATE]"
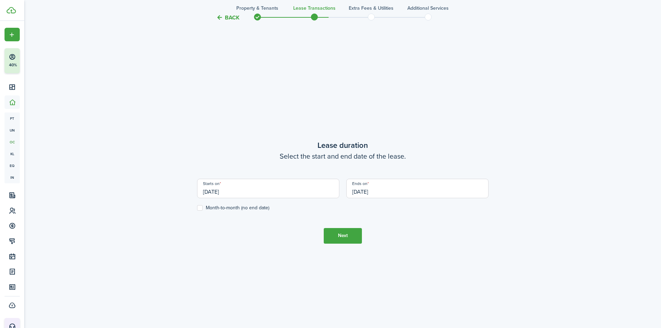
click at [202, 207] on label "Month-to-month (no end date)" at bounding box center [233, 208] width 72 height 6
click at [197, 208] on input "Month-to-month (no end date)" at bounding box center [197, 208] width 0 height 0
checkbox input "true"
click at [340, 230] on button "Next" at bounding box center [343, 236] width 38 height 16
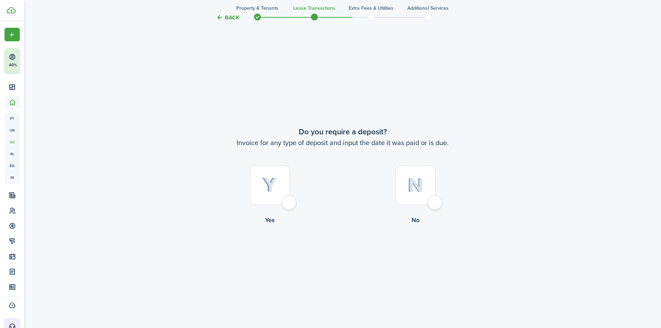
scroll to position [609, 0]
click at [392, 185] on label "No" at bounding box center [416, 194] width 146 height 63
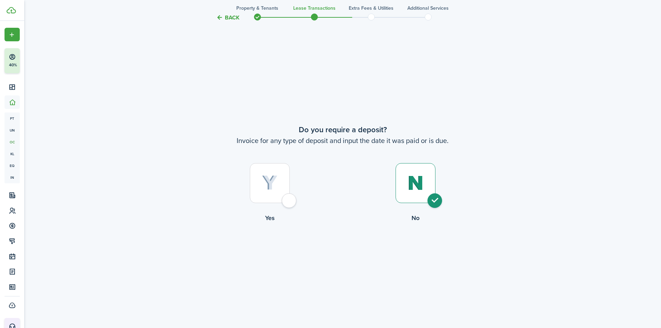
radio input "true"
click at [354, 251] on button "Continue" at bounding box center [343, 251] width 38 height 16
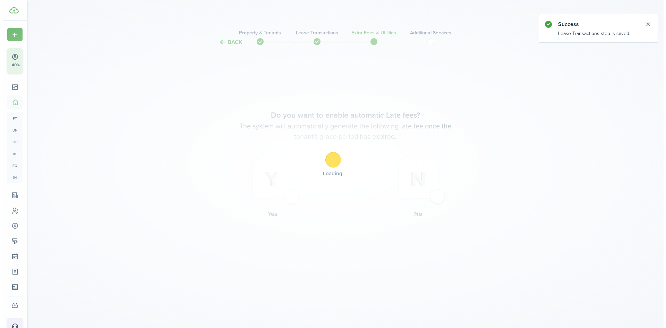
scroll to position [0, 0]
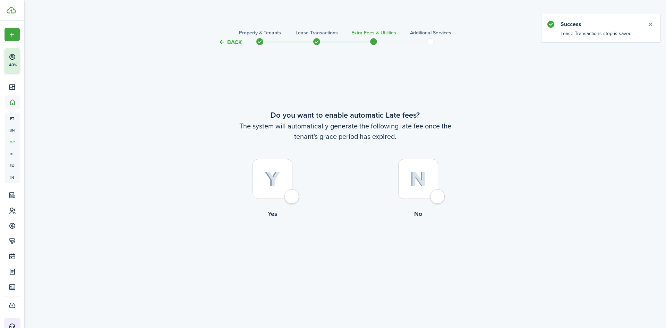
click at [418, 184] on img at bounding box center [418, 178] width 16 height 15
radio input "true"
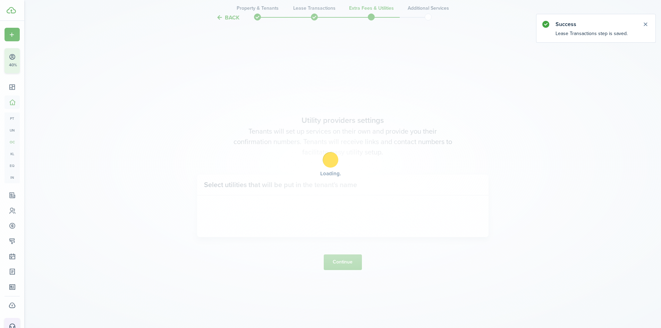
scroll to position [281, 0]
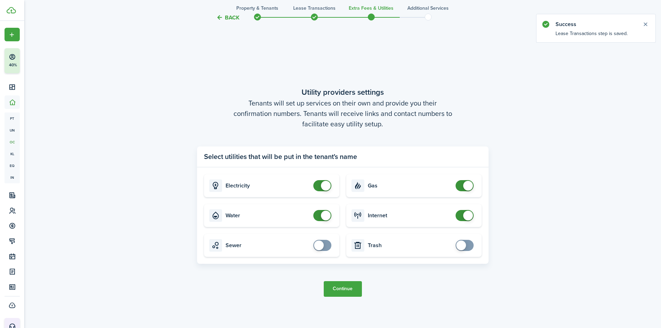
checkbox input "false"
click at [320, 212] on span at bounding box center [322, 215] width 7 height 11
click at [347, 287] on button "Continue" at bounding box center [343, 289] width 38 height 16
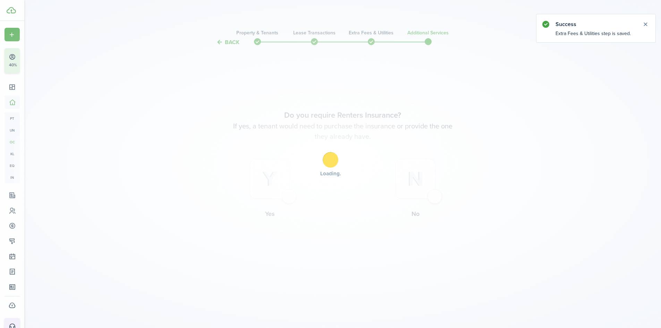
scroll to position [0, 0]
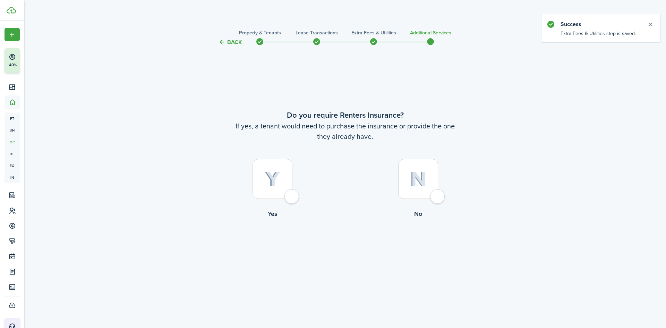
click at [421, 178] on img at bounding box center [418, 178] width 16 height 15
radio input "true"
click at [363, 247] on button "Complete move in" at bounding box center [345, 247] width 51 height 16
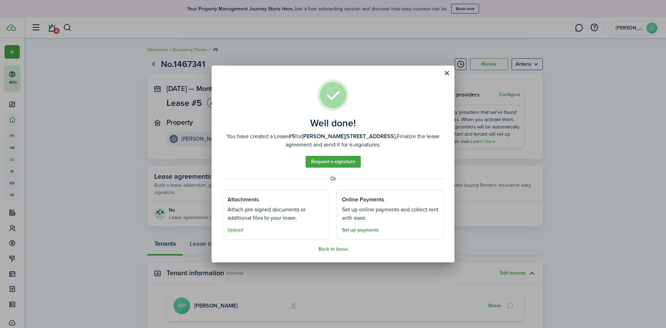
click at [365, 230] on link "Set up payments" at bounding box center [360, 230] width 37 height 6
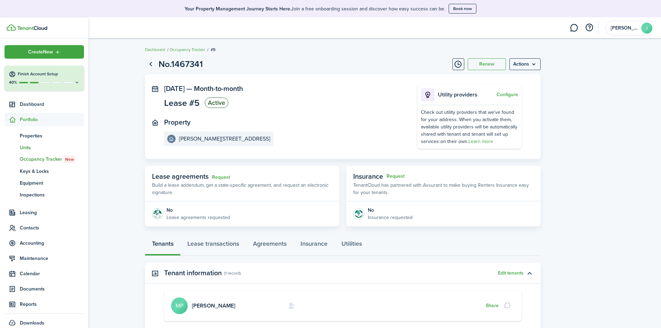
click at [34, 146] on span "Units" at bounding box center [52, 147] width 64 height 7
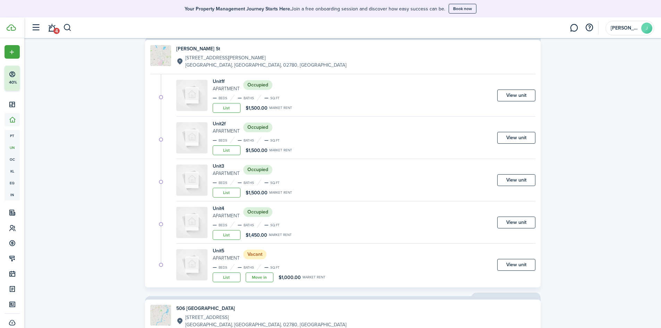
scroll to position [129, 0]
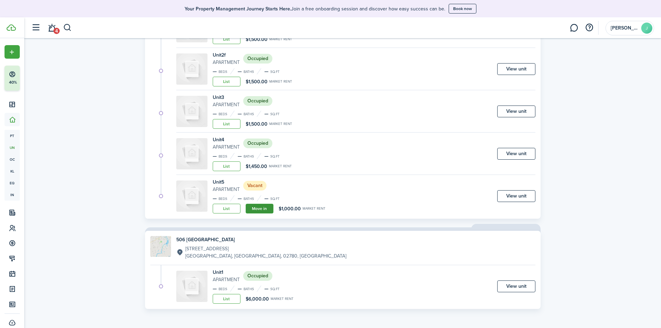
click at [263, 207] on link "Move in" at bounding box center [260, 209] width 28 height 10
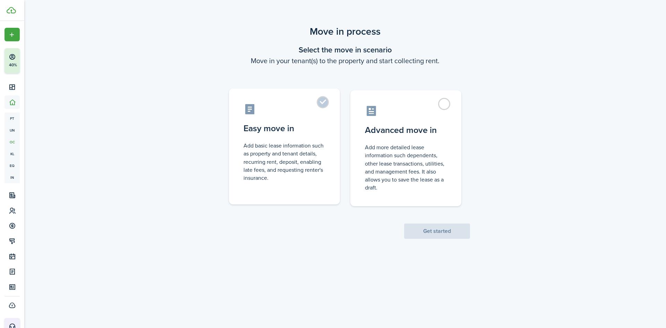
click at [262, 154] on control-radio-card-description "Add basic lease information such as property and tenant details, recurring rent…" at bounding box center [285, 162] width 82 height 40
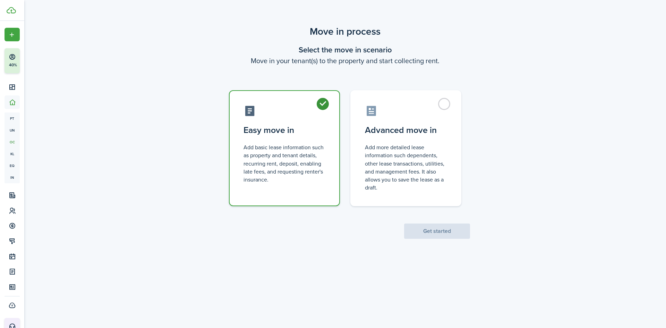
radio input "true"
click at [424, 236] on button "Get started" at bounding box center [437, 231] width 66 height 15
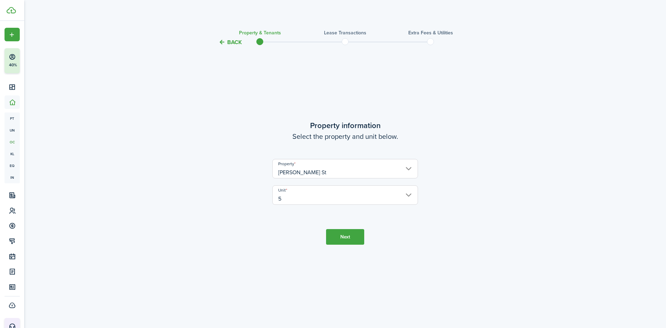
click at [342, 232] on button "Next" at bounding box center [345, 237] width 38 height 16
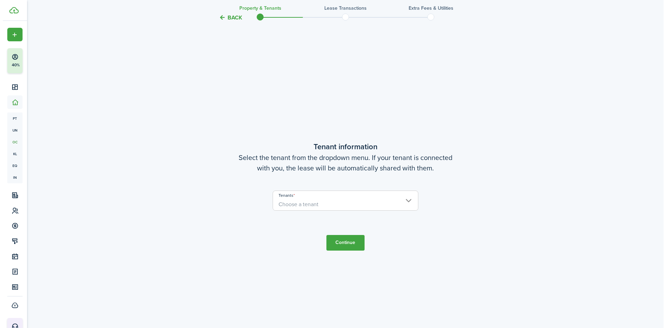
scroll to position [281, 0]
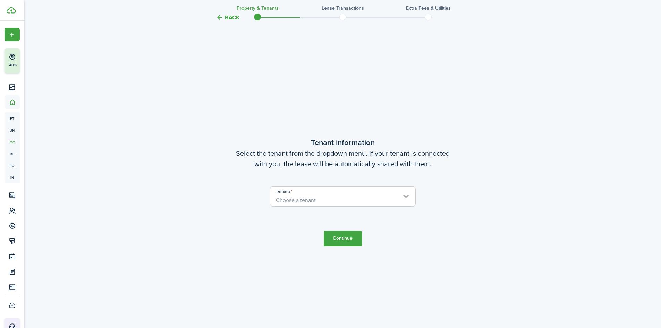
click at [356, 203] on span "Choose a tenant" at bounding box center [342, 200] width 145 height 12
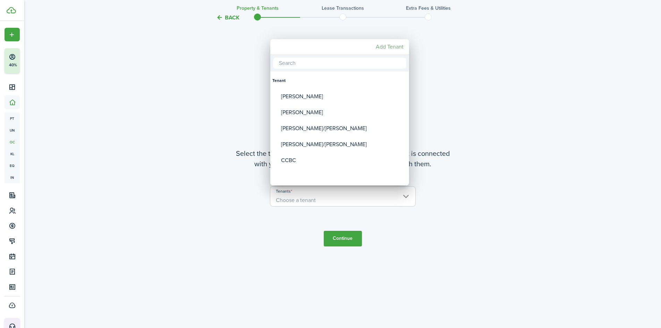
click at [385, 45] on mbsc-button "Add Tenant" at bounding box center [389, 47] width 33 height 12
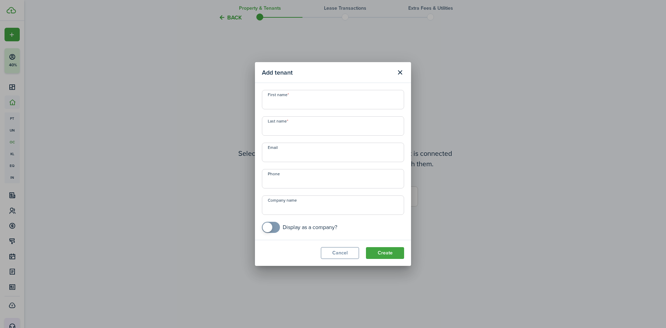
click at [288, 103] on input "First name" at bounding box center [333, 99] width 142 height 19
type input "[PERSON_NAME]"
click at [304, 183] on input "+1" at bounding box center [333, 178] width 142 height 19
type input "[PHONE_NUMBER]"
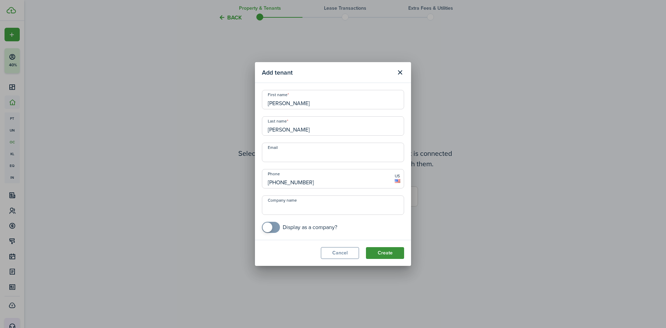
click at [381, 254] on button "Create" at bounding box center [385, 253] width 38 height 12
click at [388, 249] on button "Create" at bounding box center [385, 253] width 38 height 12
click at [382, 258] on button "Create" at bounding box center [385, 253] width 38 height 12
click at [385, 251] on button "Create" at bounding box center [385, 253] width 38 height 12
click at [340, 184] on input "[PHONE_NUMBER]" at bounding box center [333, 178] width 142 height 19
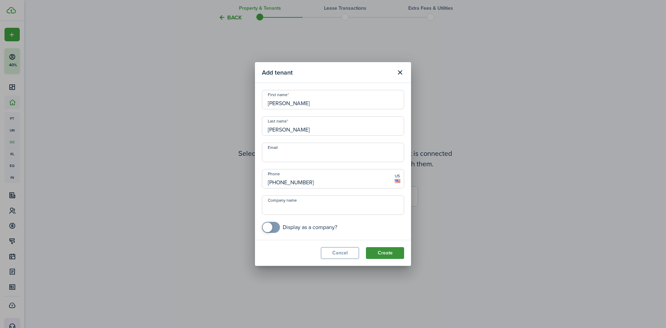
click at [381, 256] on button "Create" at bounding box center [385, 253] width 38 height 12
click at [399, 72] on button "Close modal" at bounding box center [400, 73] width 12 height 12
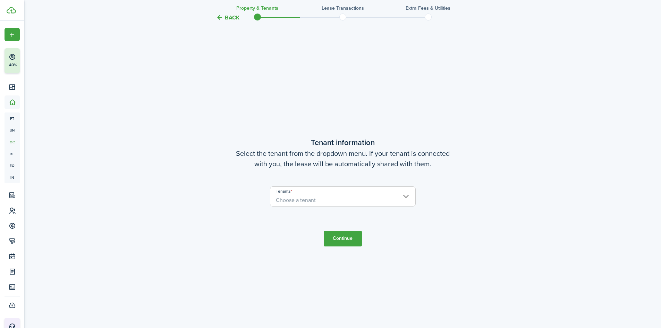
click at [302, 199] on span "Choose a tenant" at bounding box center [296, 200] width 40 height 8
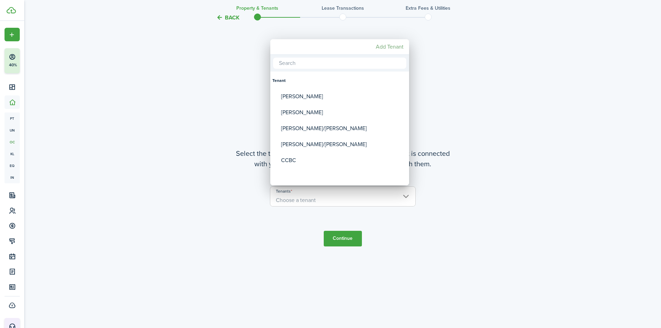
click at [387, 45] on mbsc-button "Add Tenant" at bounding box center [389, 47] width 33 height 12
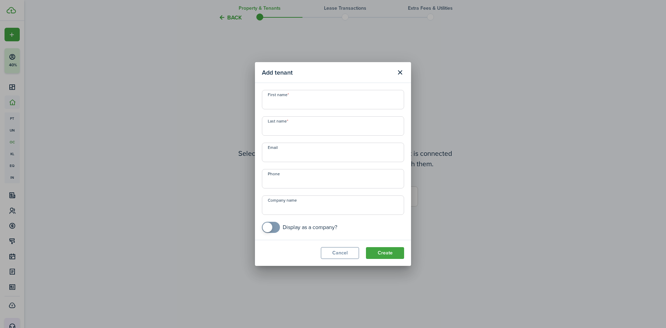
click at [301, 96] on input "First name" at bounding box center [333, 99] width 142 height 19
type input "[PERSON_NAME]"
click at [285, 182] on input "+1" at bounding box center [333, 178] width 142 height 19
type input "[PHONE_NUMBER]"
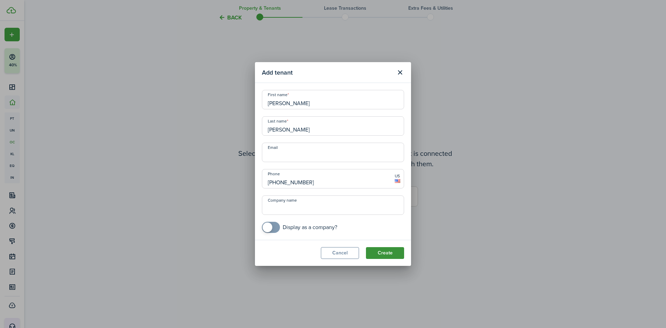
click at [380, 255] on button "Create" at bounding box center [385, 253] width 38 height 12
click at [383, 252] on button "Create" at bounding box center [385, 253] width 38 height 12
click at [398, 252] on button "Create" at bounding box center [385, 253] width 38 height 12
click at [306, 203] on input "Company name" at bounding box center [333, 204] width 142 height 19
click at [268, 232] on span at bounding box center [271, 227] width 7 height 11
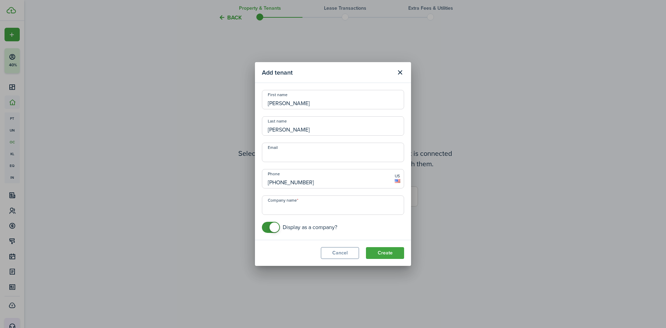
checkbox input "false"
click at [274, 226] on span at bounding box center [275, 227] width 10 height 10
click at [380, 252] on button "Create" at bounding box center [385, 253] width 38 height 12
click at [401, 254] on button "Create" at bounding box center [385, 253] width 38 height 12
click at [402, 72] on button "Close modal" at bounding box center [400, 73] width 12 height 12
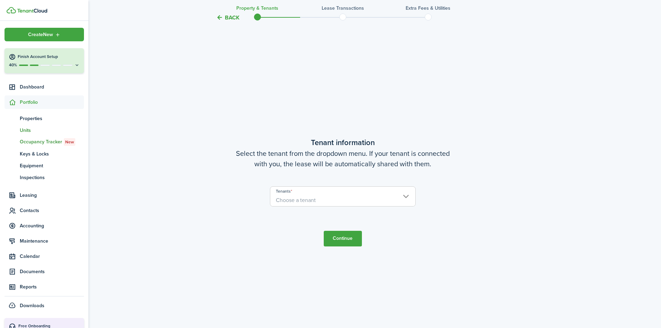
click at [28, 129] on span "Units" at bounding box center [52, 130] width 64 height 7
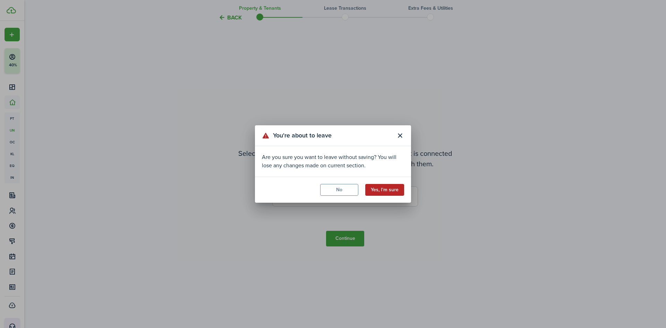
click at [378, 188] on button "Yes, I'm sure" at bounding box center [384, 190] width 39 height 12
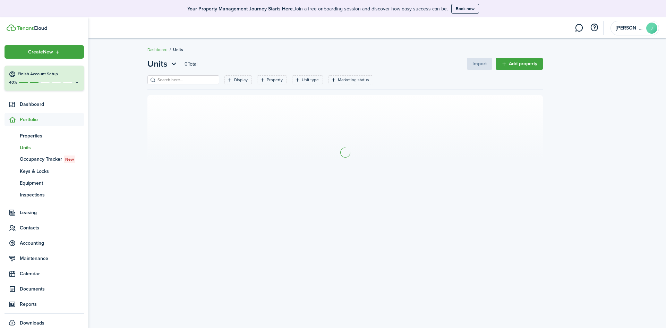
click at [28, 148] on span "Units" at bounding box center [52, 147] width 64 height 7
click at [32, 85] on div "40%" at bounding box center [44, 82] width 71 height 6
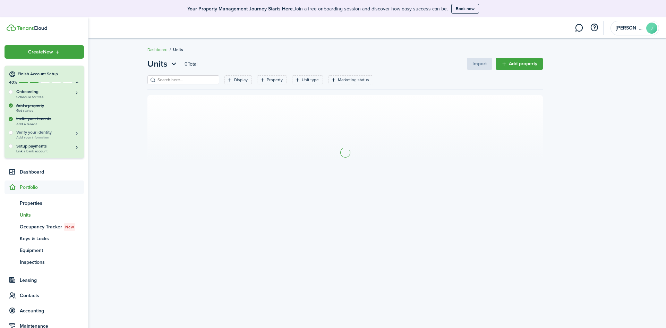
click at [37, 132] on h5 "Verify your identity" at bounding box center [48, 132] width 64 height 6
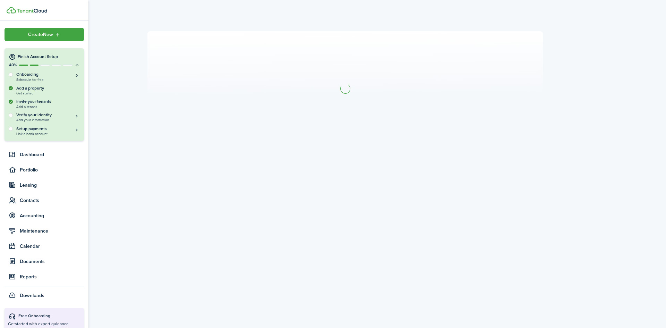
click at [26, 9] on img at bounding box center [32, 11] width 30 height 4
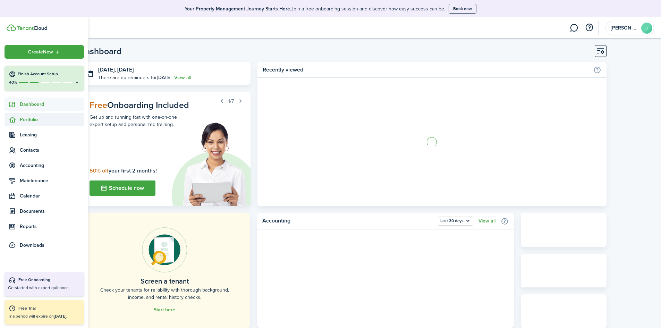
click at [33, 120] on span "Portfolio" at bounding box center [52, 119] width 64 height 7
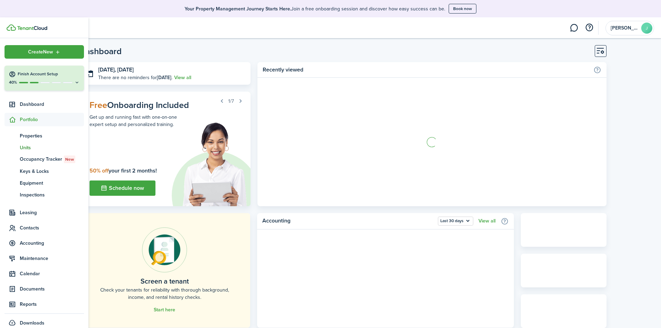
click at [23, 146] on span "Units" at bounding box center [52, 147] width 64 height 7
